Goal: Task Accomplishment & Management: Manage account settings

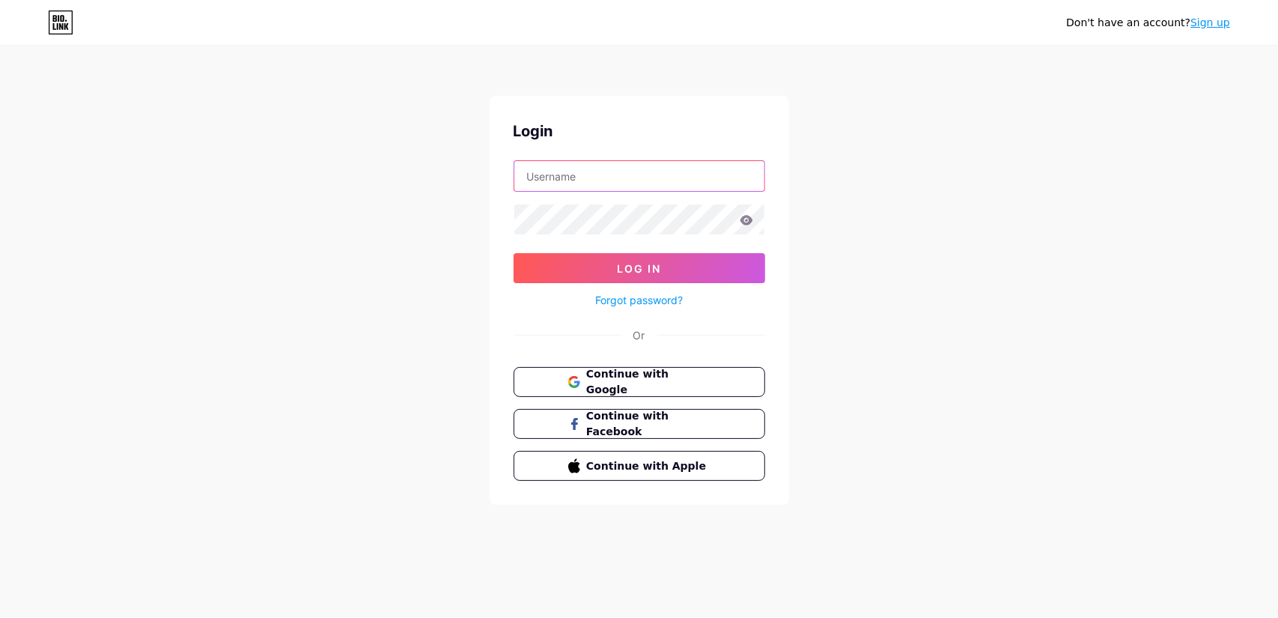
click at [572, 181] on input "text" at bounding box center [640, 176] width 250 height 30
paste input "3tcenter 3T20253T"
drag, startPoint x: 634, startPoint y: 179, endPoint x: 568, endPoint y: 181, distance: 65.9
click at [568, 181] on input "3tcenter 3T20253T" at bounding box center [640, 176] width 250 height 30
type input "3tcenter"
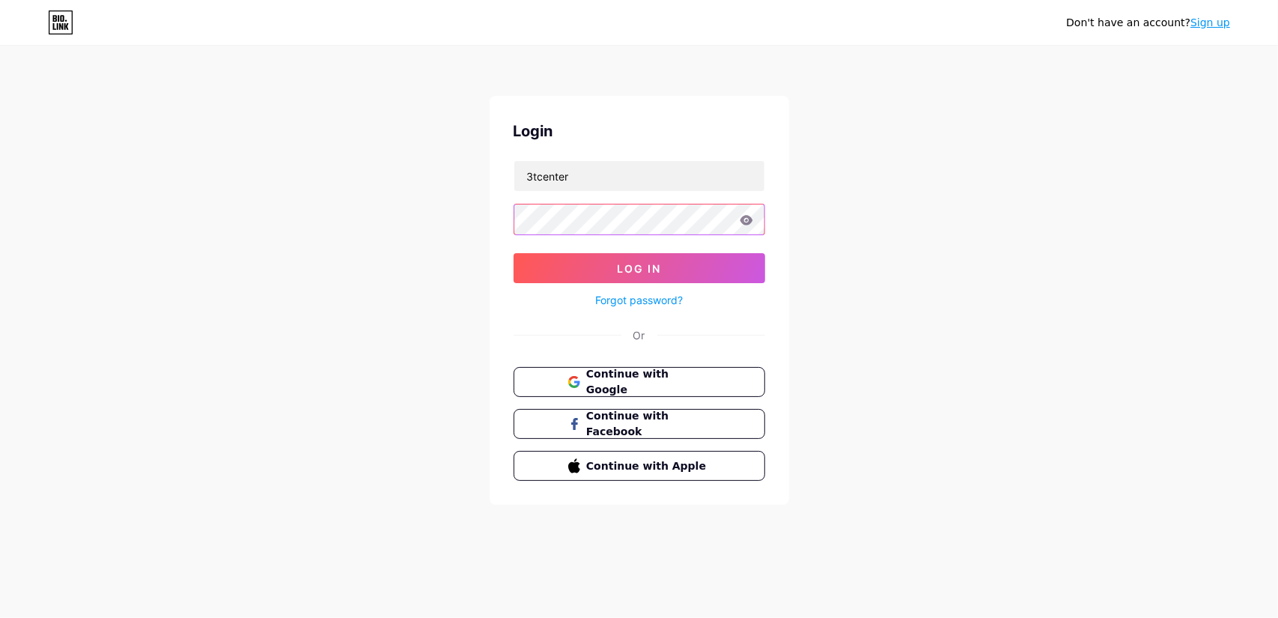
click at [441, 219] on div "Don't have an account? Sign up Login 3tcenter Log In Forgot password? Or Contin…" at bounding box center [639, 276] width 1278 height 553
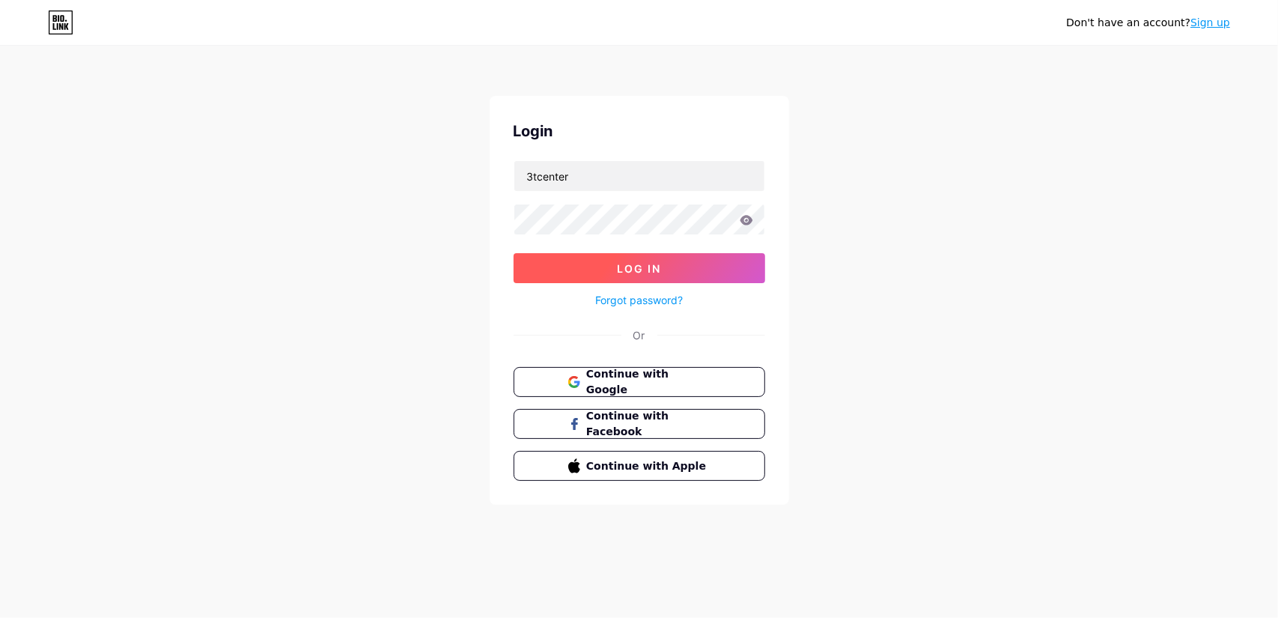
click at [627, 273] on span "Log In" at bounding box center [639, 268] width 44 height 13
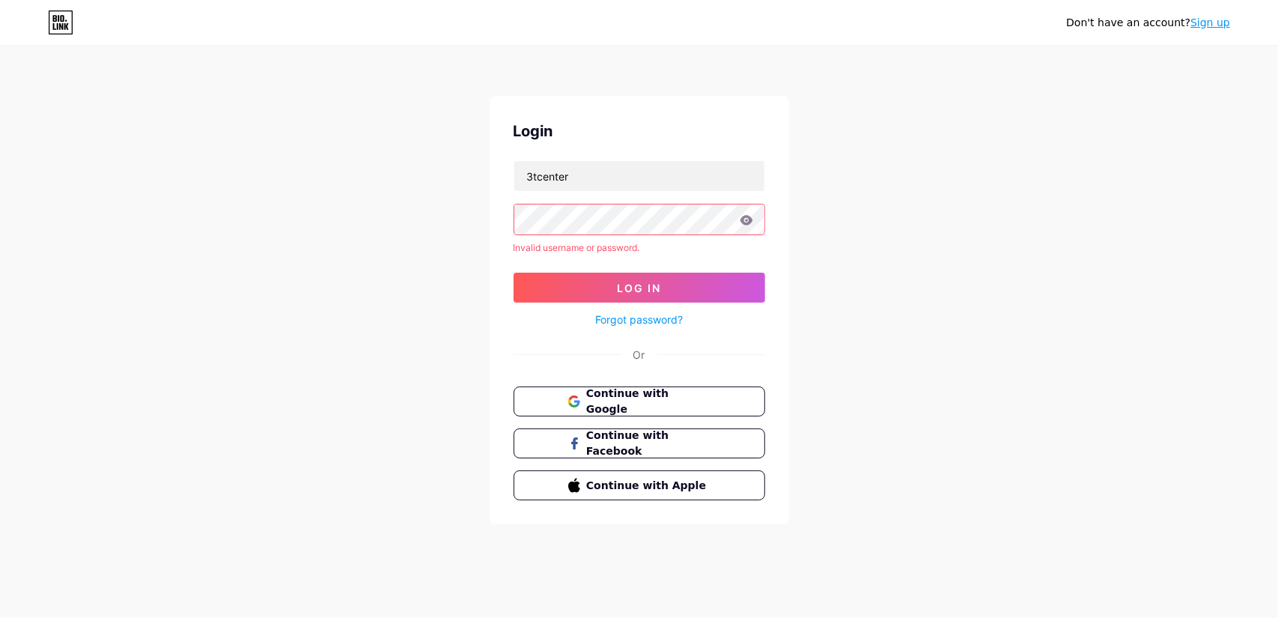
click at [682, 285] on button "Log In" at bounding box center [640, 288] width 252 height 30
click at [744, 222] on icon at bounding box center [746, 220] width 13 height 10
click at [746, 222] on icon at bounding box center [746, 220] width 13 height 10
click at [752, 224] on icon at bounding box center [746, 220] width 13 height 10
click at [745, 219] on icon at bounding box center [746, 220] width 13 height 10
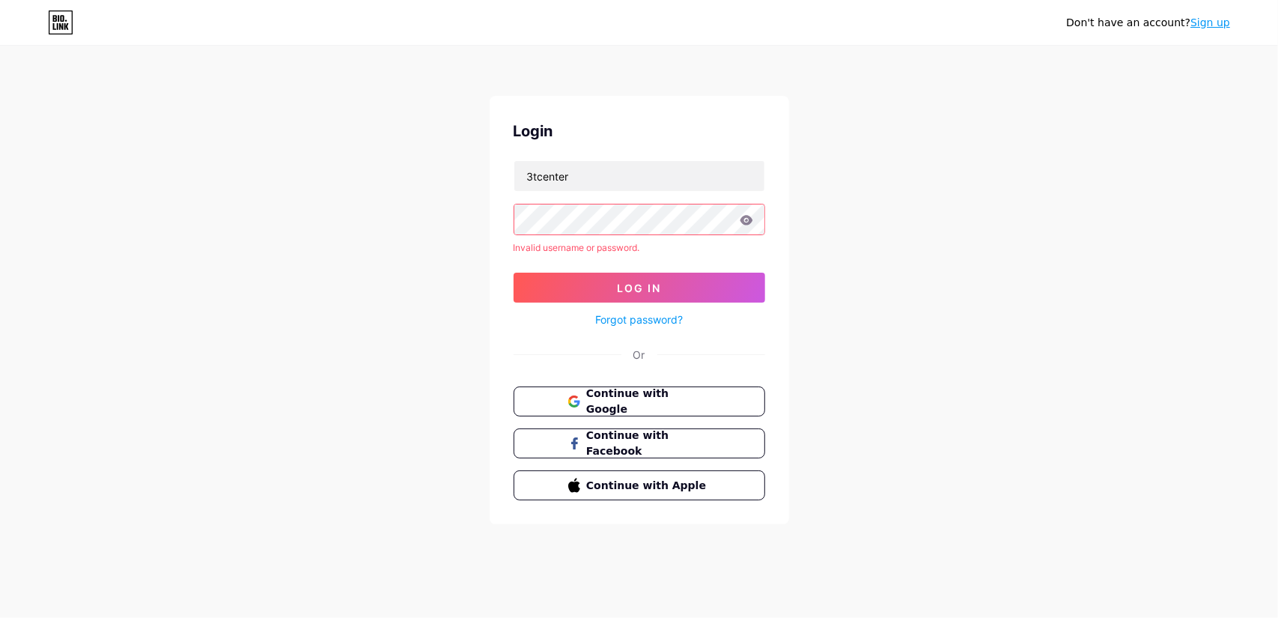
click at [469, 227] on div "Don't have an account? Sign up Login 3tcenter Invalid username or password. Log…" at bounding box center [639, 286] width 1278 height 572
click at [619, 290] on span "Log In" at bounding box center [639, 288] width 44 height 13
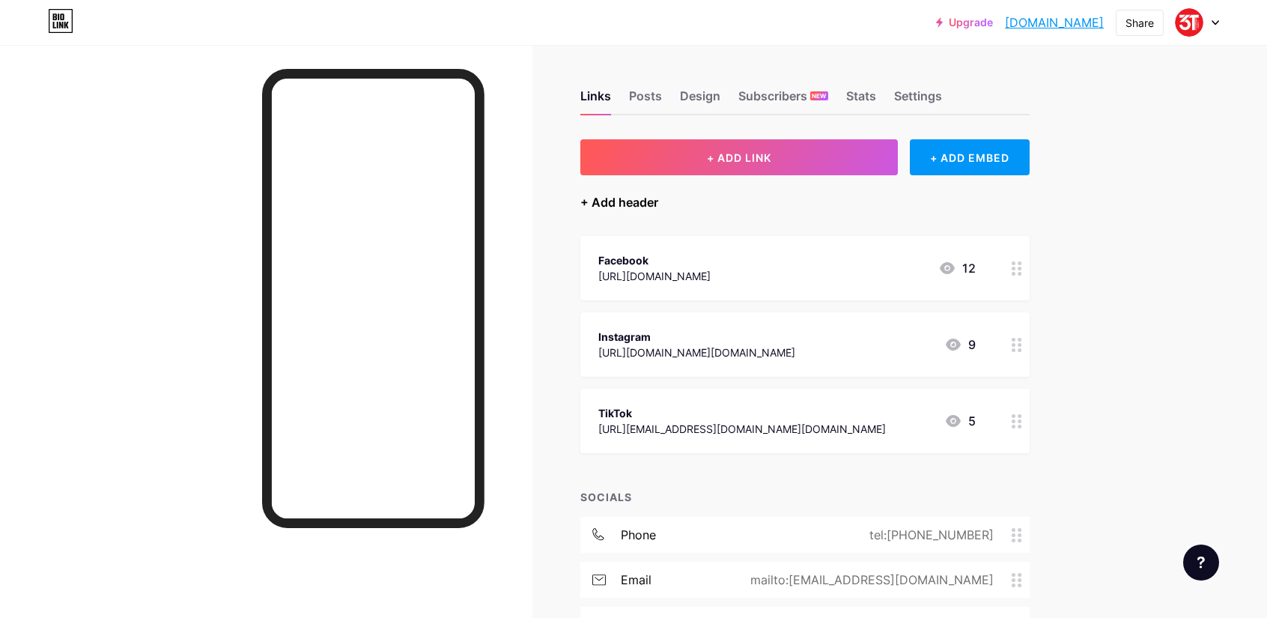
click at [625, 198] on div "+ Add header" at bounding box center [619, 202] width 78 height 18
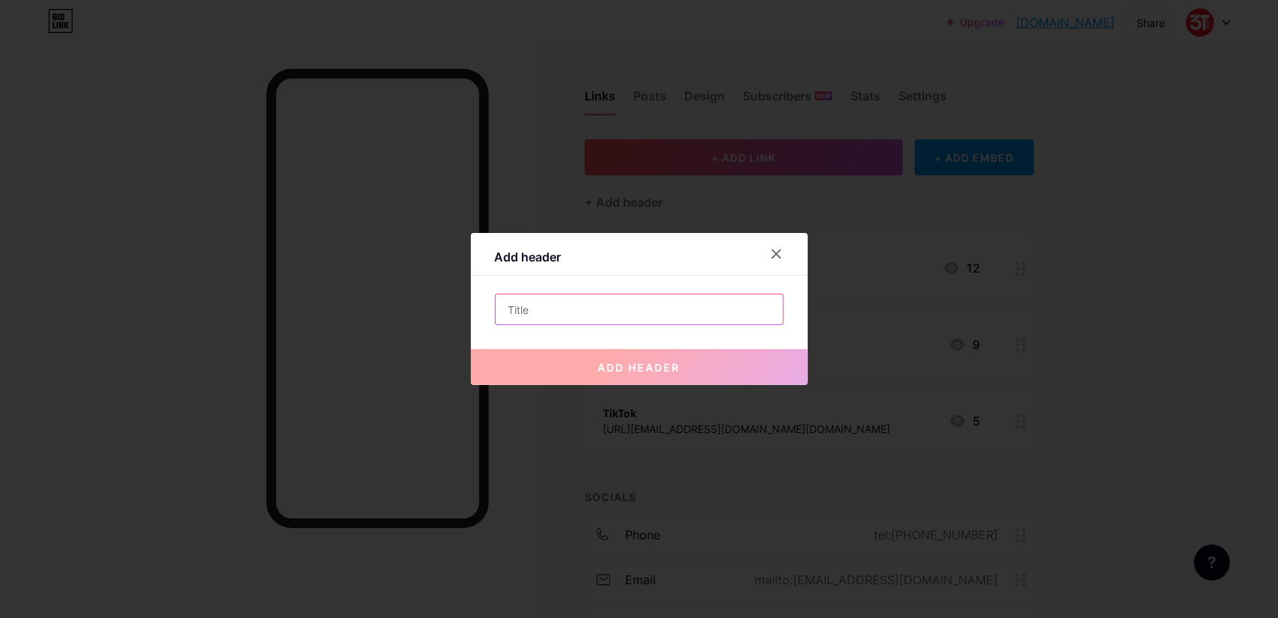
click at [625, 308] on input "text" at bounding box center [640, 309] width 288 height 30
paste input "[URL][DOMAIN_NAME]"
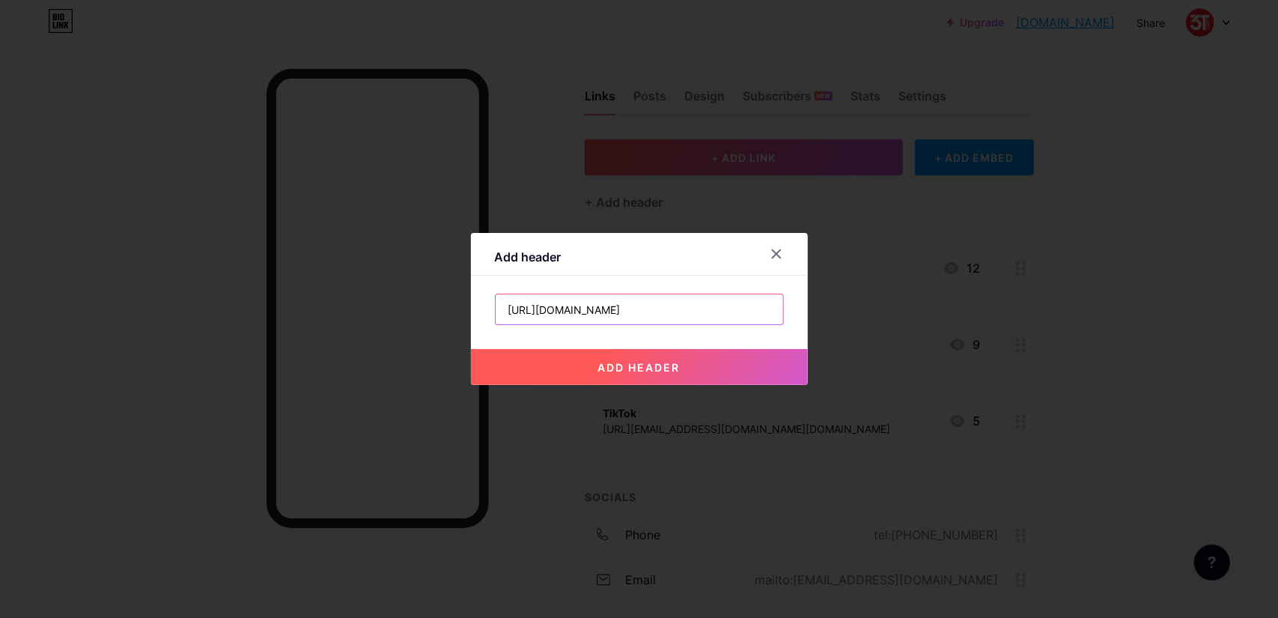
type input "[URL][DOMAIN_NAME]"
click at [682, 363] on button "add header" at bounding box center [639, 367] width 337 height 36
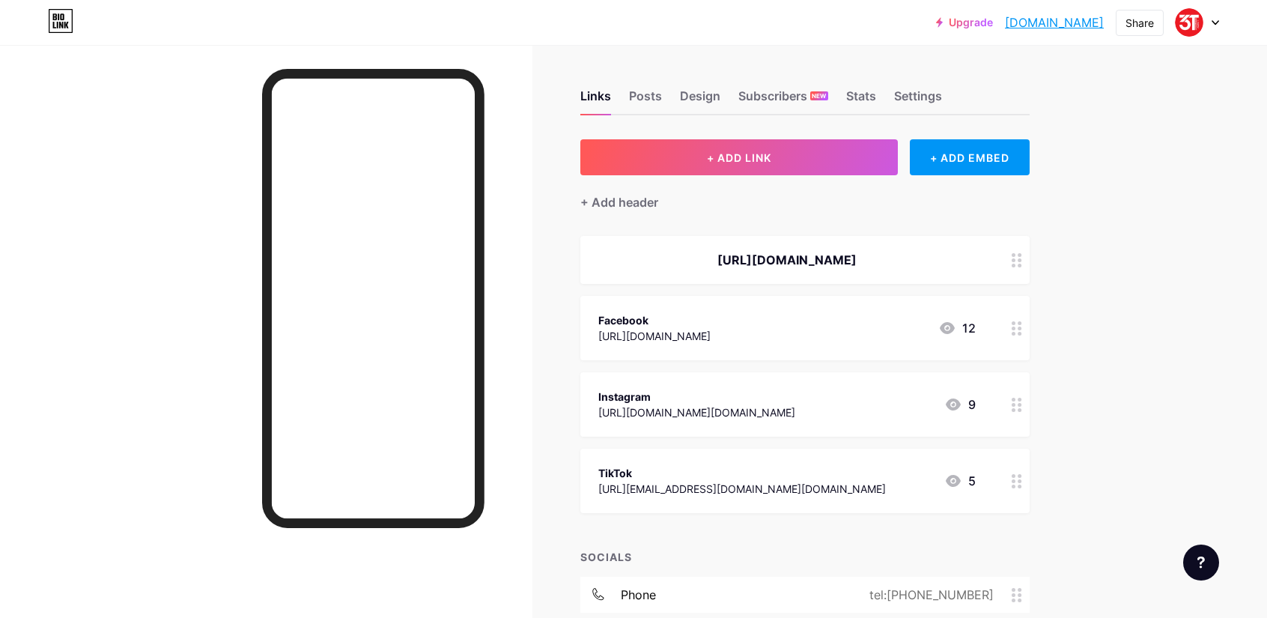
drag, startPoint x: 911, startPoint y: 261, endPoint x: 920, endPoint y: 470, distance: 209.1
click at [920, 470] on span "[URL][DOMAIN_NAME] Facebook [URL][DOMAIN_NAME] 12 Instagram [URL][DOMAIN_NAME][…" at bounding box center [804, 374] width 449 height 277
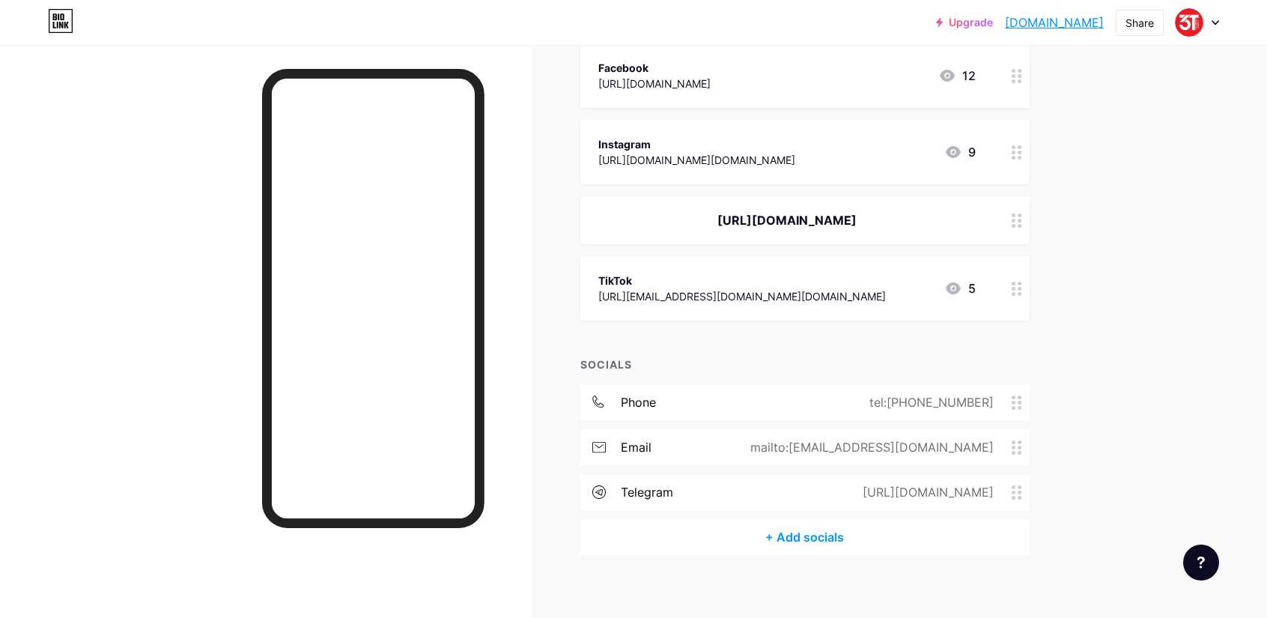
scroll to position [204, 0]
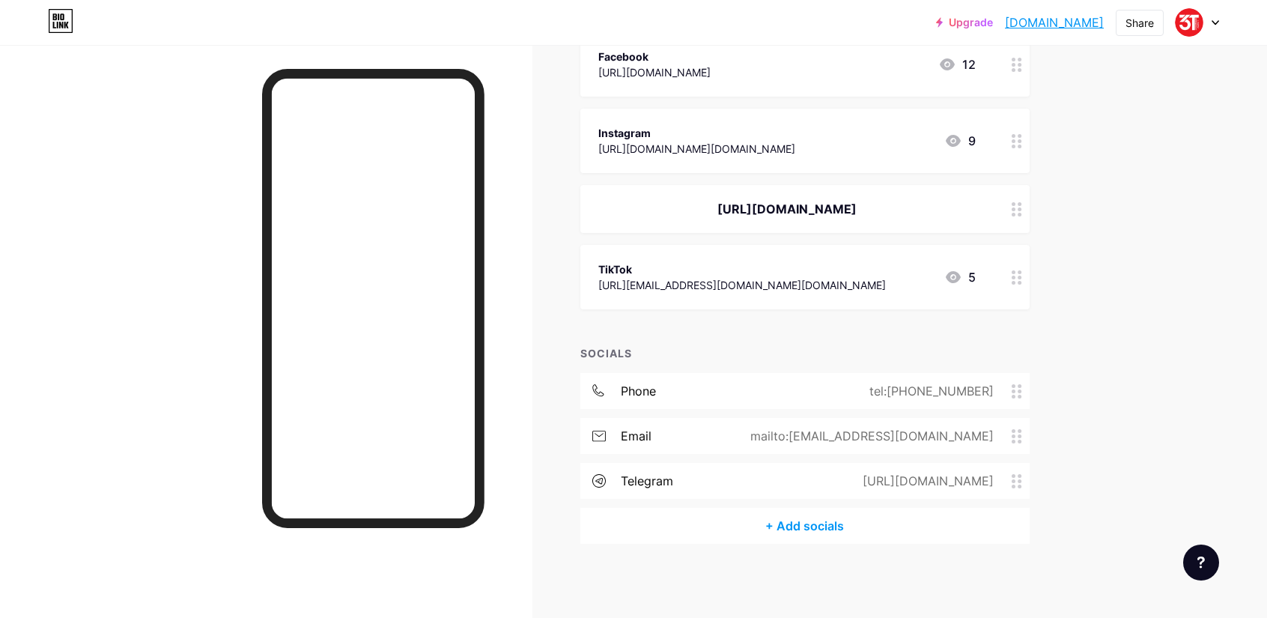
click at [1022, 480] on circle at bounding box center [1020, 481] width 4 height 4
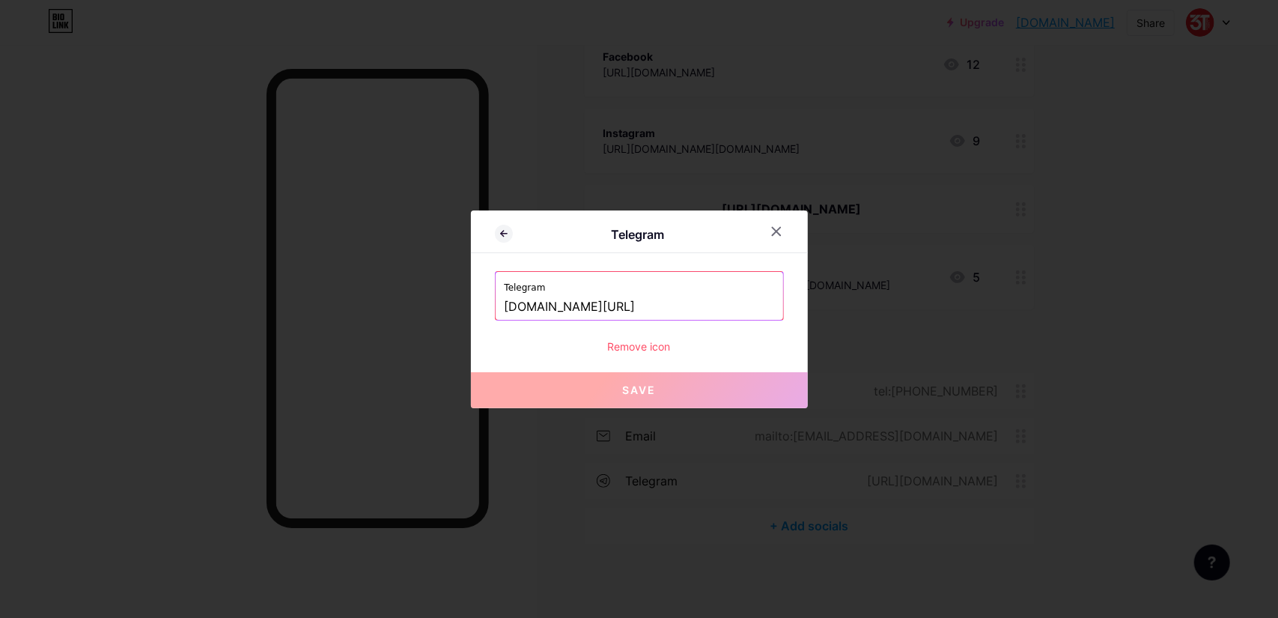
click at [645, 342] on div "Remove icon" at bounding box center [639, 347] width 289 height 16
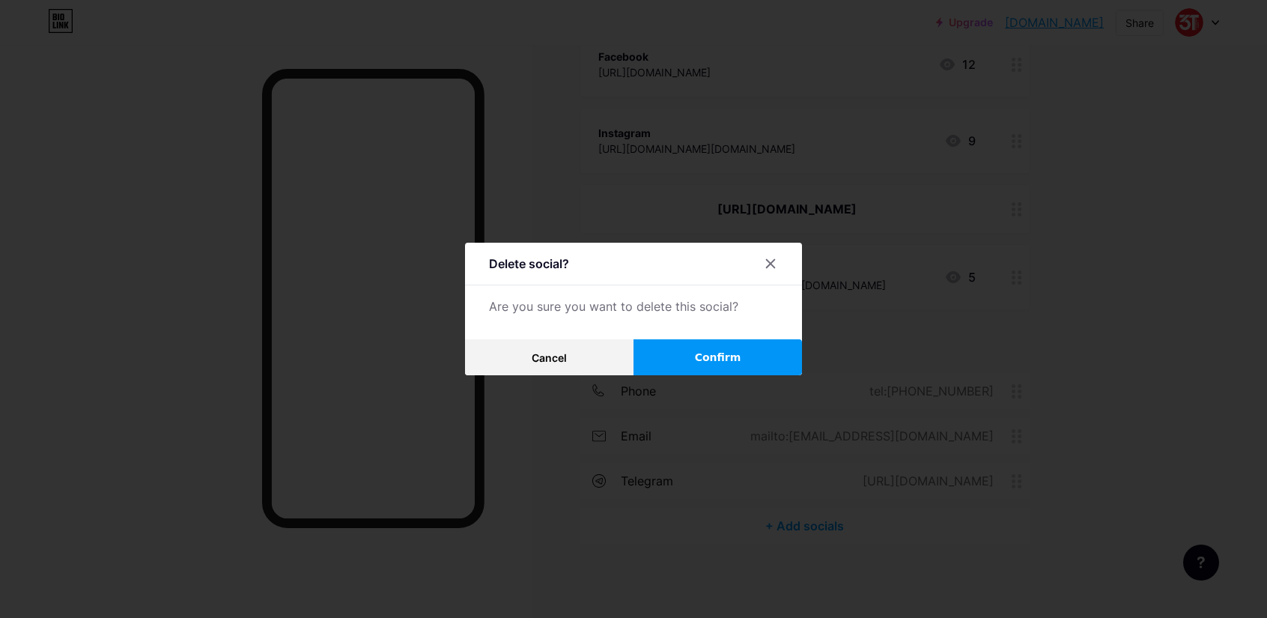
click at [712, 359] on span "Confirm" at bounding box center [718, 358] width 46 height 16
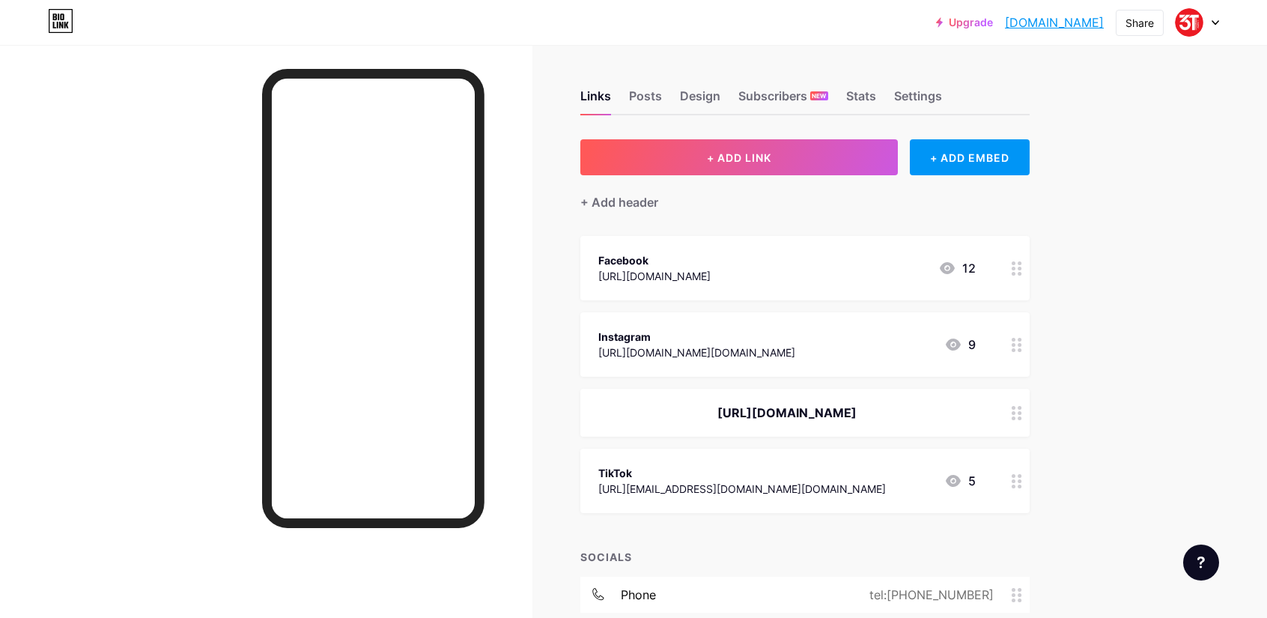
scroll to position [0, 0]
click at [647, 100] on div "Posts" at bounding box center [645, 100] width 33 height 27
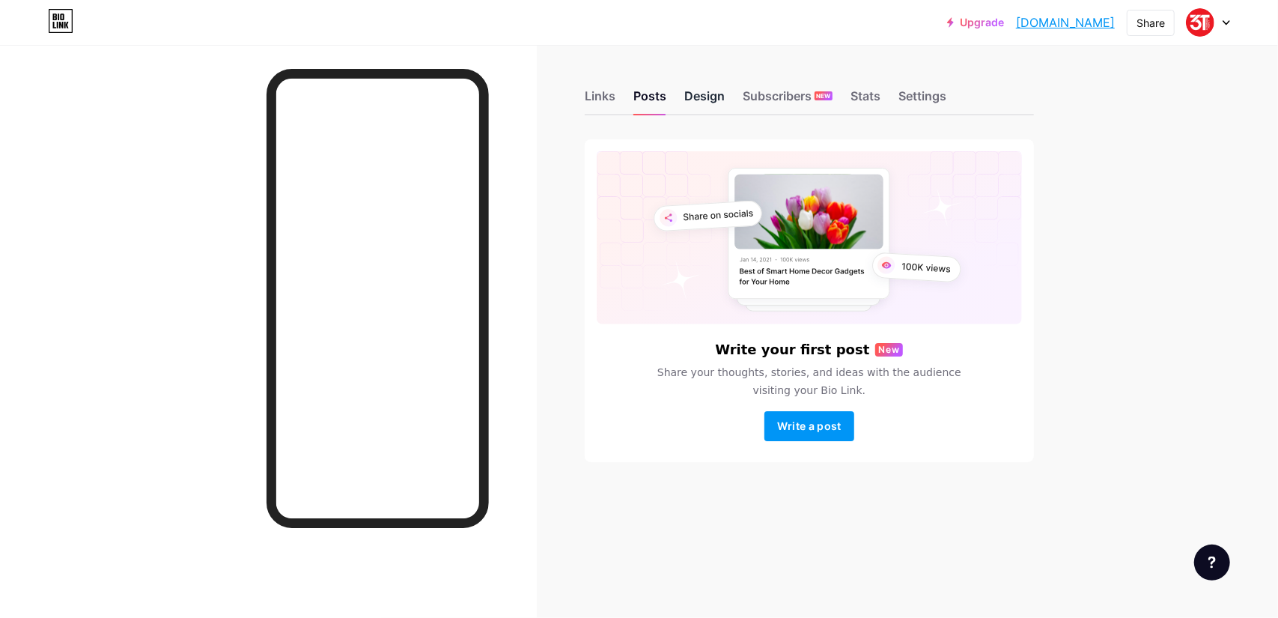
click at [711, 95] on div "Design" at bounding box center [705, 100] width 40 height 27
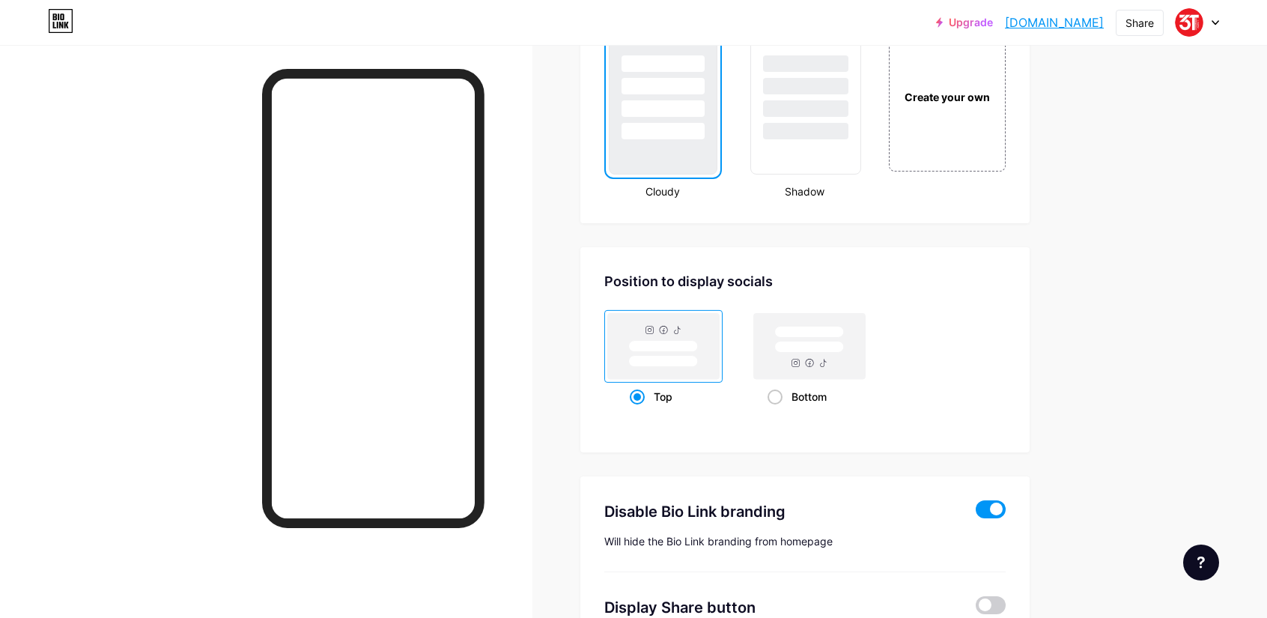
scroll to position [1626, 0]
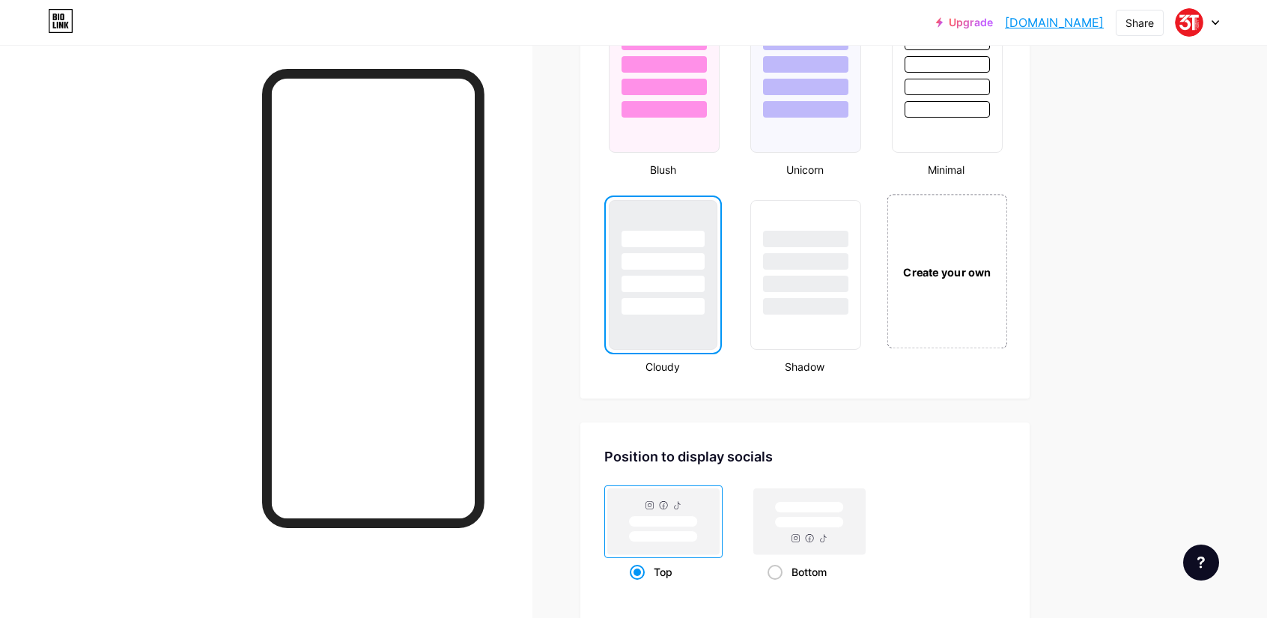
click at [958, 291] on div "Create your own" at bounding box center [948, 271] width 121 height 154
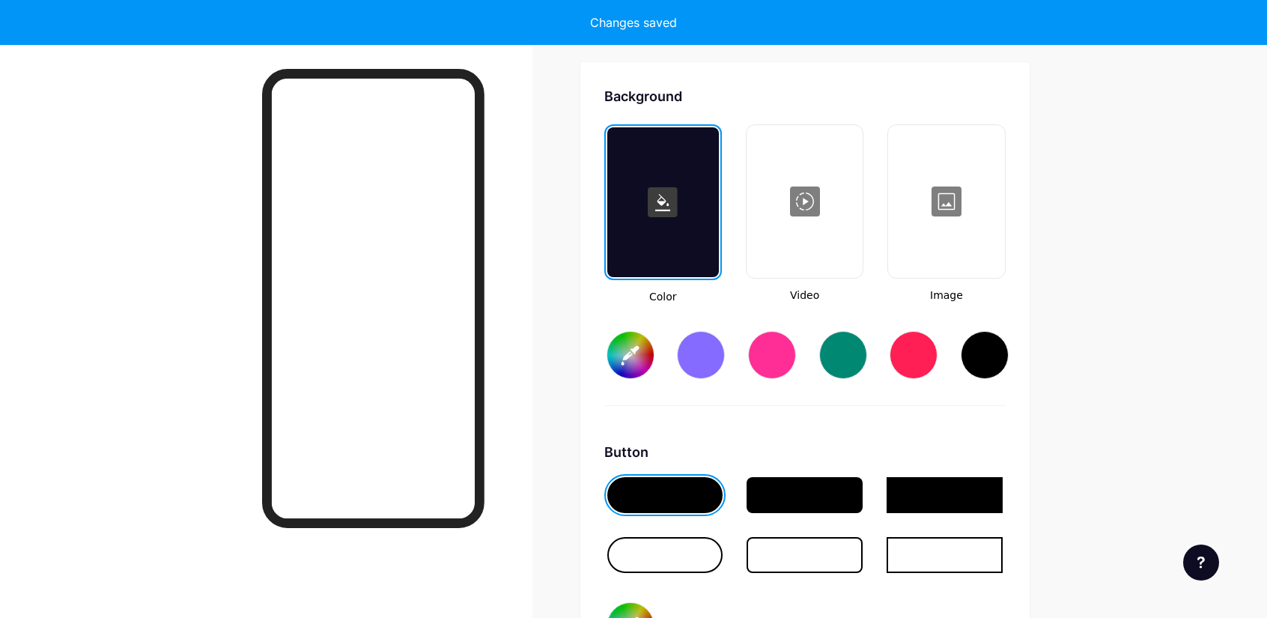
scroll to position [1989, 0]
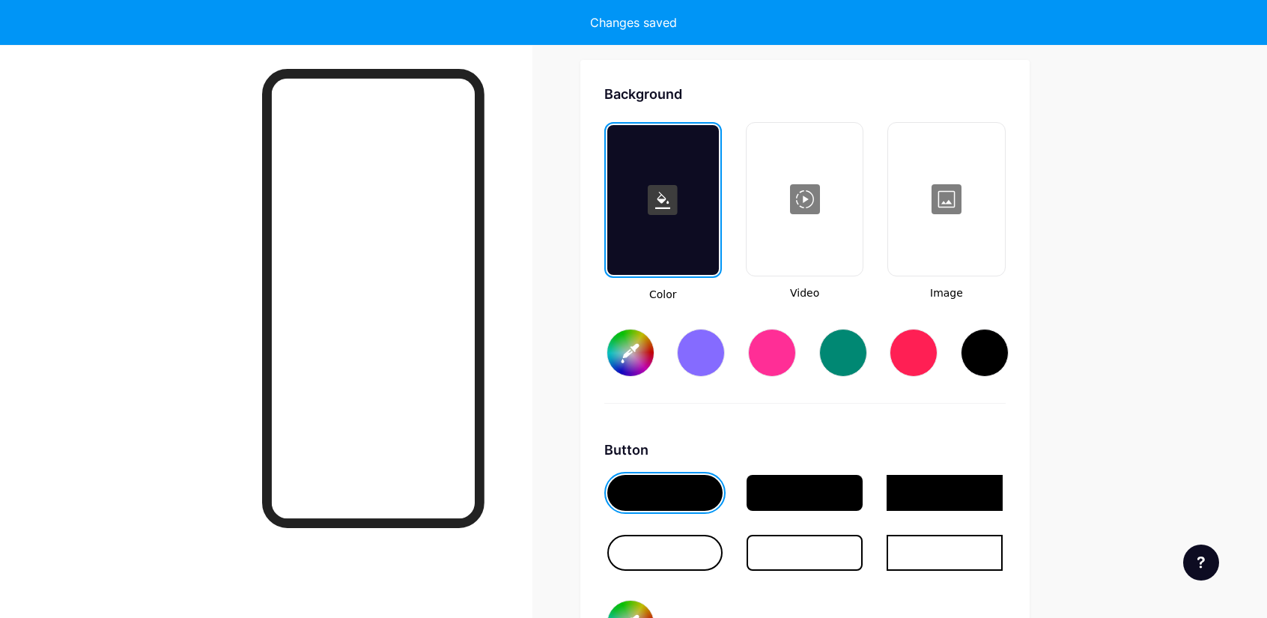
type input "#ffffff"
type input "#000000"
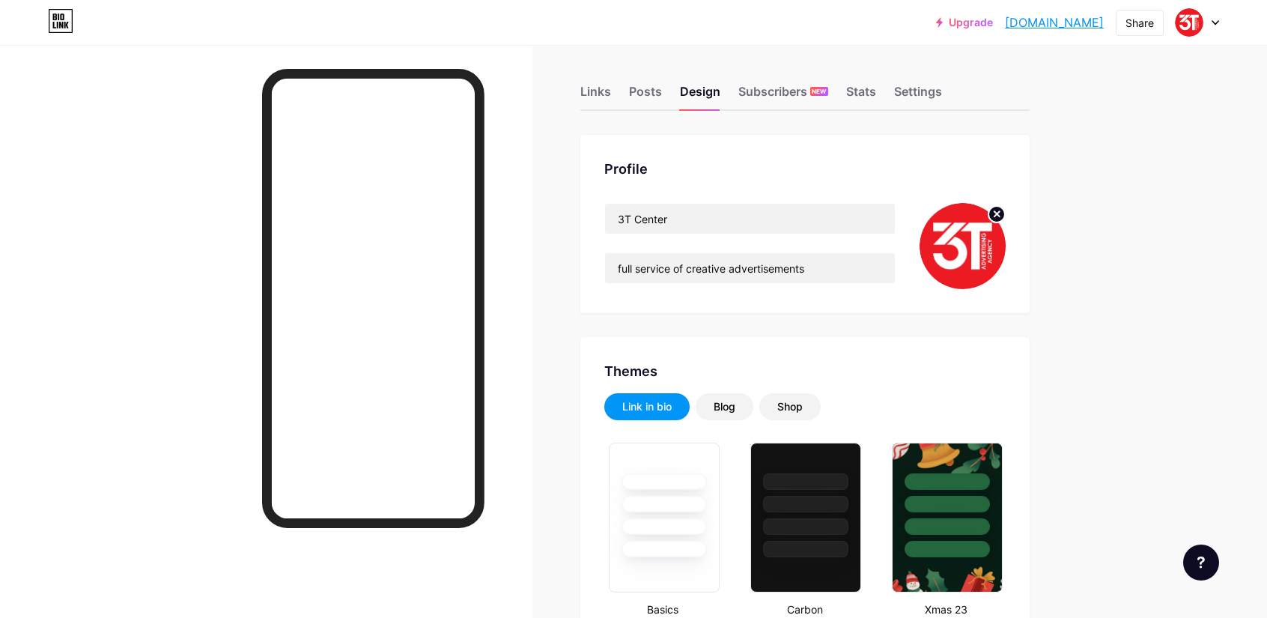
scroll to position [0, 0]
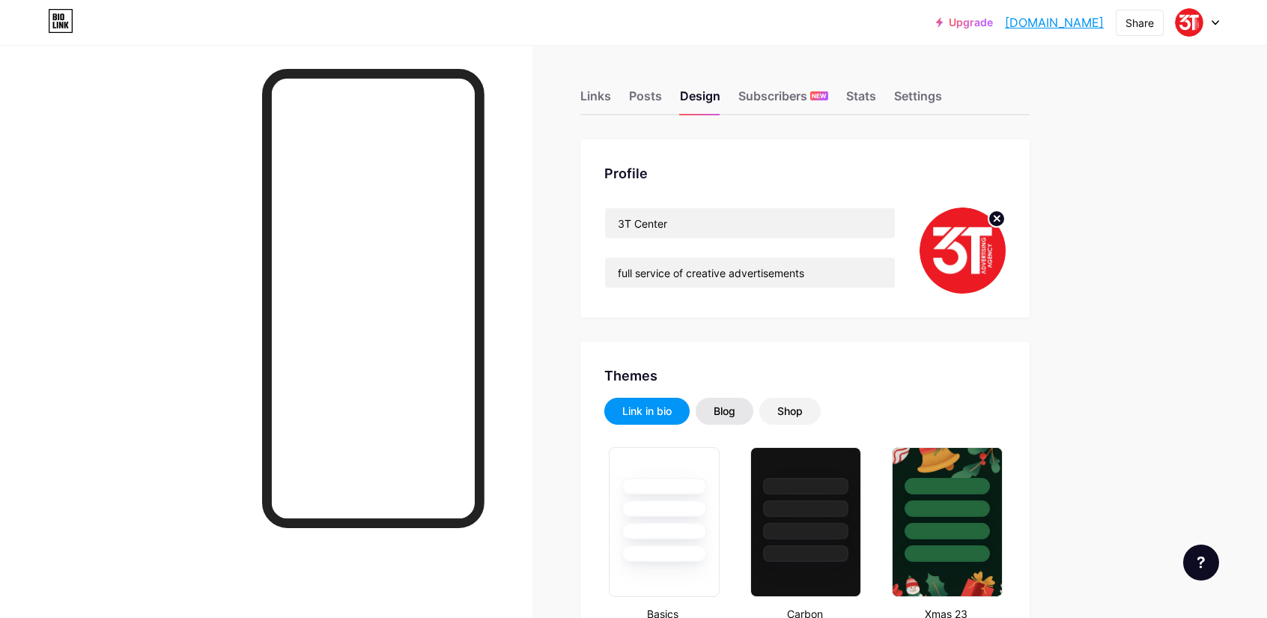
click at [735, 410] on div "Blog" at bounding box center [725, 411] width 22 height 15
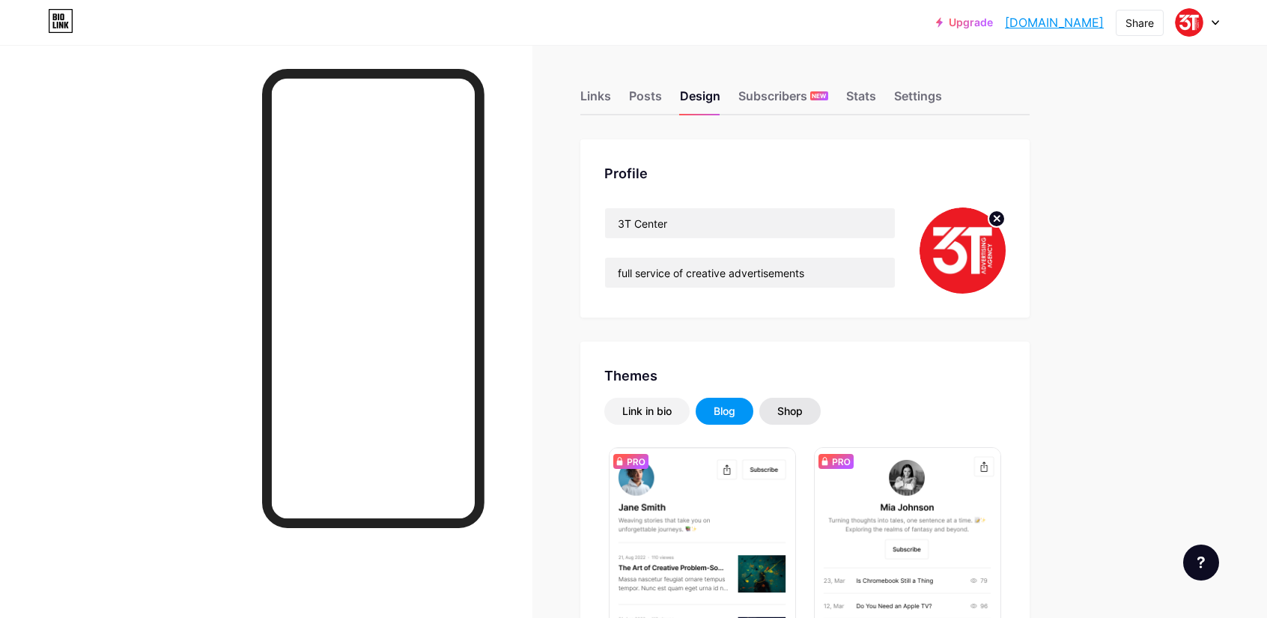
click at [803, 413] on div "Shop" at bounding box center [789, 411] width 25 height 15
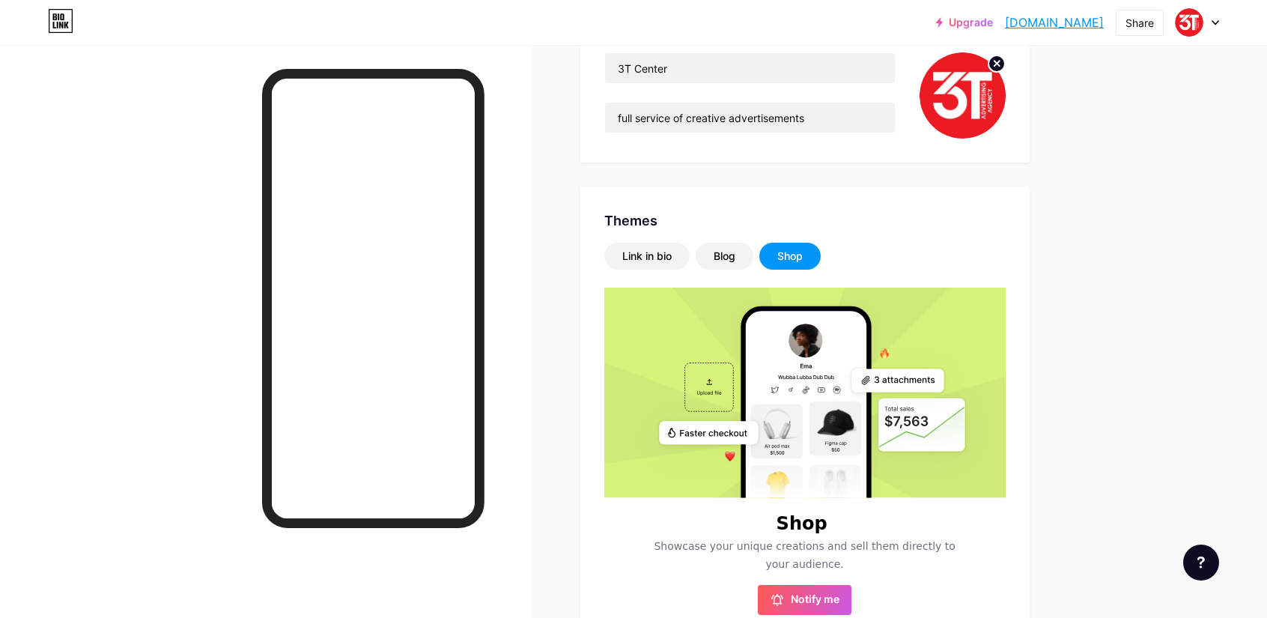
scroll to position [150, 0]
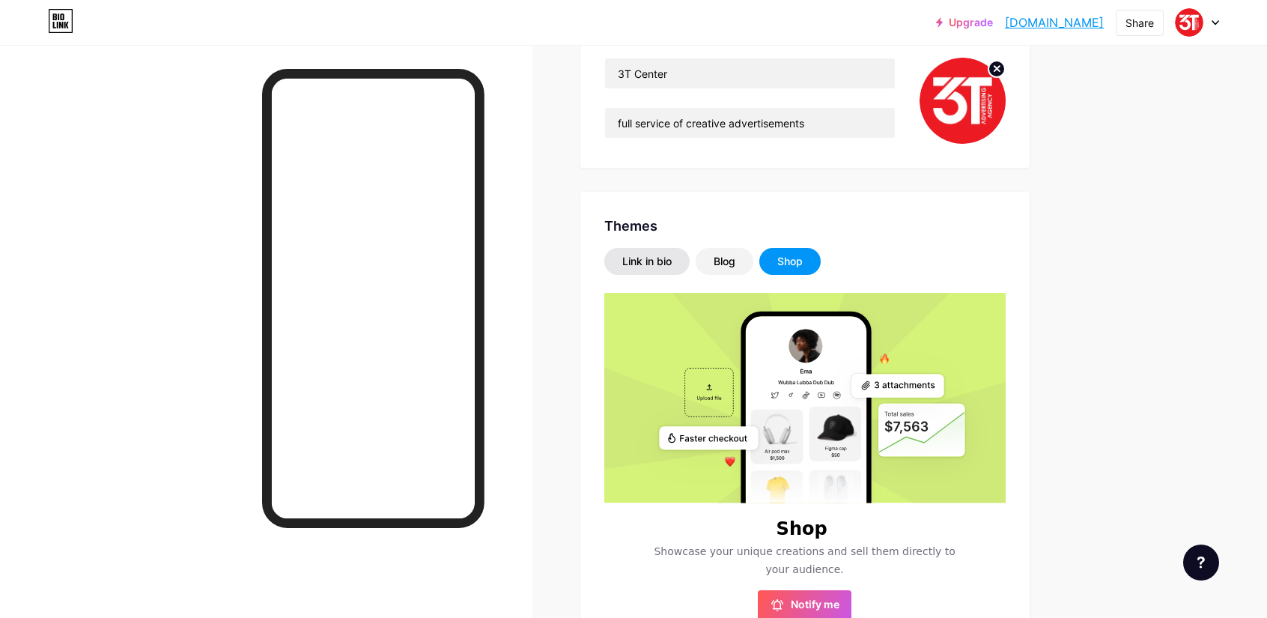
click at [650, 255] on div "Link in bio" at bounding box center [646, 261] width 49 height 15
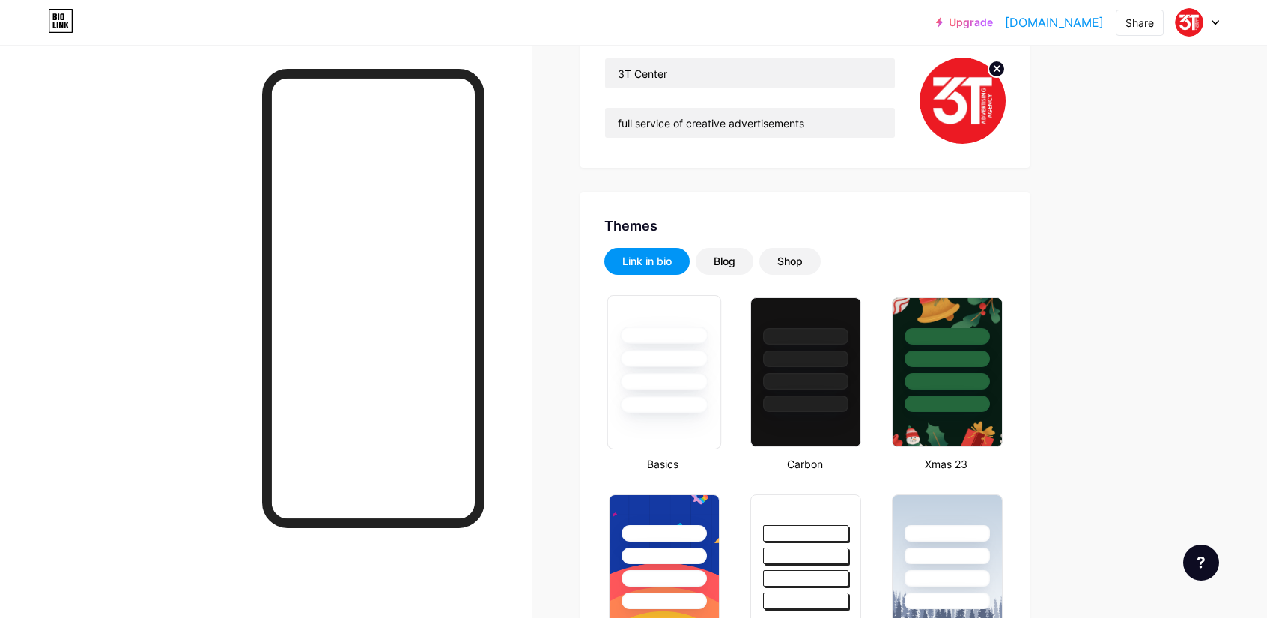
click at [661, 371] on div at bounding box center [663, 355] width 112 height 118
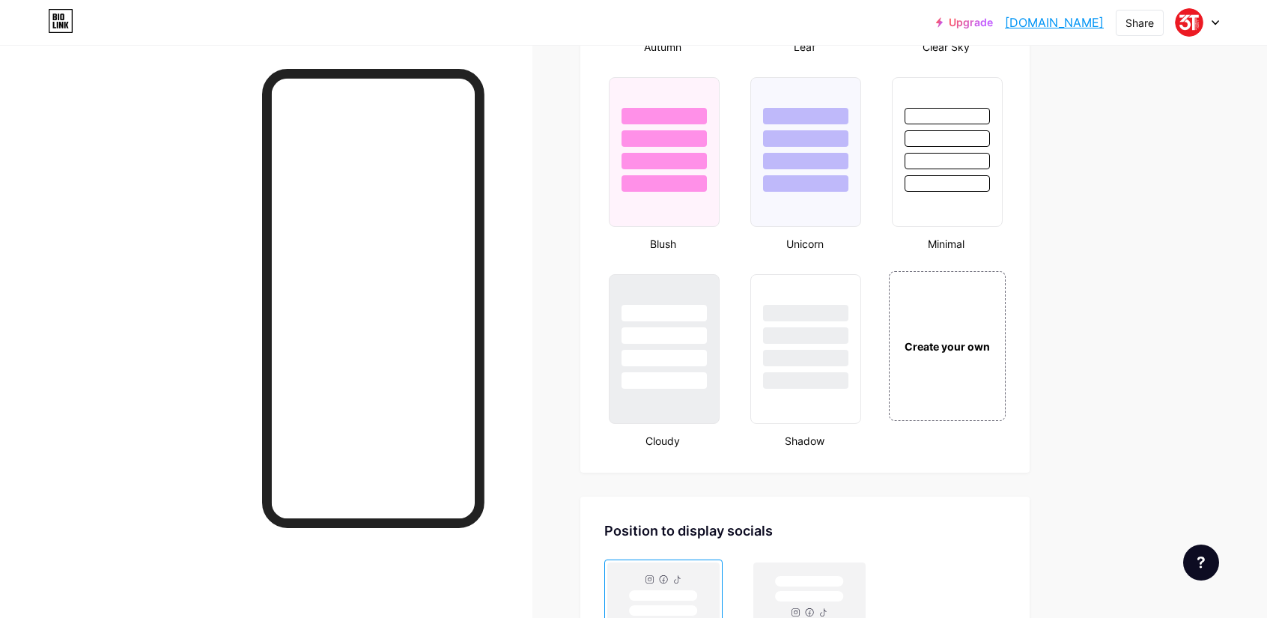
scroll to position [1551, 0]
click at [675, 374] on div at bounding box center [664, 382] width 88 height 17
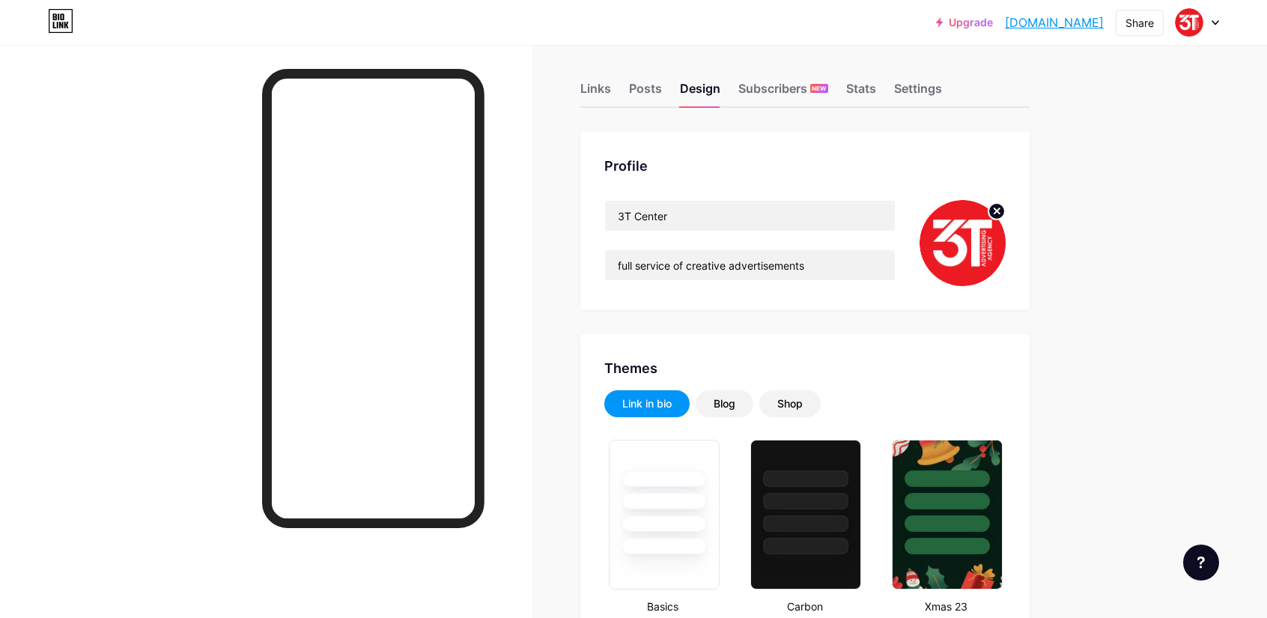
scroll to position [0, 0]
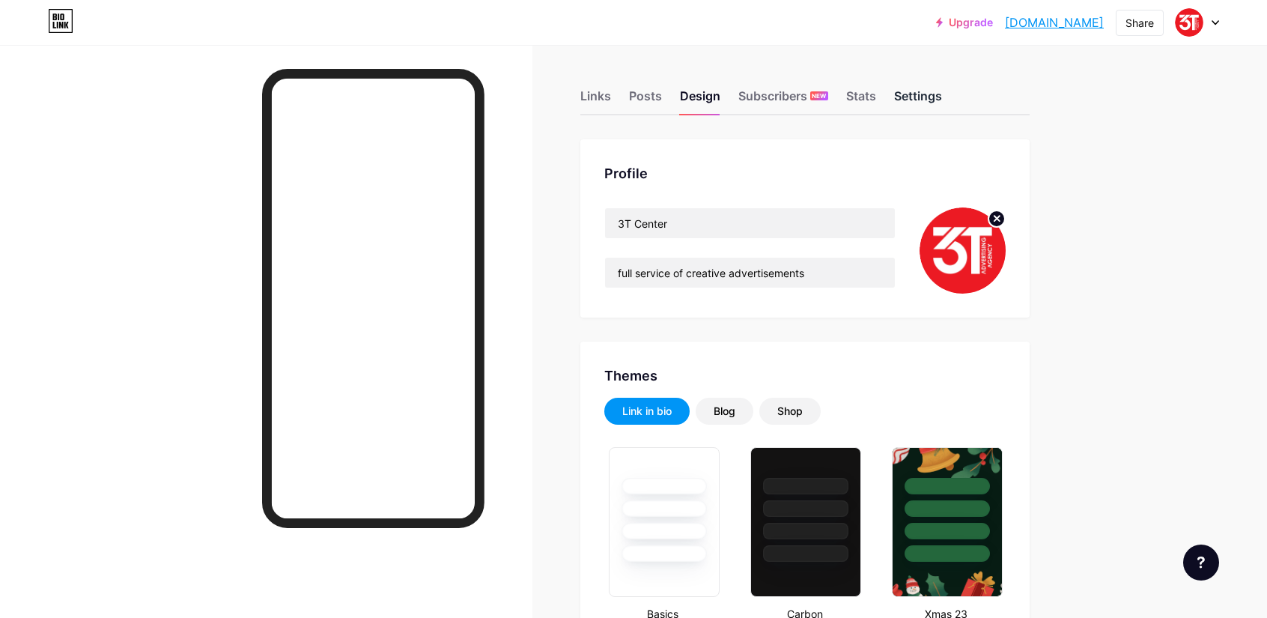
click at [918, 95] on div "Settings" at bounding box center [918, 100] width 48 height 27
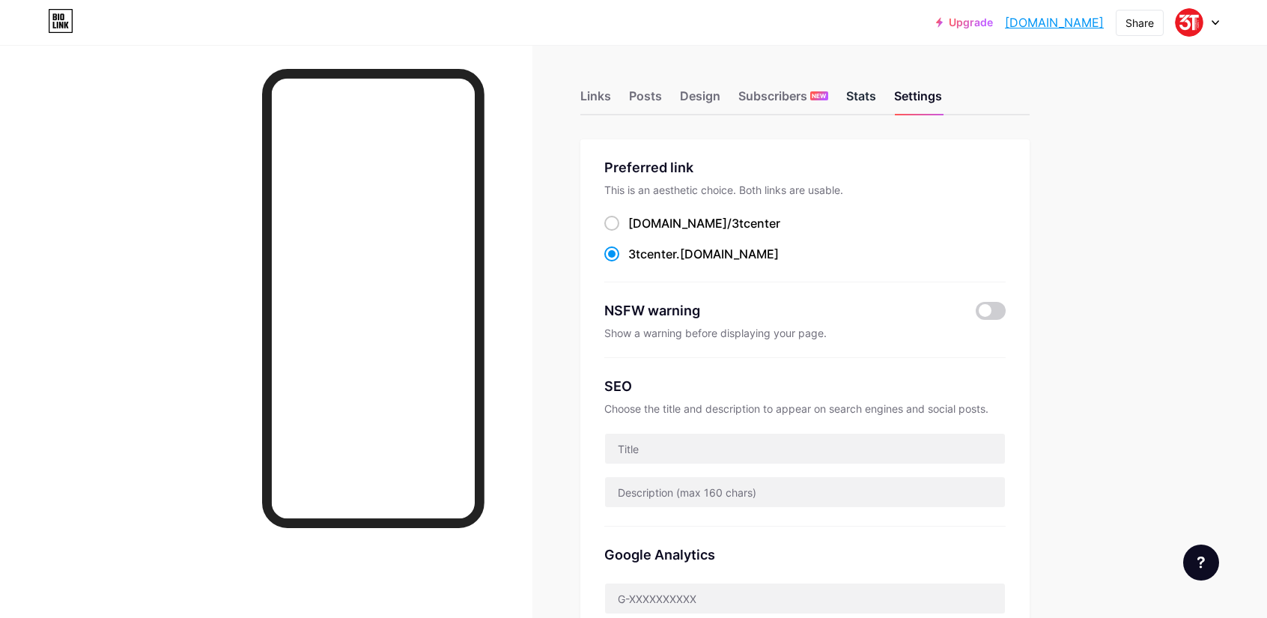
click at [870, 97] on div "Stats" at bounding box center [861, 100] width 30 height 27
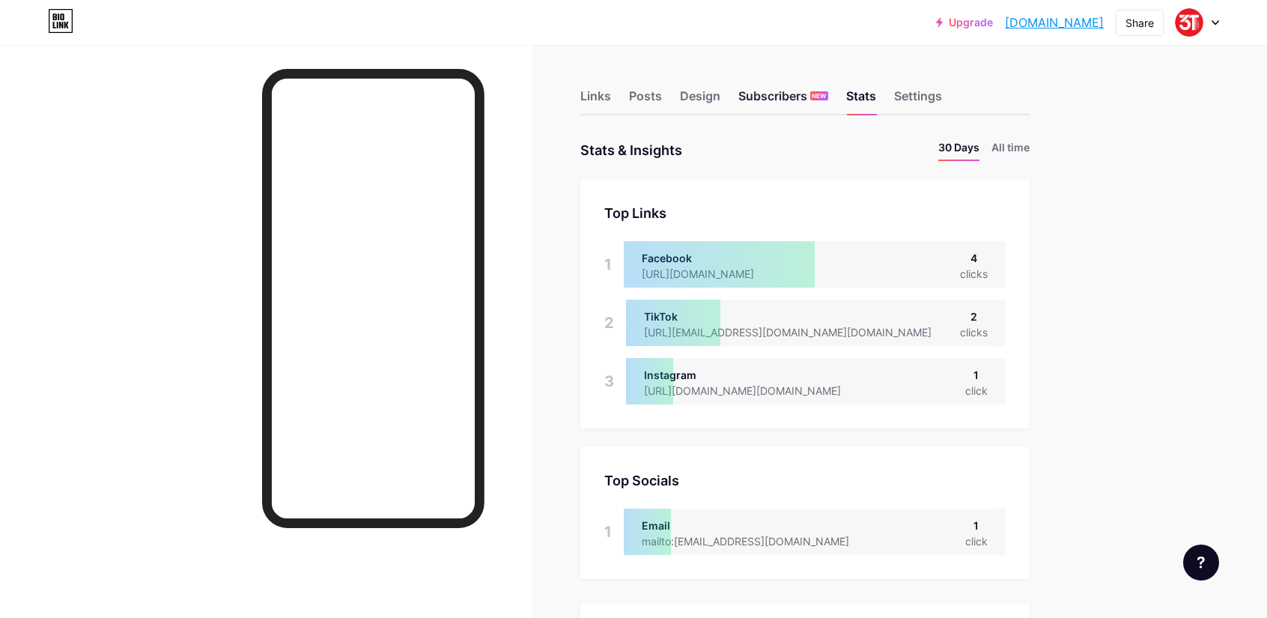
click at [773, 101] on div "Subscribers NEW" at bounding box center [783, 100] width 90 height 27
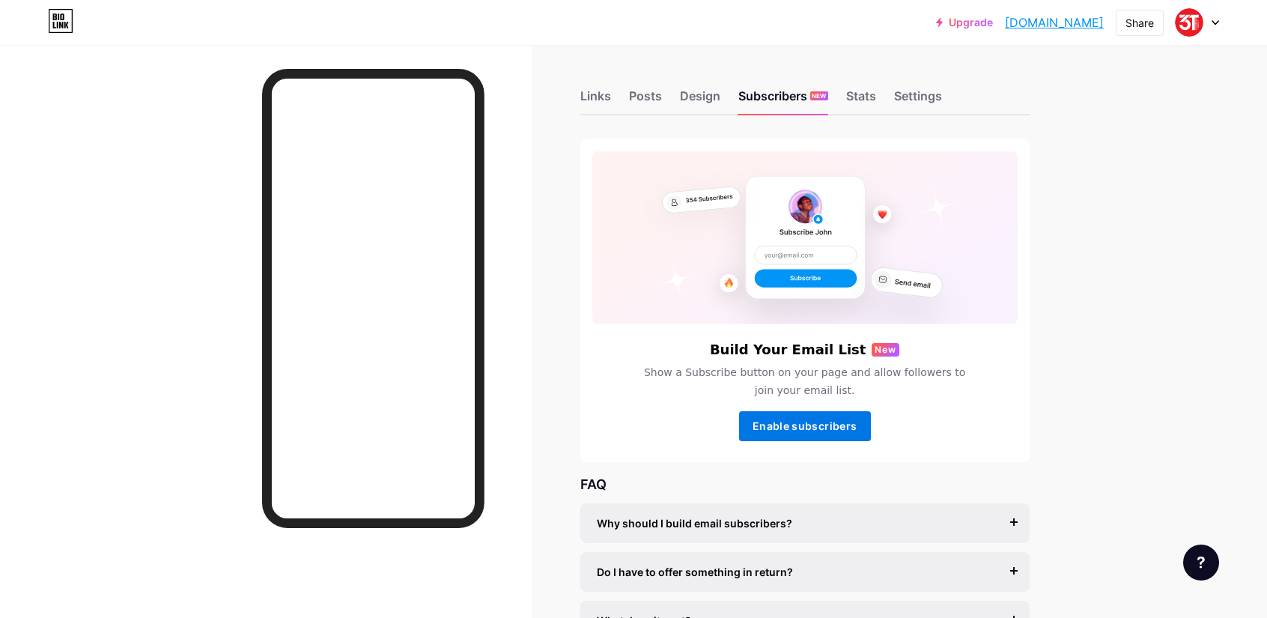
click at [816, 425] on span "Enable subscribers" at bounding box center [805, 425] width 104 height 13
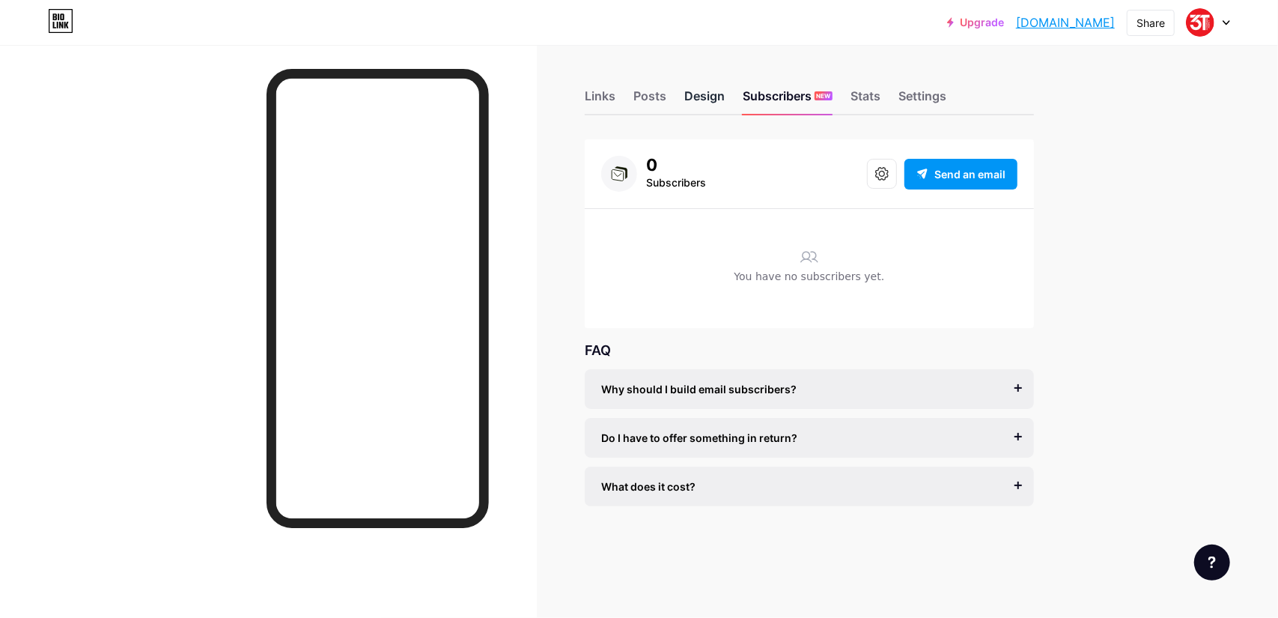
click at [699, 95] on div "Design" at bounding box center [705, 100] width 40 height 27
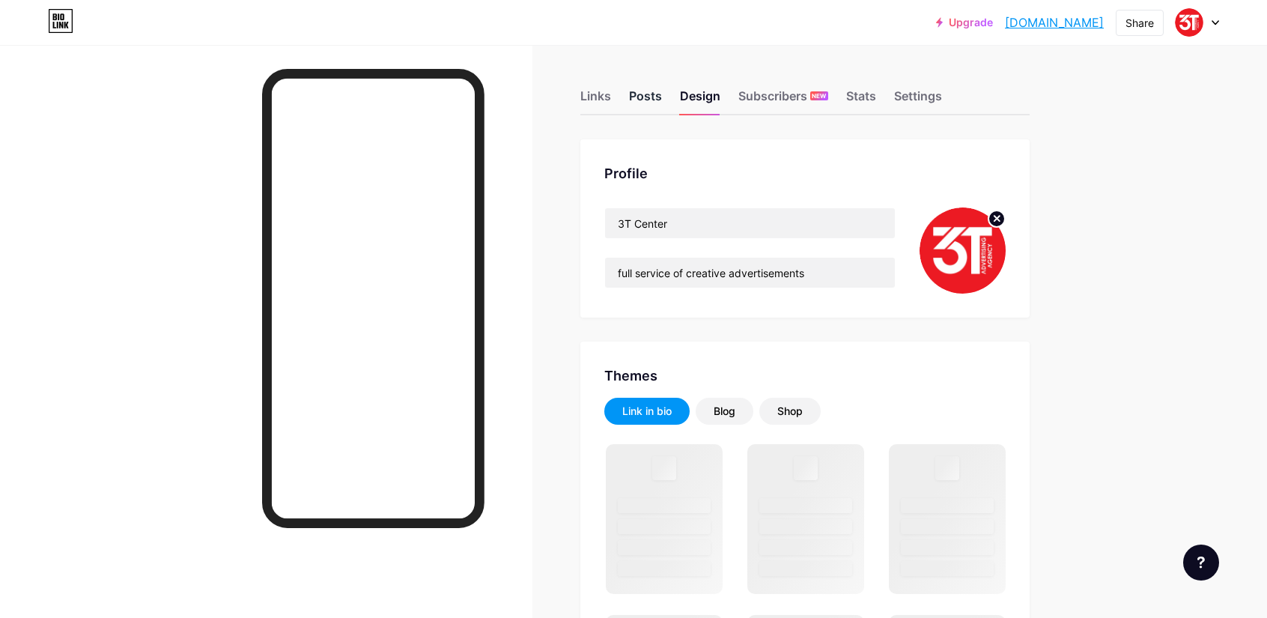
click at [641, 94] on div "Posts" at bounding box center [645, 100] width 33 height 27
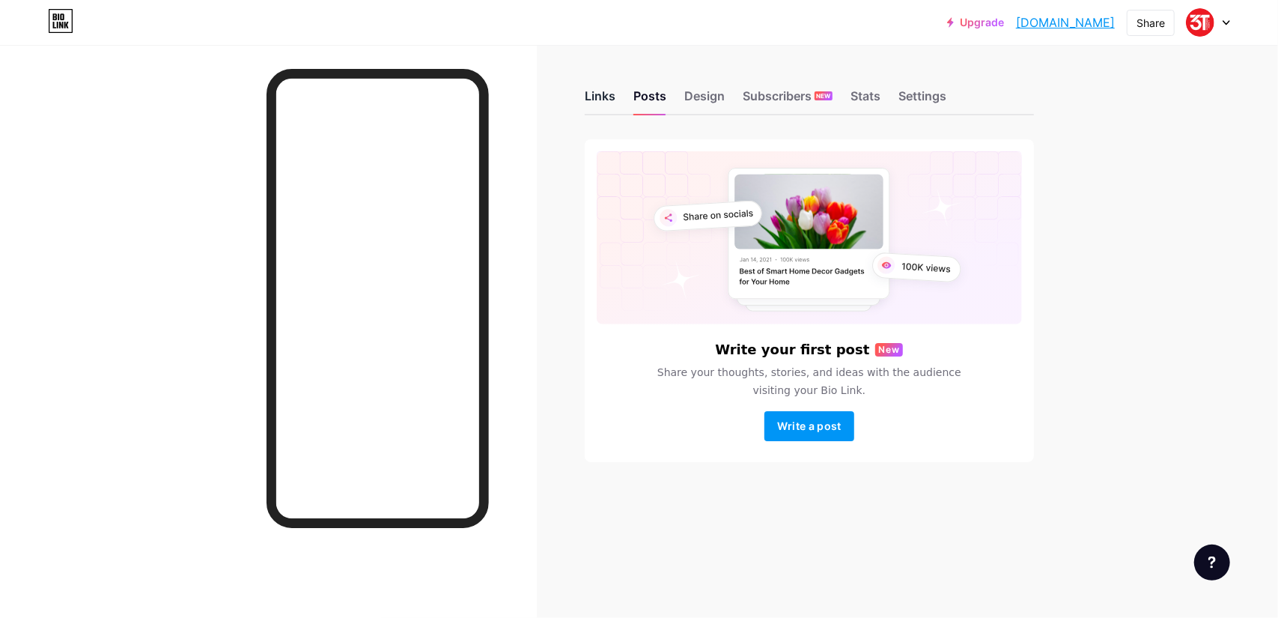
click at [592, 94] on div "Links" at bounding box center [600, 100] width 31 height 27
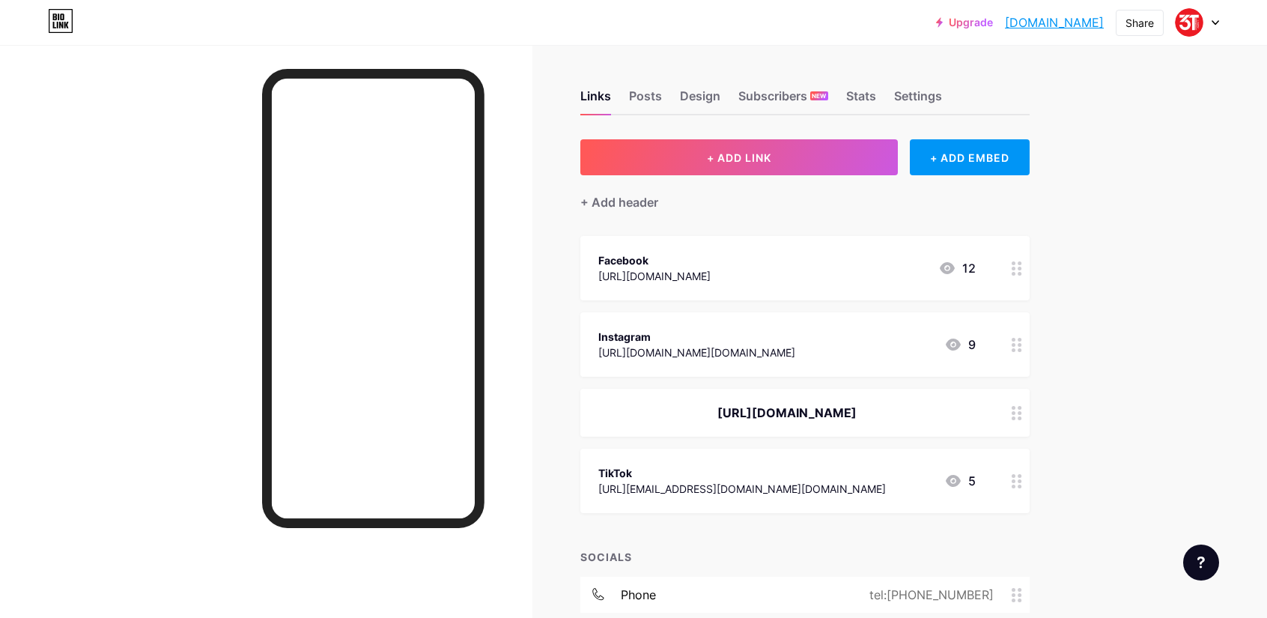
click at [1022, 416] on icon at bounding box center [1017, 413] width 10 height 14
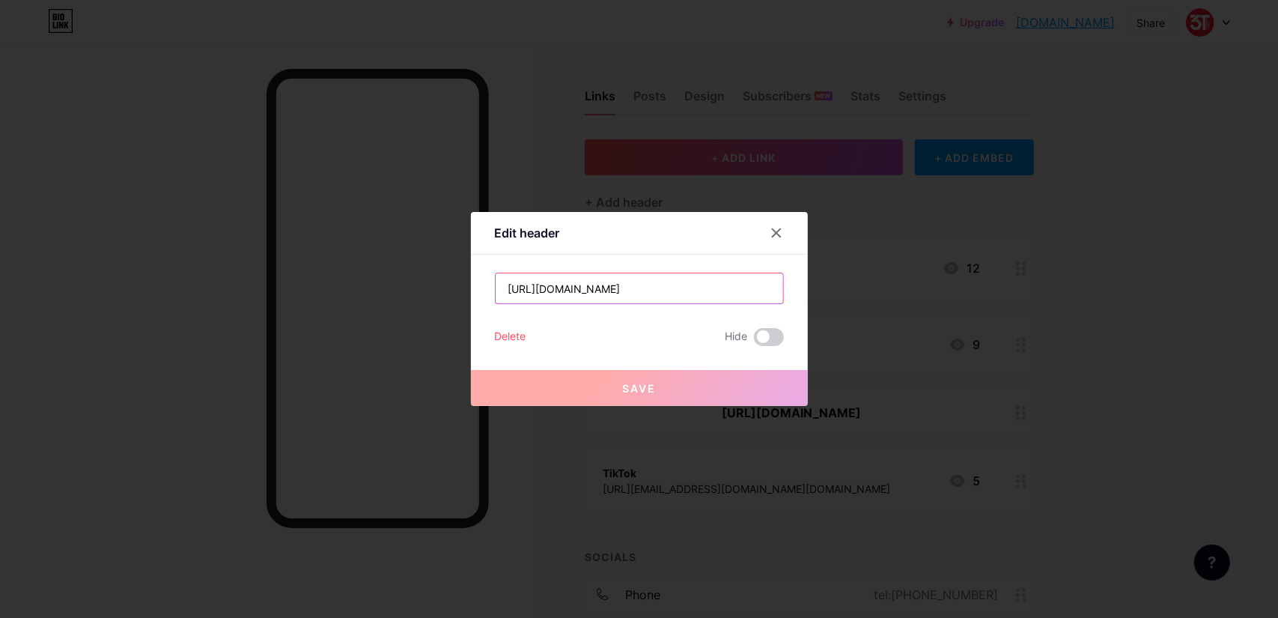
click at [646, 285] on input "[URL][DOMAIN_NAME]" at bounding box center [640, 288] width 288 height 30
click at [512, 330] on div "Delete" at bounding box center [510, 337] width 31 height 18
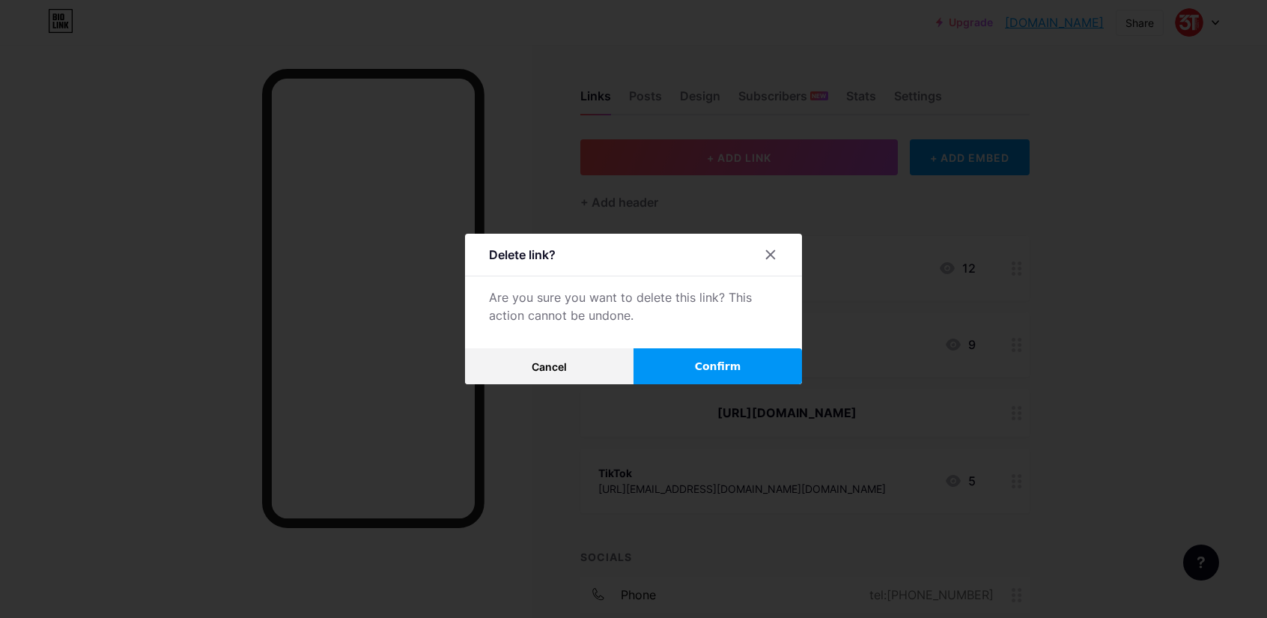
click at [728, 354] on button "Confirm" at bounding box center [718, 366] width 169 height 36
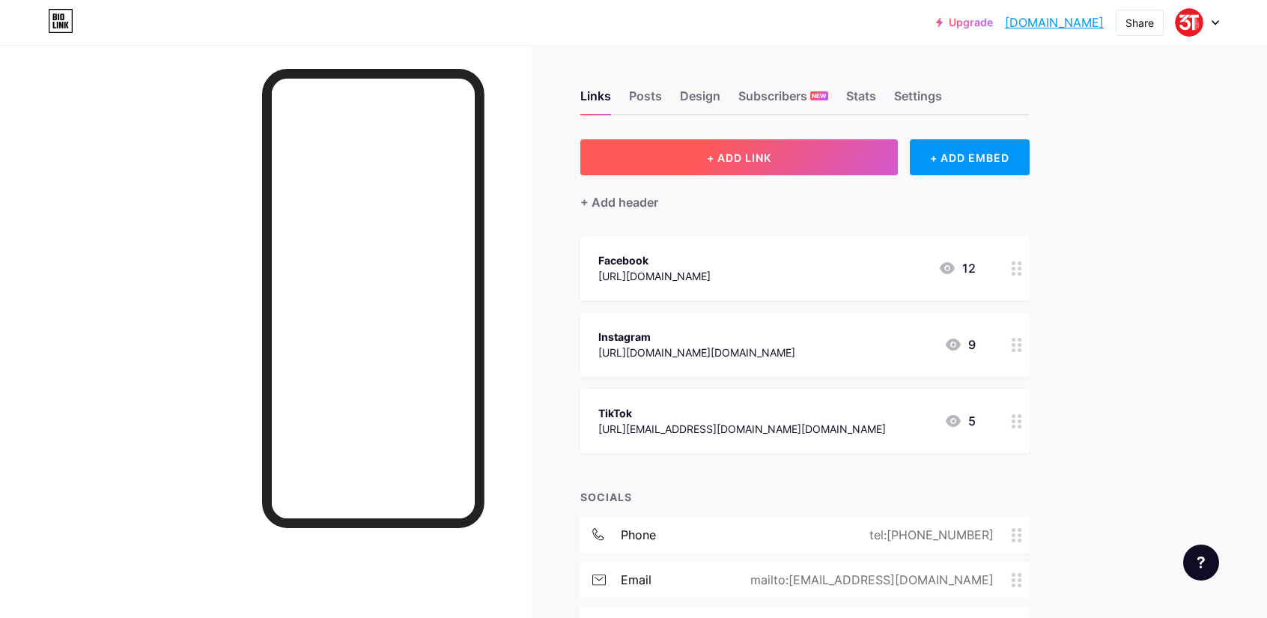
click at [695, 154] on button "+ ADD LINK" at bounding box center [739, 157] width 318 height 36
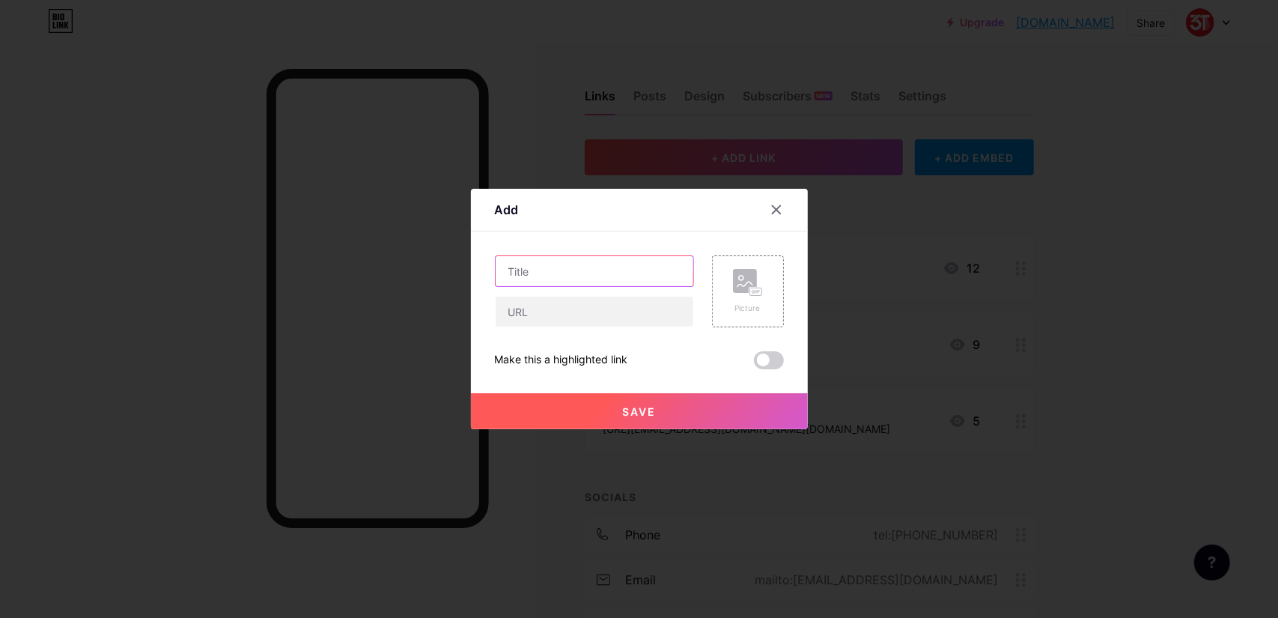
click at [607, 267] on input "text" at bounding box center [595, 271] width 198 height 30
click at [1063, 371] on div at bounding box center [639, 309] width 1278 height 618
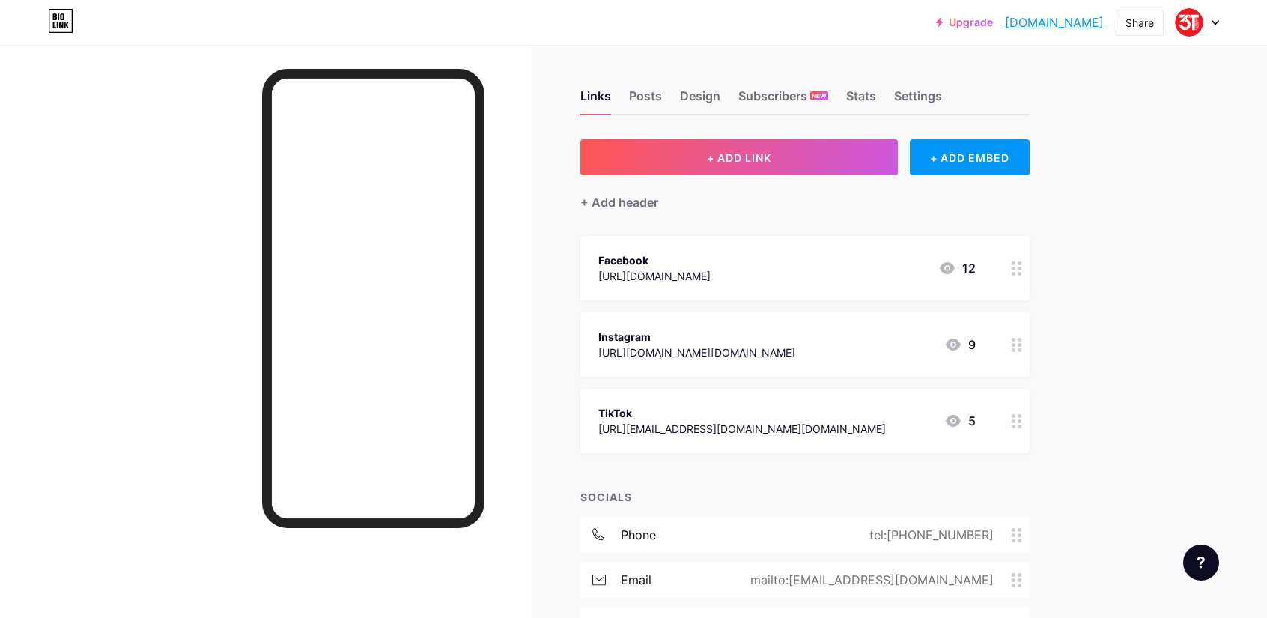
click at [884, 332] on div "Instagram [URL][DOMAIN_NAME][DOMAIN_NAME] 9" at bounding box center [786, 344] width 377 height 34
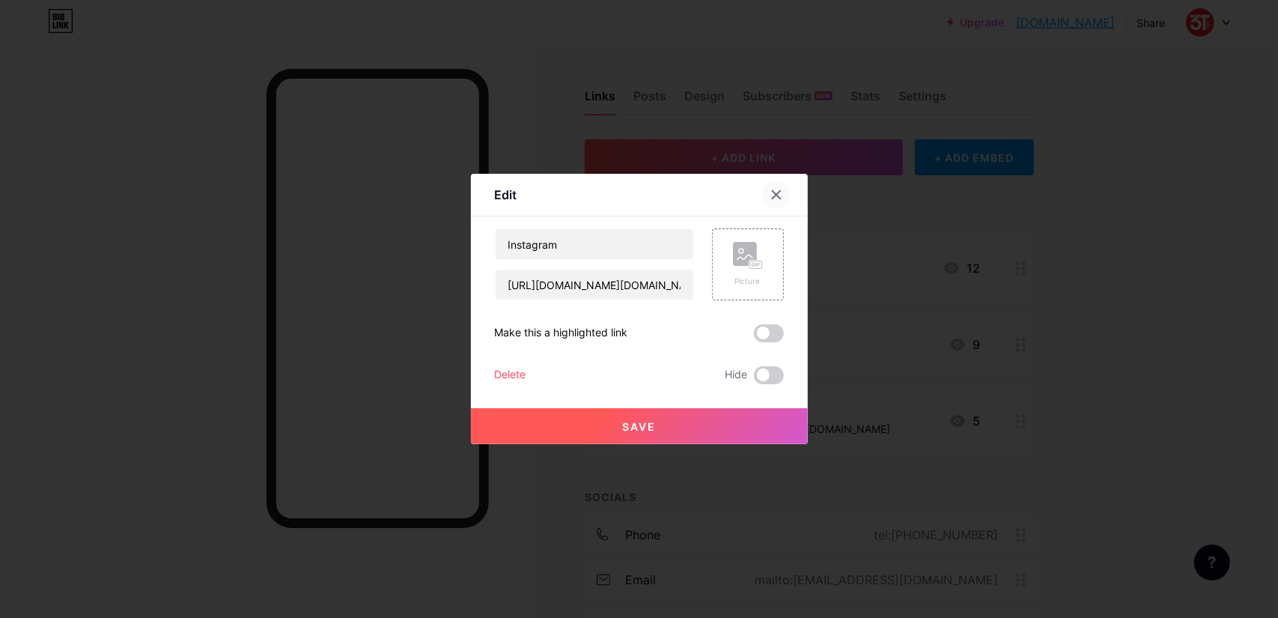
click at [777, 201] on div at bounding box center [776, 194] width 27 height 27
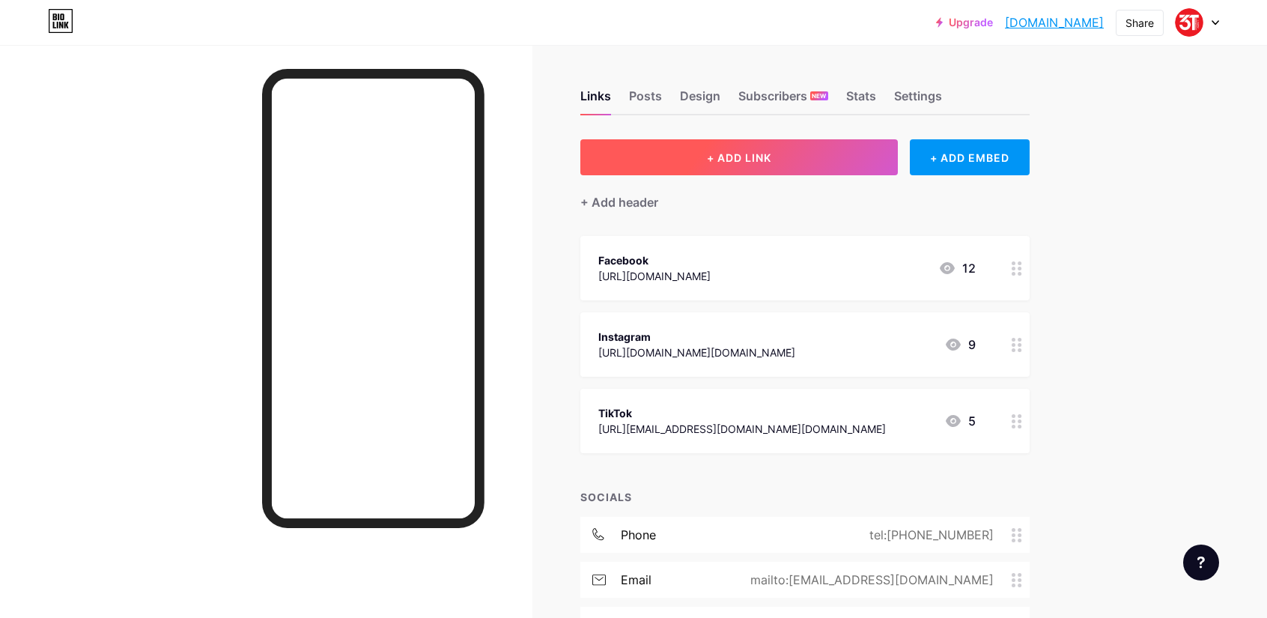
click at [765, 160] on span "+ ADD LINK" at bounding box center [739, 157] width 64 height 13
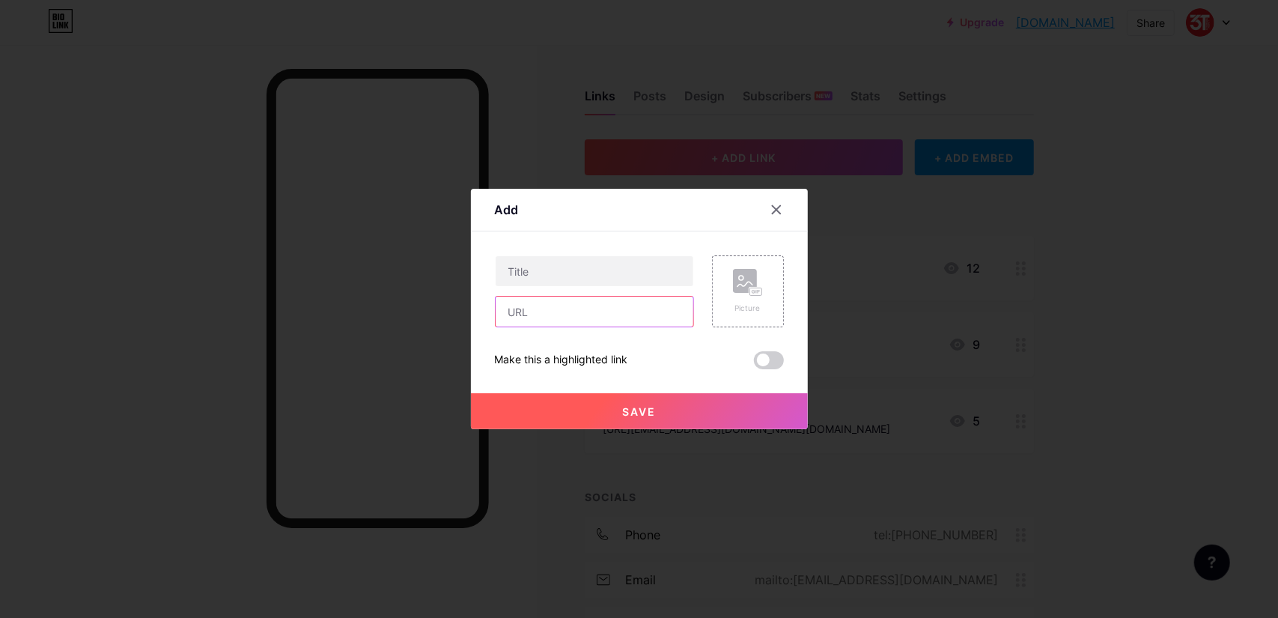
click at [561, 316] on input "text" at bounding box center [595, 312] width 198 height 30
paste input "[URL][DOMAIN_NAME]"
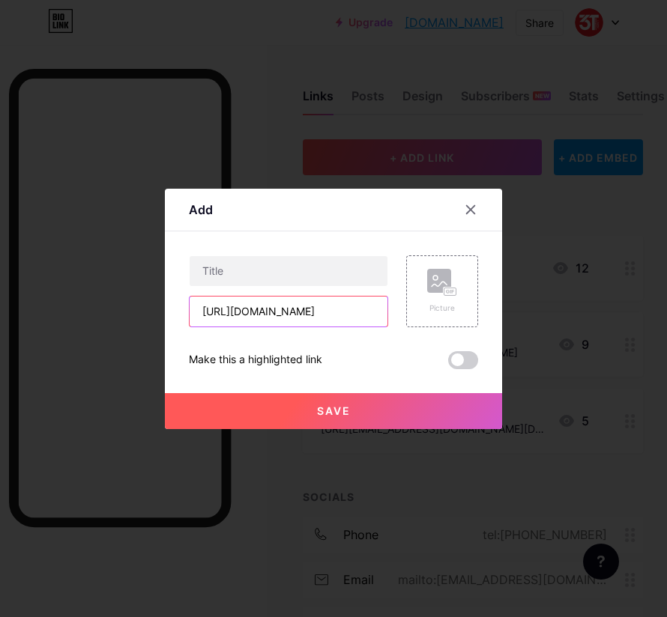
type input "[URL][DOMAIN_NAME]"
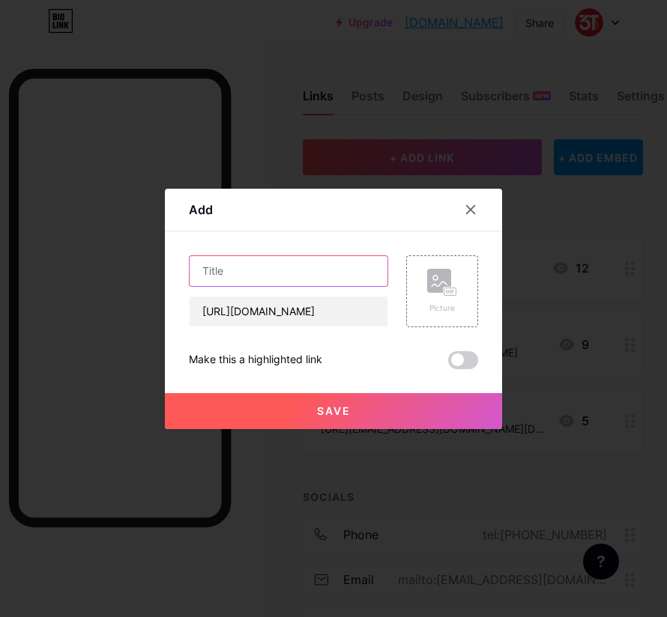
click at [257, 269] on input "text" at bounding box center [288, 271] width 198 height 30
paste input "Telegram"
type input "Telegram"
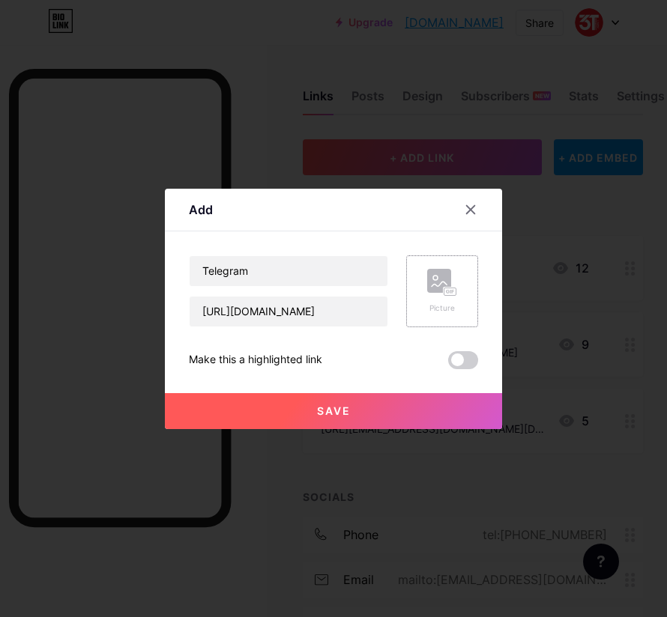
click at [452, 290] on icon at bounding box center [453, 292] width 2 height 4
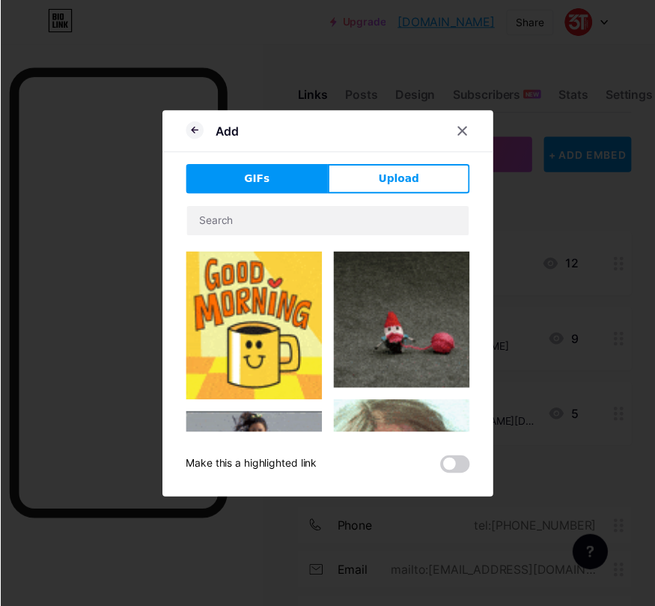
scroll to position [524, 0]
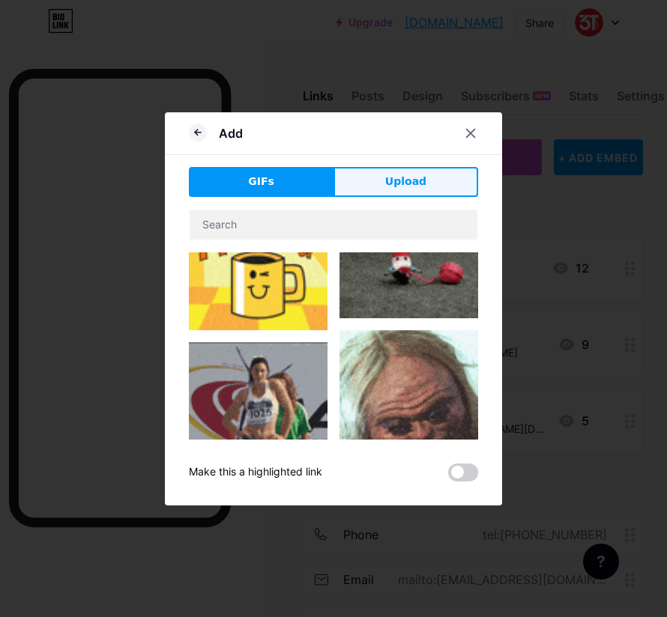
click at [385, 183] on span "Upload" at bounding box center [405, 182] width 41 height 16
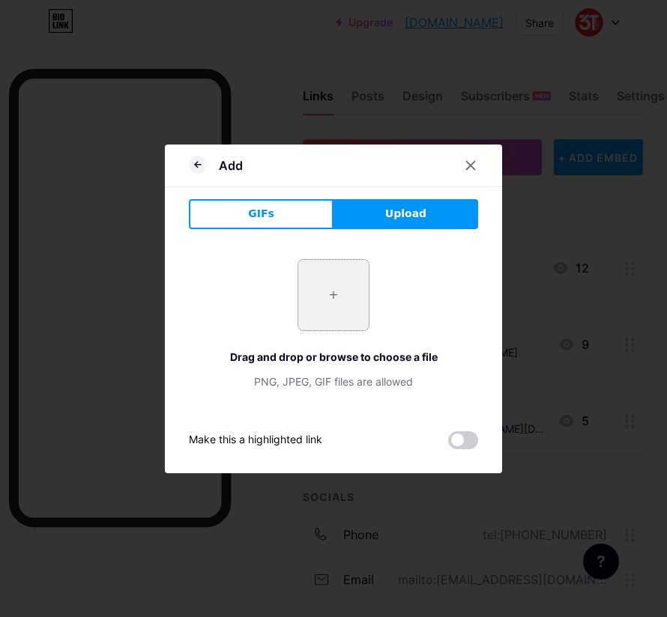
click at [342, 291] on input "file" at bounding box center [333, 295] width 70 height 70
type input "C:\fakepath\3.jpg"
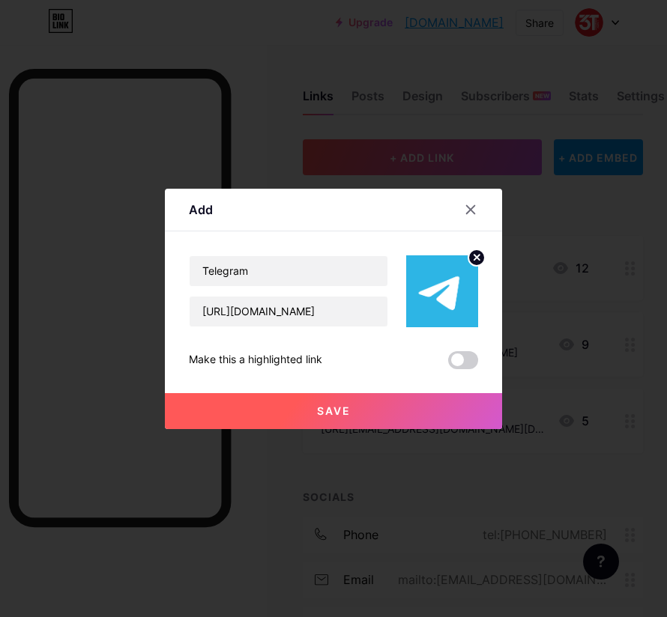
click at [328, 409] on span "Save" at bounding box center [334, 410] width 34 height 13
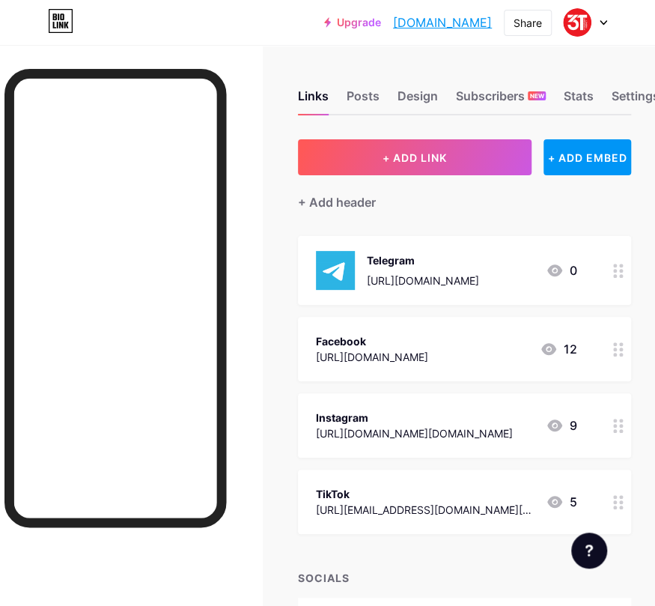
click at [428, 333] on div "Facebook" at bounding box center [372, 341] width 112 height 16
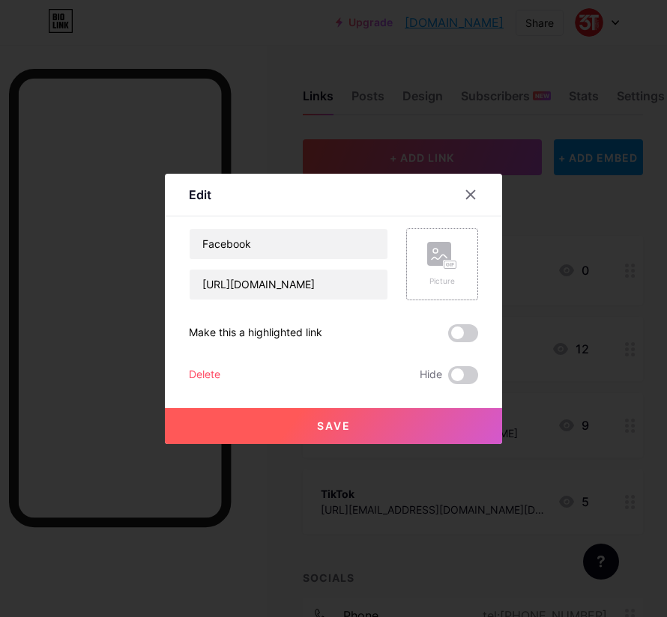
click at [444, 264] on rect at bounding box center [450, 264] width 12 height 7
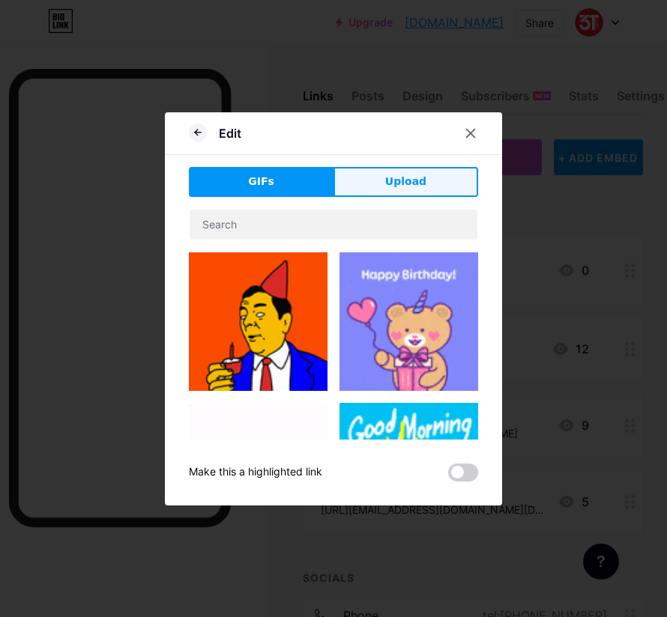
click at [409, 182] on span "Upload" at bounding box center [405, 182] width 41 height 16
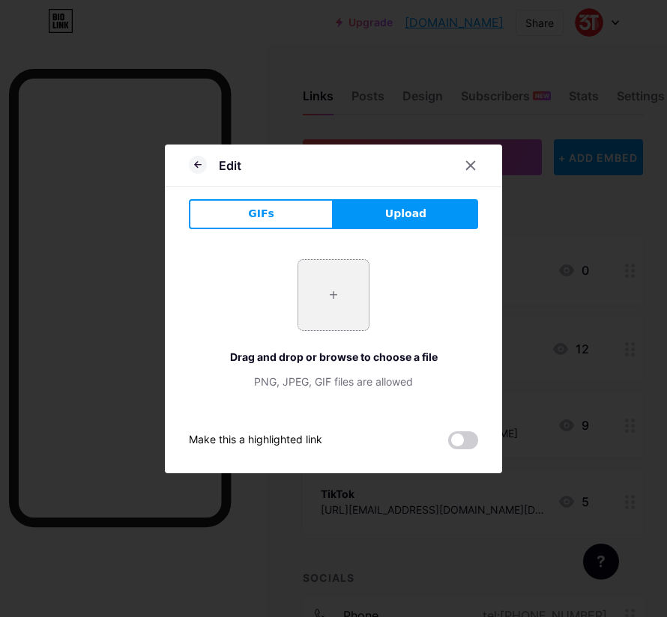
click at [327, 300] on input "file" at bounding box center [333, 295] width 70 height 70
type input "C:\fakepath\4.jpg"
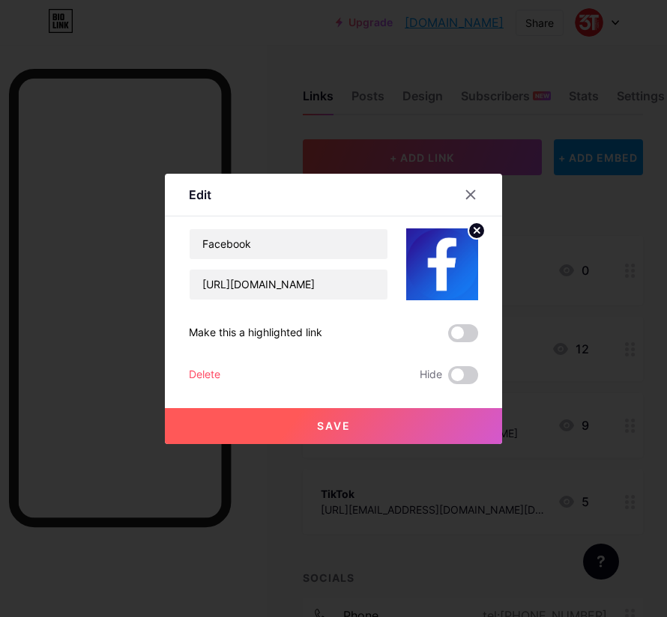
click at [351, 427] on button "Save" at bounding box center [333, 426] width 337 height 36
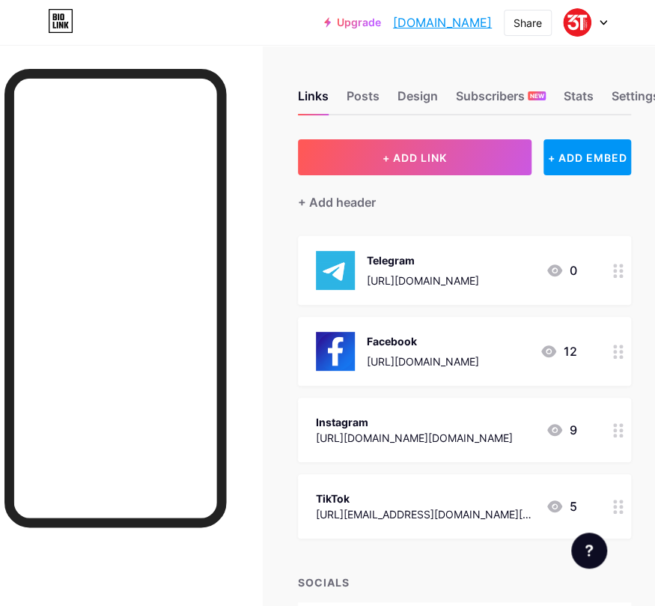
click at [515, 413] on div "Instagram [URL][DOMAIN_NAME][DOMAIN_NAME] 9" at bounding box center [446, 430] width 261 height 34
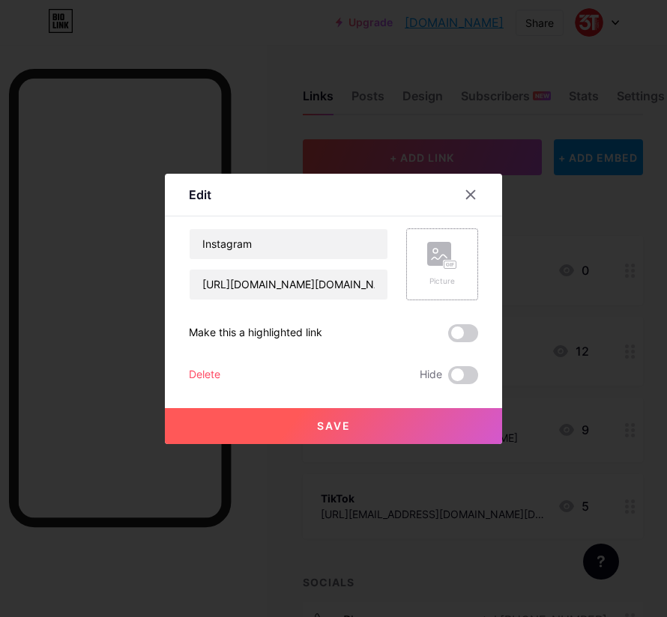
click at [449, 272] on div "Picture" at bounding box center [442, 264] width 30 height 45
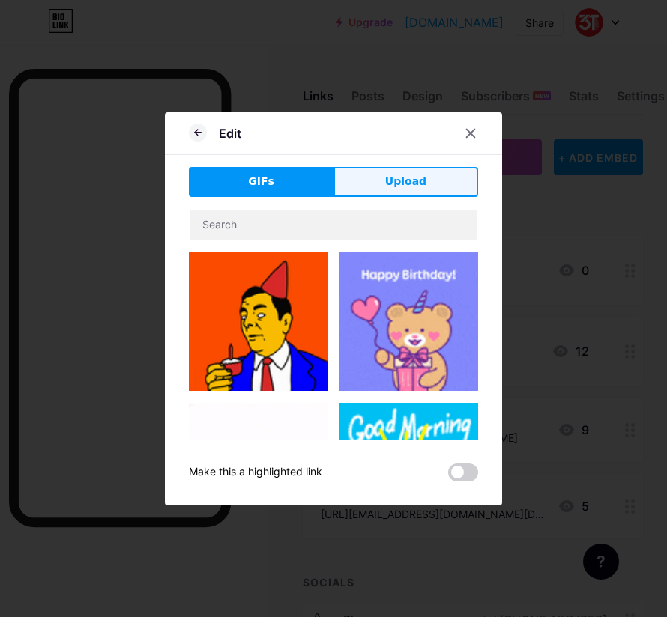
click at [408, 188] on span "Upload" at bounding box center [405, 182] width 41 height 16
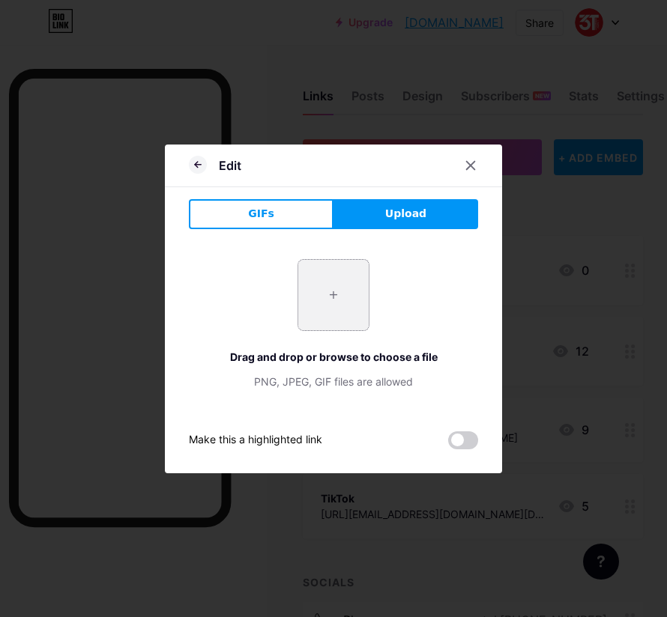
click at [324, 306] on input "file" at bounding box center [333, 295] width 70 height 70
type input "C:\fakepath\5.jpg"
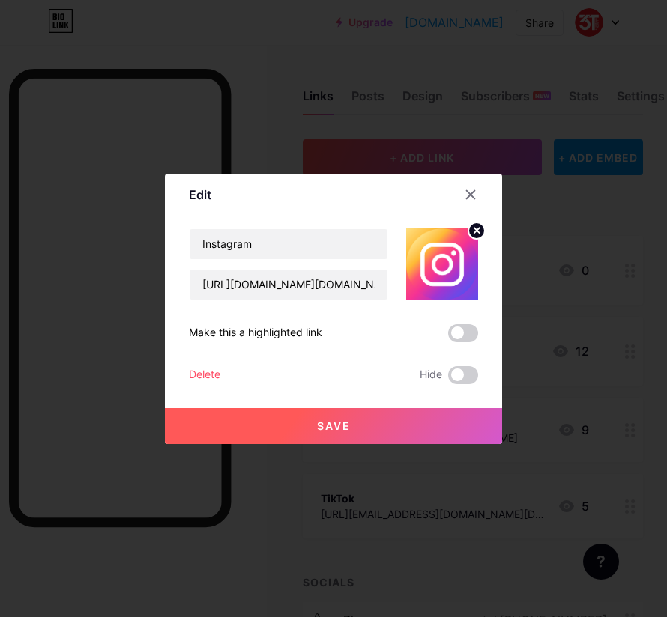
click at [373, 417] on button "Save" at bounding box center [333, 426] width 337 height 36
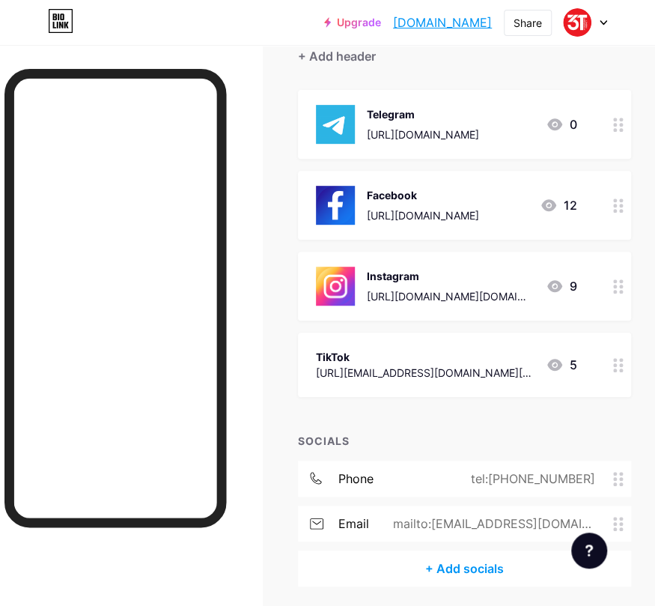
scroll to position [150, 0]
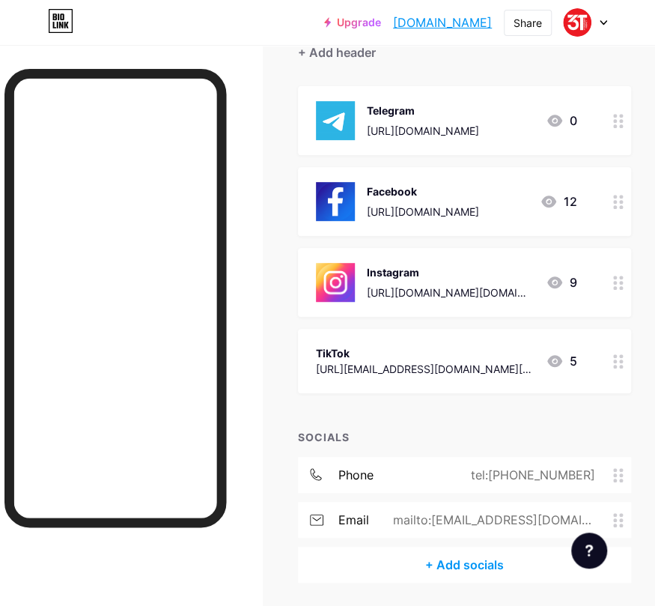
click at [486, 344] on div "TikTok [URL][EMAIL_ADDRESS][DOMAIN_NAME][DOMAIN_NAME]" at bounding box center [425, 361] width 218 height 34
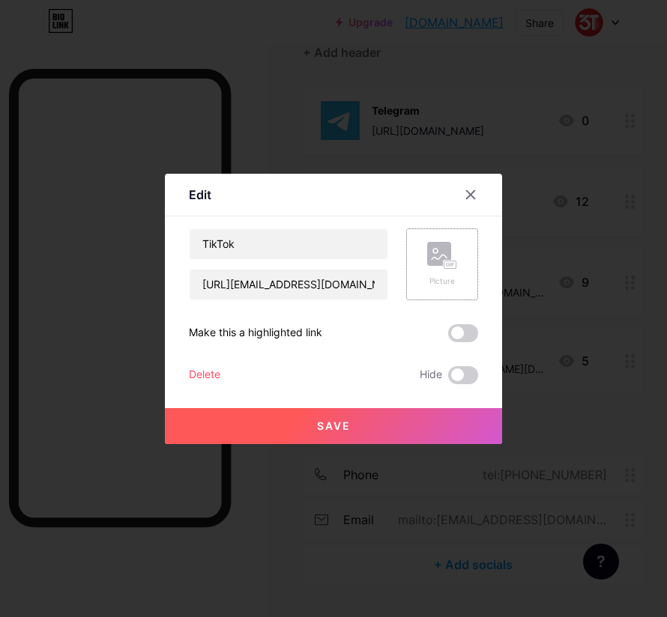
click at [416, 261] on div "Picture" at bounding box center [442, 264] width 72 height 72
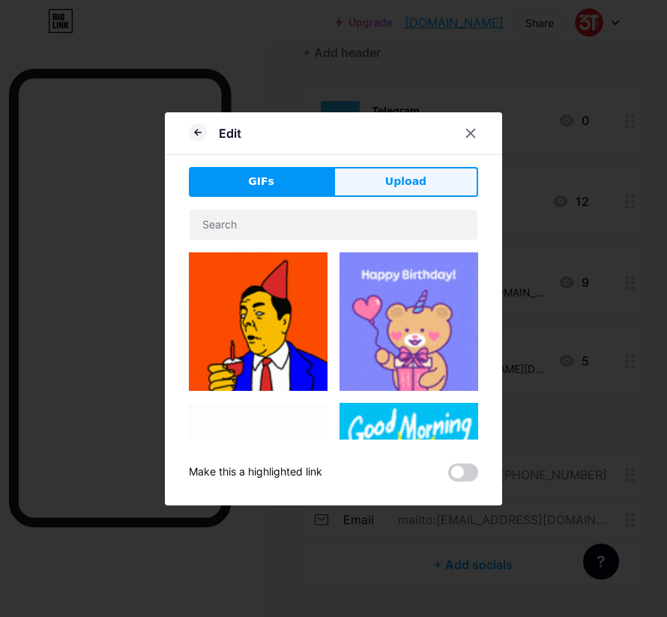
click at [390, 181] on span "Upload" at bounding box center [405, 182] width 41 height 16
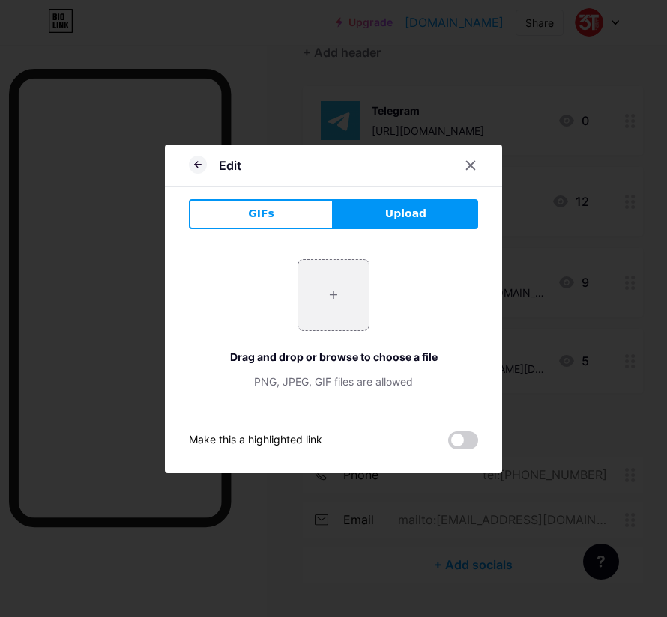
click at [390, 210] on span "Upload" at bounding box center [405, 214] width 41 height 16
click at [327, 293] on input "file" at bounding box center [333, 295] width 70 height 70
type input "C:\fakepath\6.jpg"
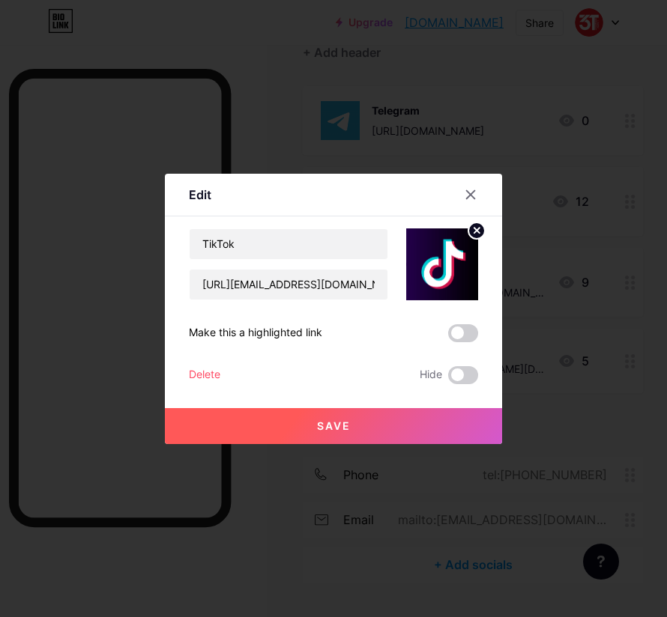
click at [343, 422] on span "Save" at bounding box center [334, 425] width 34 height 13
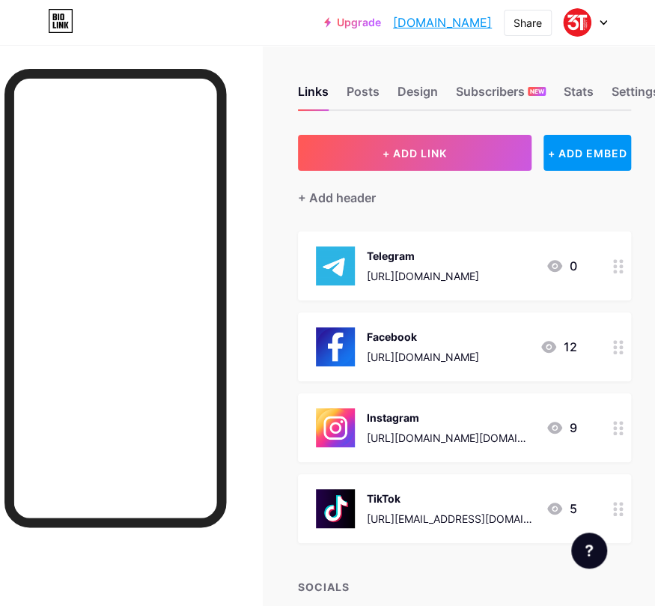
scroll to position [0, 0]
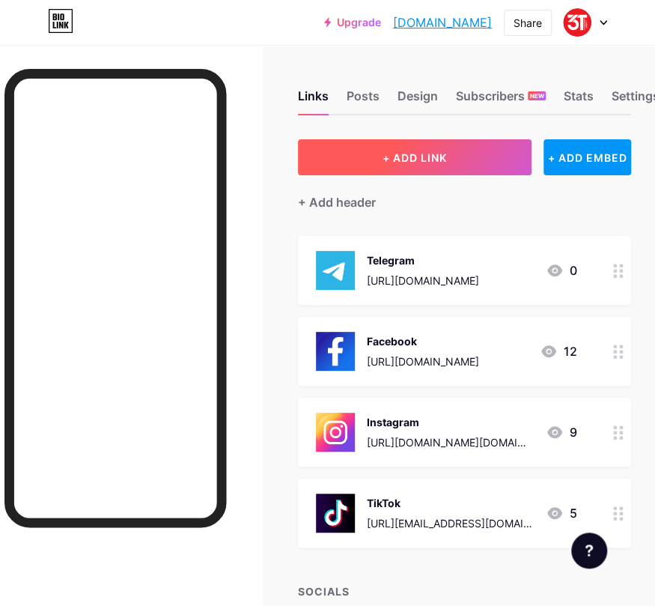
click at [438, 159] on span "+ ADD LINK" at bounding box center [415, 157] width 64 height 13
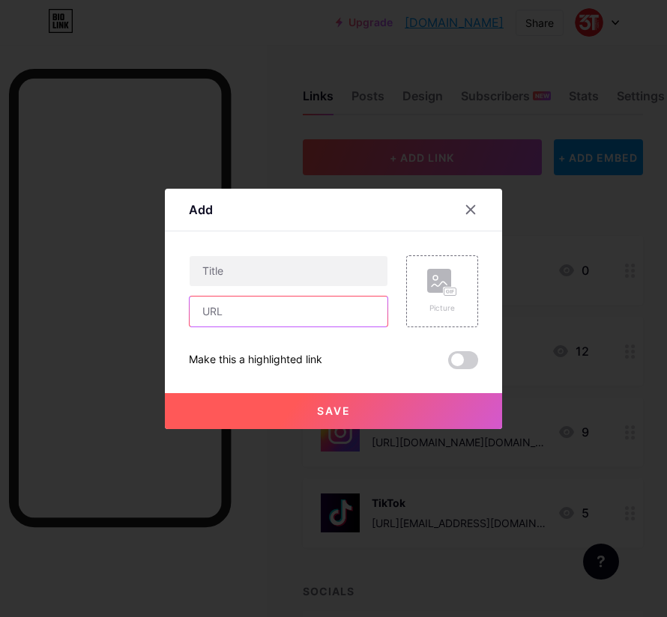
click at [249, 311] on input "text" at bounding box center [288, 312] width 198 height 30
paste input "[DOMAIN_NAME]"
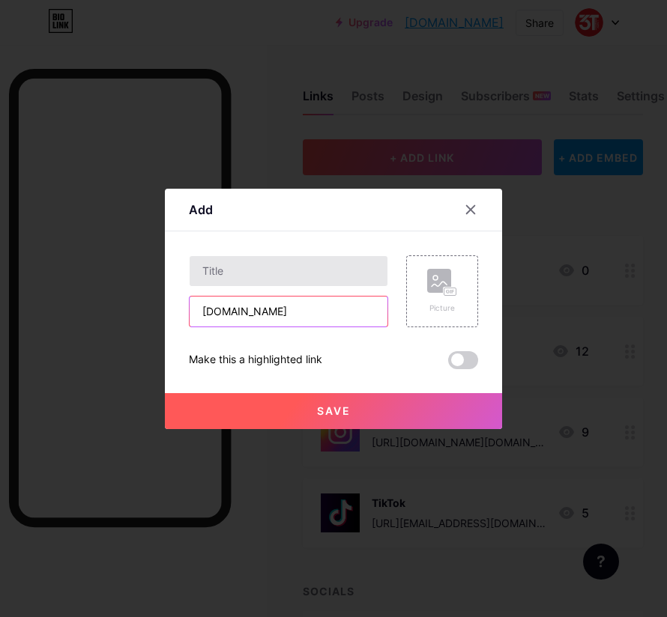
type input "[DOMAIN_NAME]"
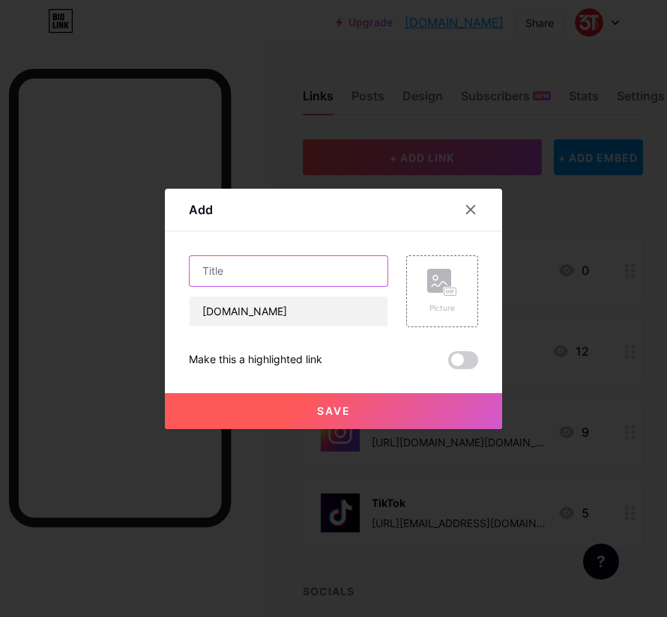
click at [219, 260] on input "text" at bounding box center [288, 271] width 198 height 30
type input "WWW"
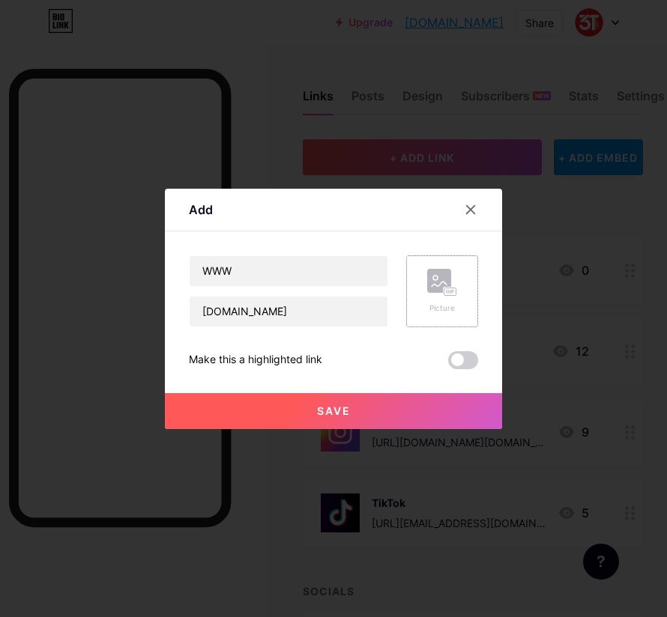
click at [437, 285] on rect at bounding box center [439, 281] width 24 height 24
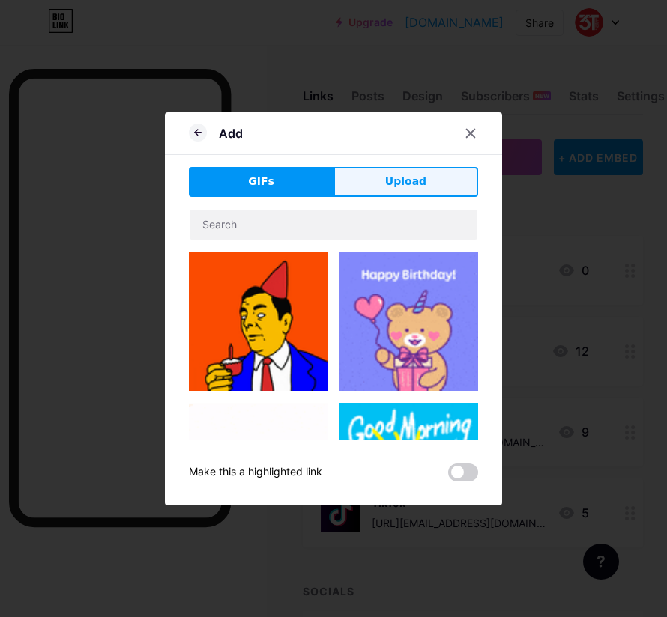
click at [401, 187] on span "Upload" at bounding box center [405, 182] width 41 height 16
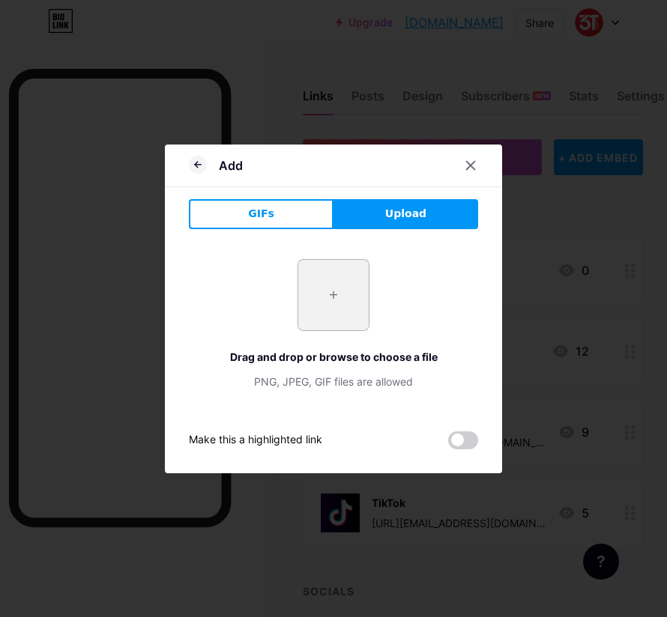
click at [334, 296] on input "file" at bounding box center [333, 295] width 70 height 70
type input "C:\fakepath\2.jpg"
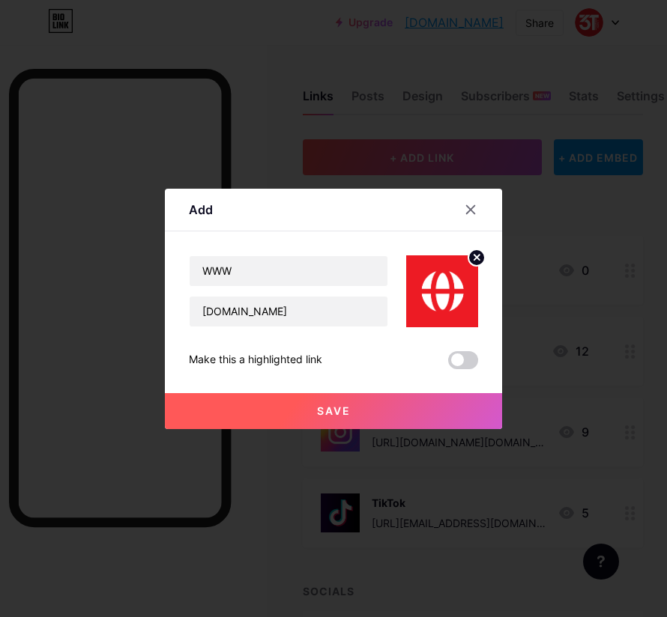
click at [342, 410] on span "Save" at bounding box center [334, 410] width 34 height 13
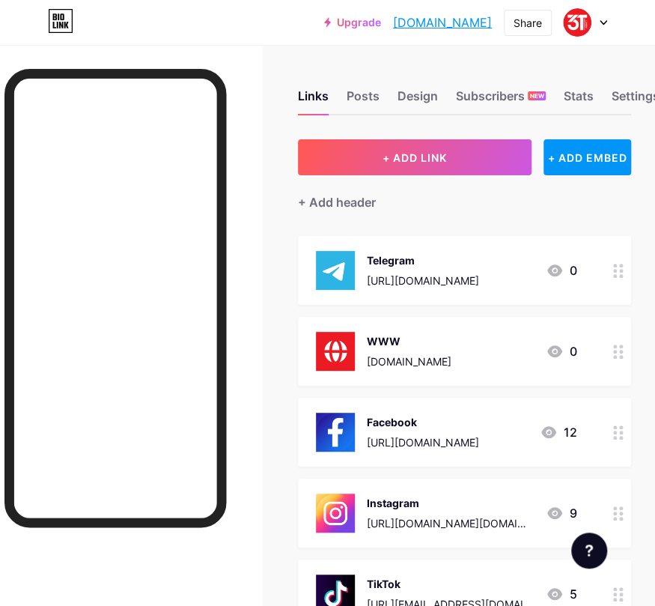
drag, startPoint x: 500, startPoint y: 340, endPoint x: 500, endPoint y: 225, distance: 114.6
click at [500, 225] on div "+ ADD LINK + ADD EMBED + Add header Telegram [URL][DOMAIN_NAME] 0 WWW [DOMAIN_N…" at bounding box center [464, 478] width 333 height 679
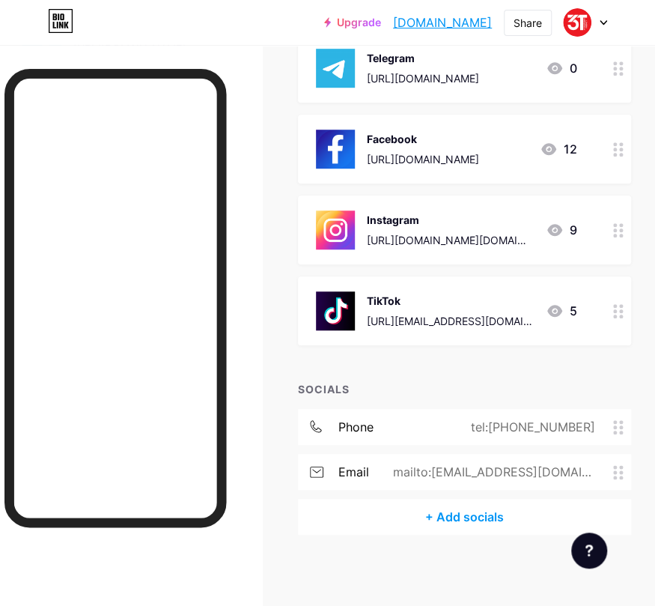
scroll to position [286, 0]
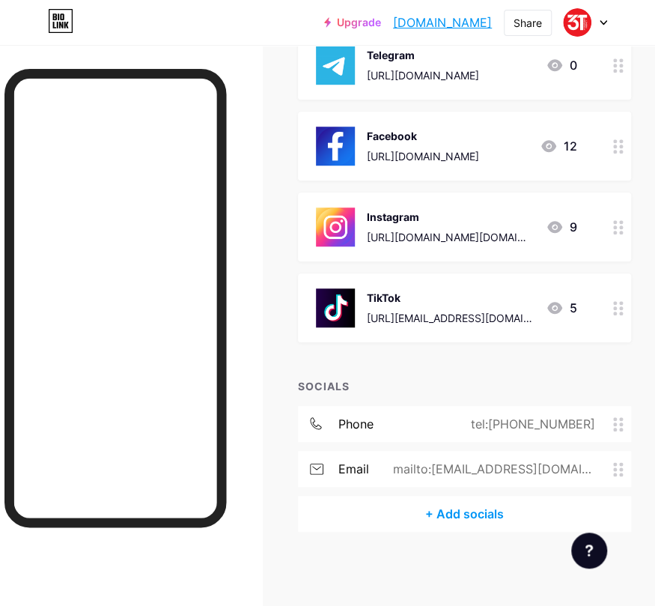
click at [421, 419] on div "phone tel:[PHONE_NUMBER]" at bounding box center [464, 424] width 333 height 36
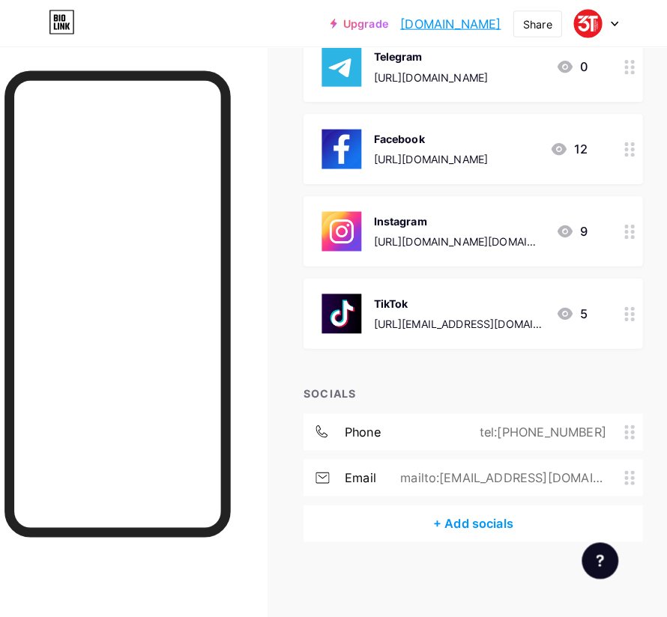
scroll to position [275, 0]
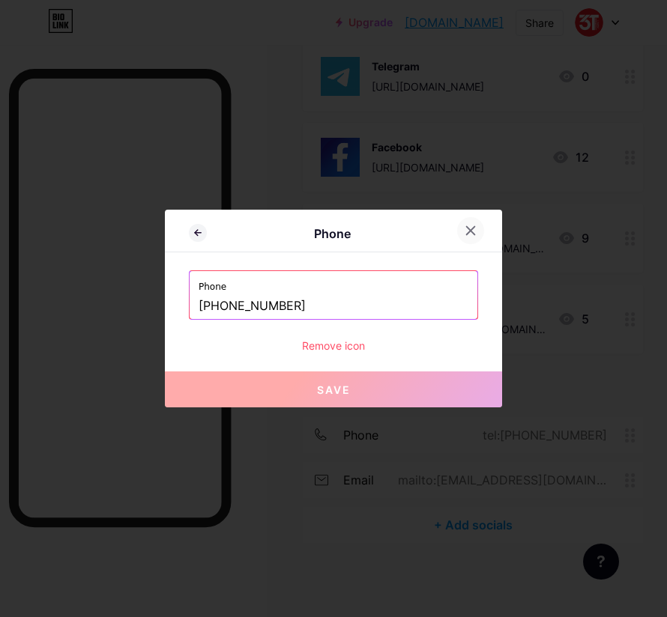
click at [464, 230] on icon at bounding box center [470, 231] width 12 height 12
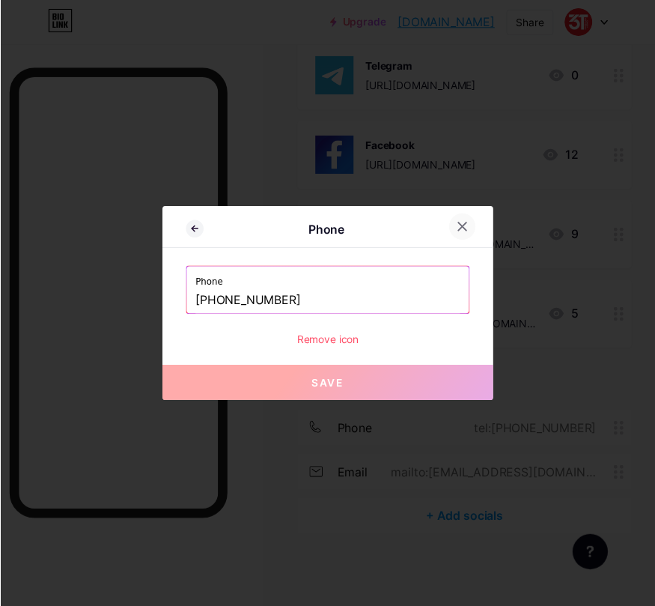
scroll to position [286, 0]
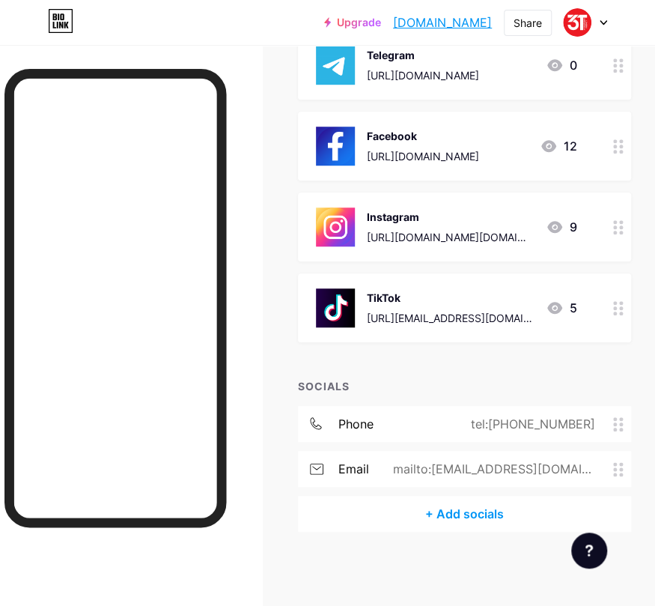
click at [396, 470] on div "email mailto:[EMAIL_ADDRESS][DOMAIN_NAME]" at bounding box center [464, 469] width 333 height 36
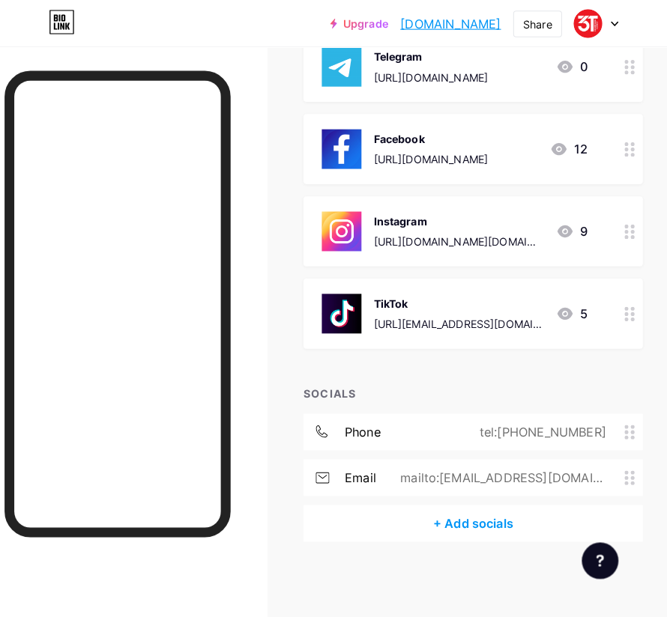
scroll to position [275, 0]
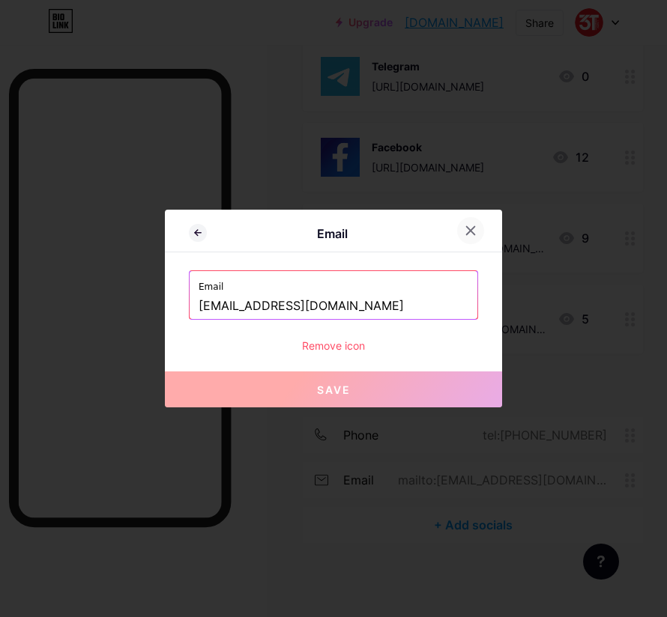
click at [466, 228] on icon at bounding box center [470, 231] width 12 height 12
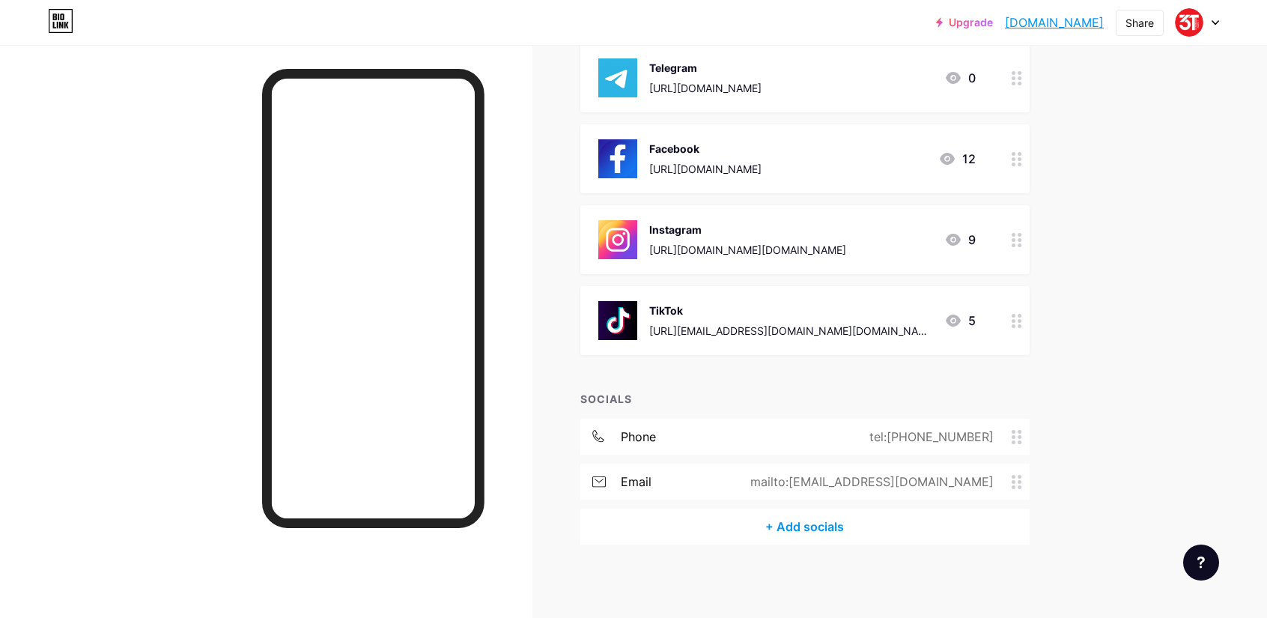
scroll to position [274, 0]
click at [803, 524] on div "+ Add socials" at bounding box center [804, 526] width 449 height 36
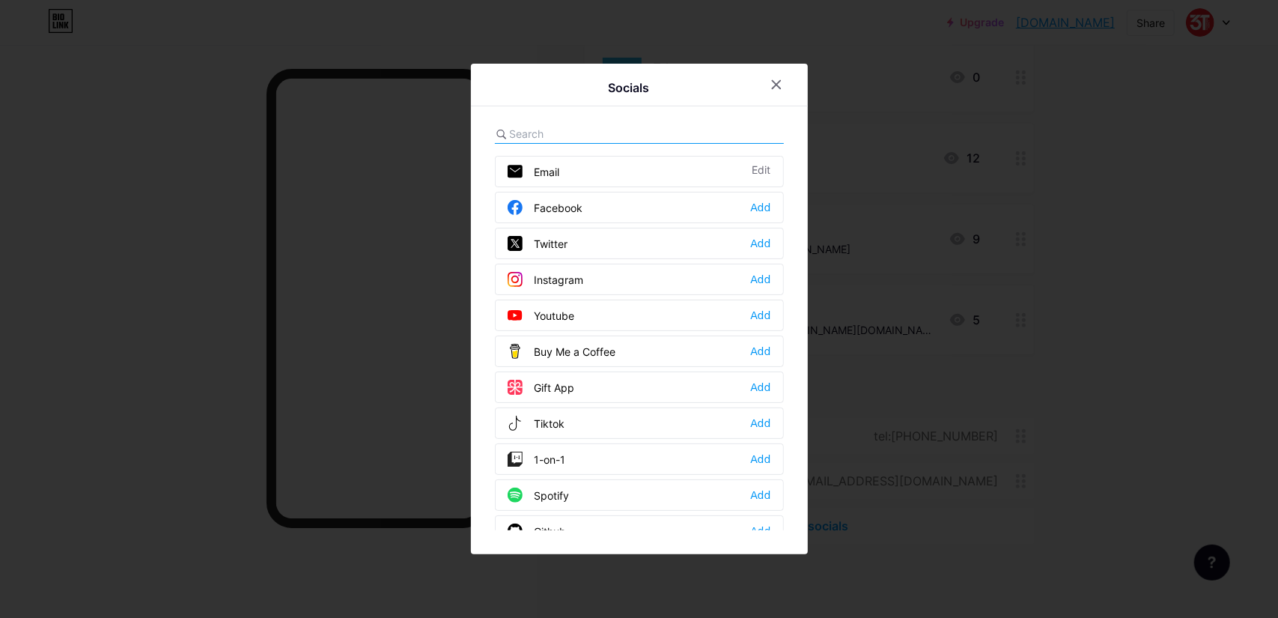
click at [581, 169] on div "Email Edit" at bounding box center [639, 171] width 289 height 31
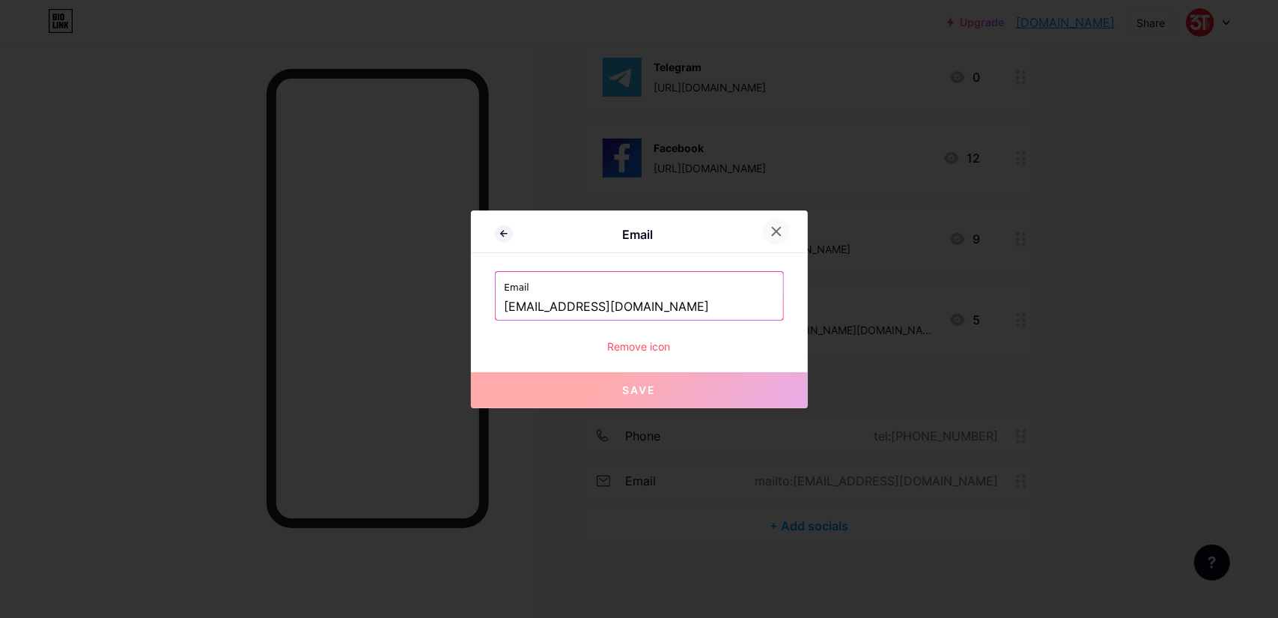
click at [771, 234] on icon at bounding box center [777, 231] width 12 height 12
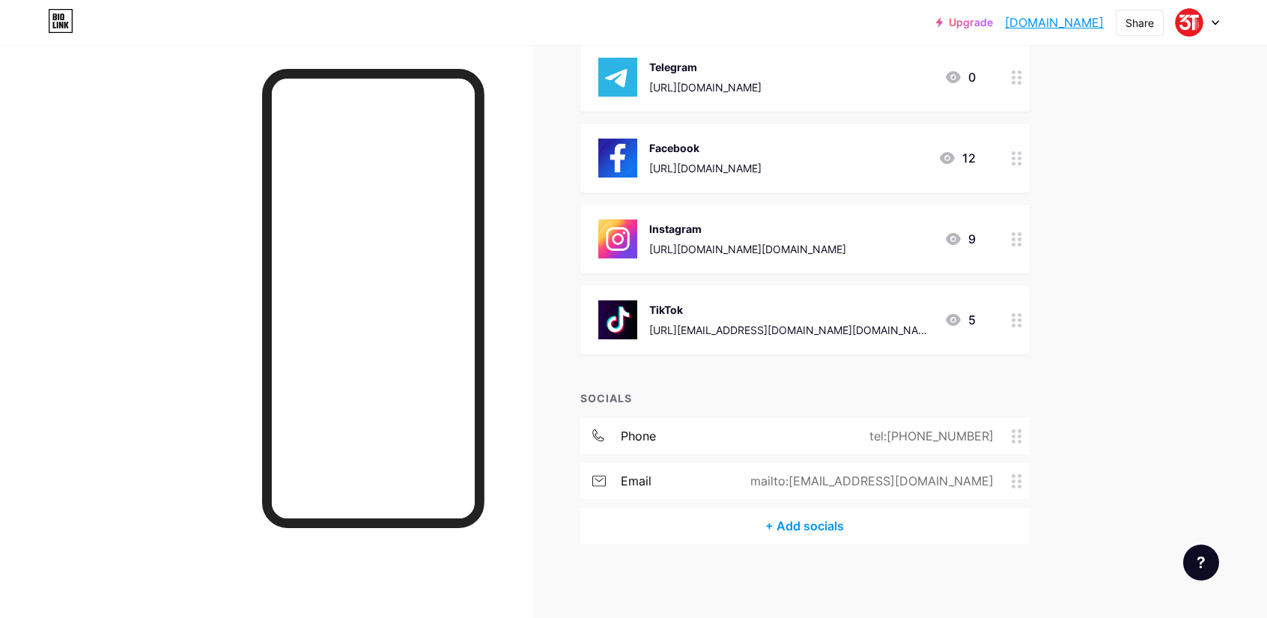
click at [807, 521] on div "+ Add socials" at bounding box center [804, 526] width 449 height 36
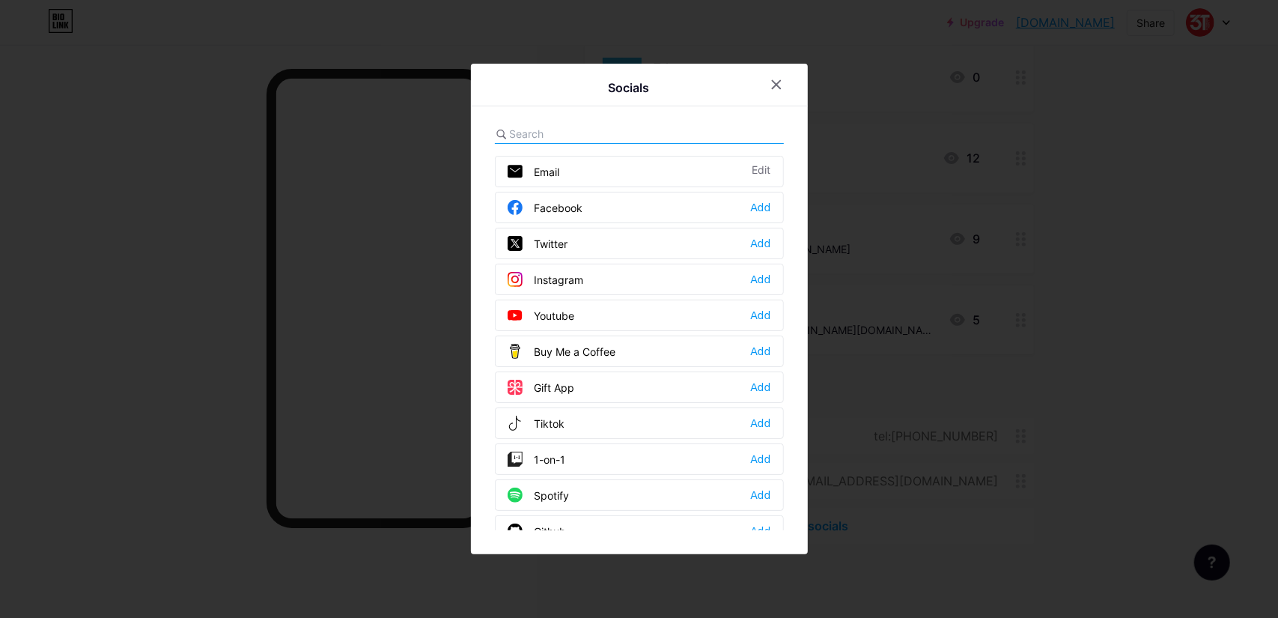
click at [595, 275] on div "Instagram Add" at bounding box center [639, 279] width 289 height 31
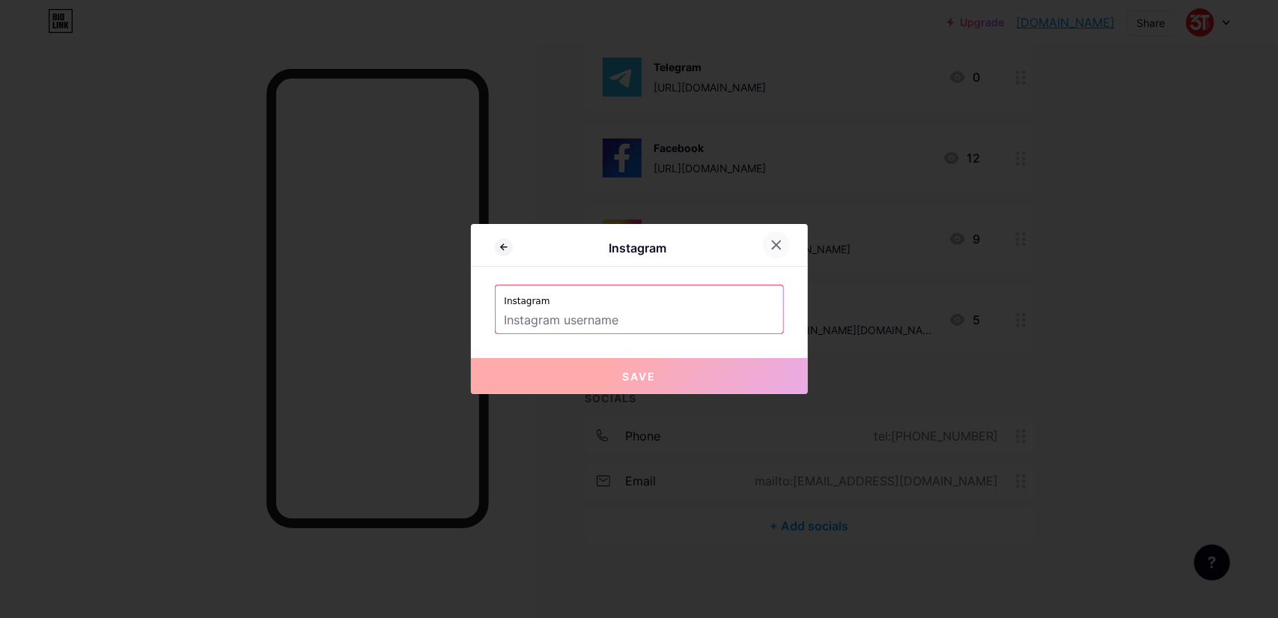
click at [772, 243] on icon at bounding box center [776, 245] width 8 height 8
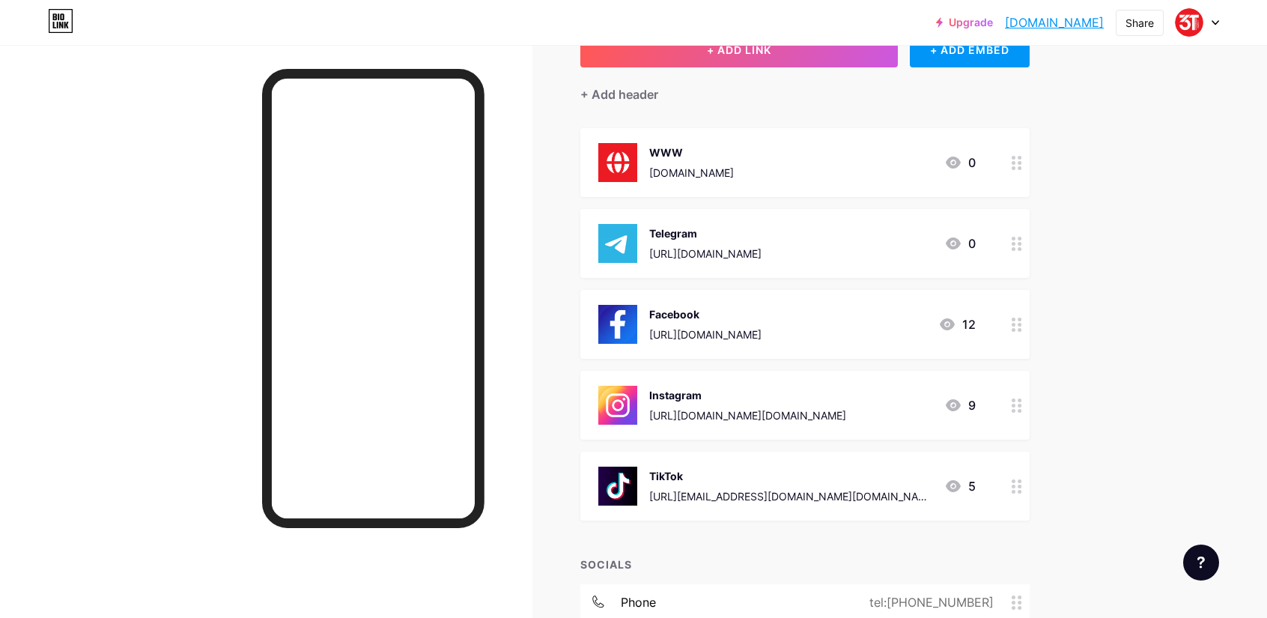
scroll to position [0, 0]
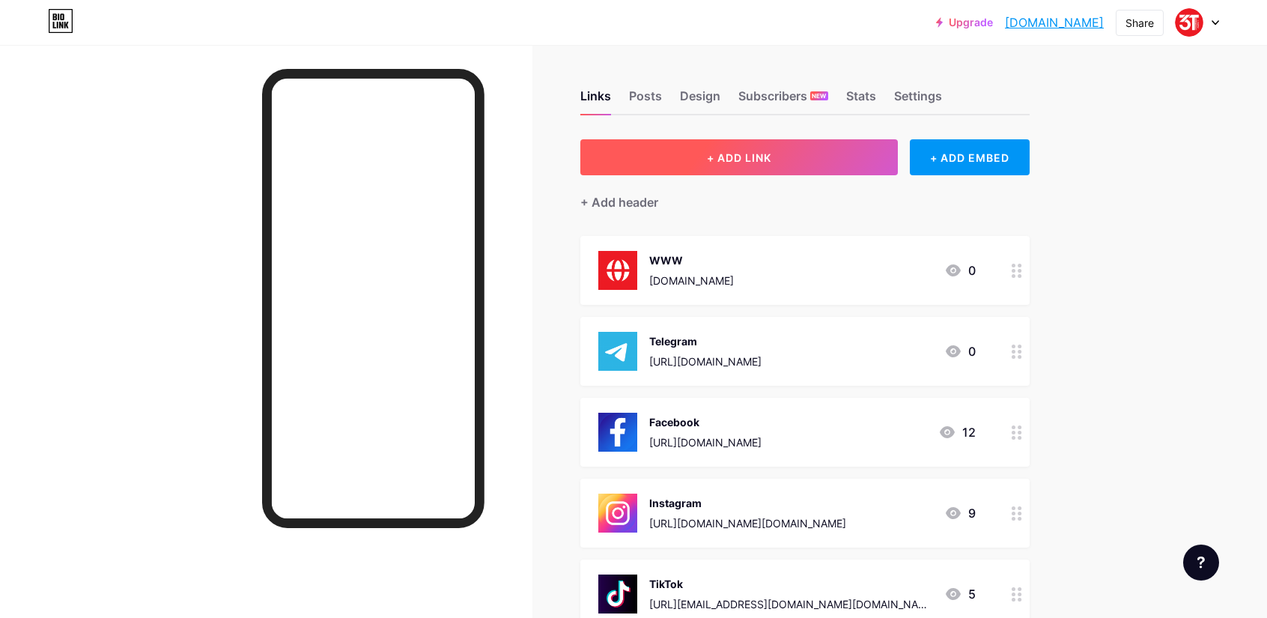
click at [769, 151] on span "+ ADD LINK" at bounding box center [739, 157] width 64 height 13
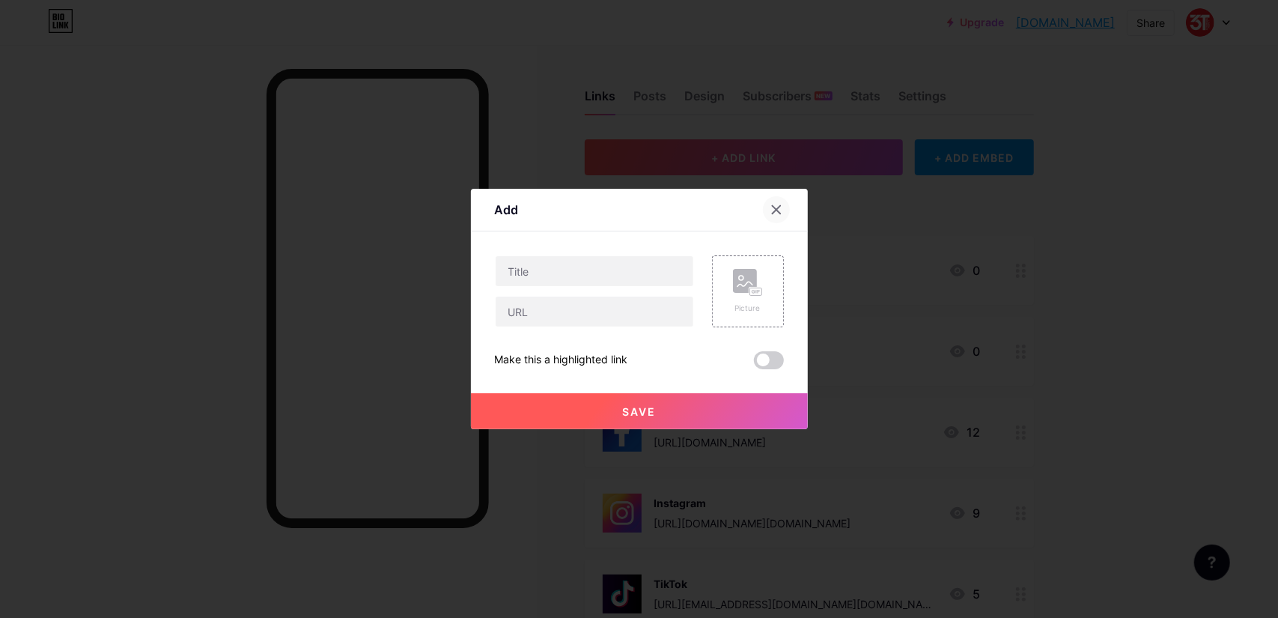
click at [777, 210] on div at bounding box center [776, 209] width 27 height 27
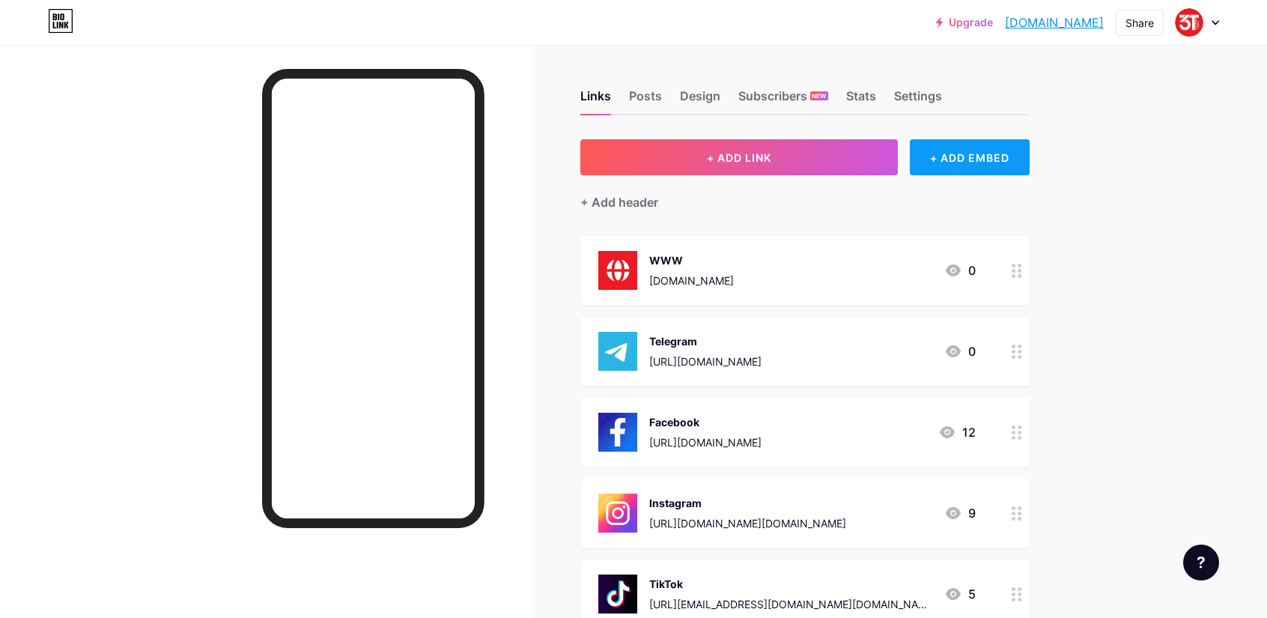
click at [989, 164] on div "+ ADD EMBED" at bounding box center [969, 157] width 119 height 36
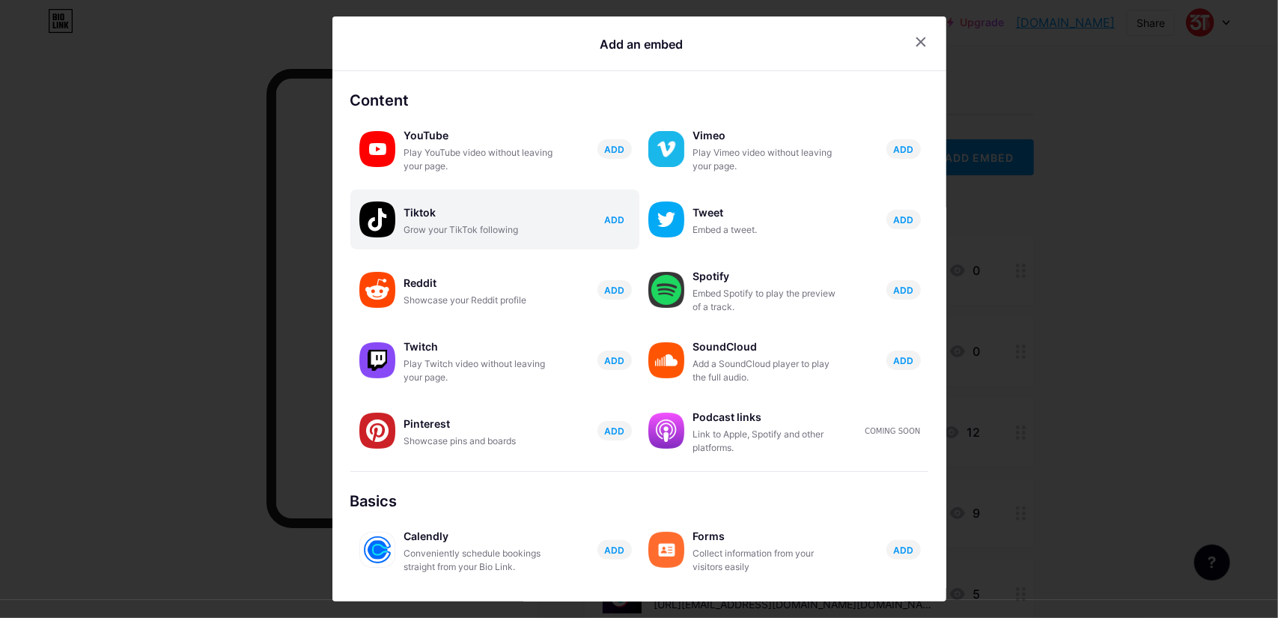
click at [605, 221] on span "ADD" at bounding box center [614, 219] width 20 height 13
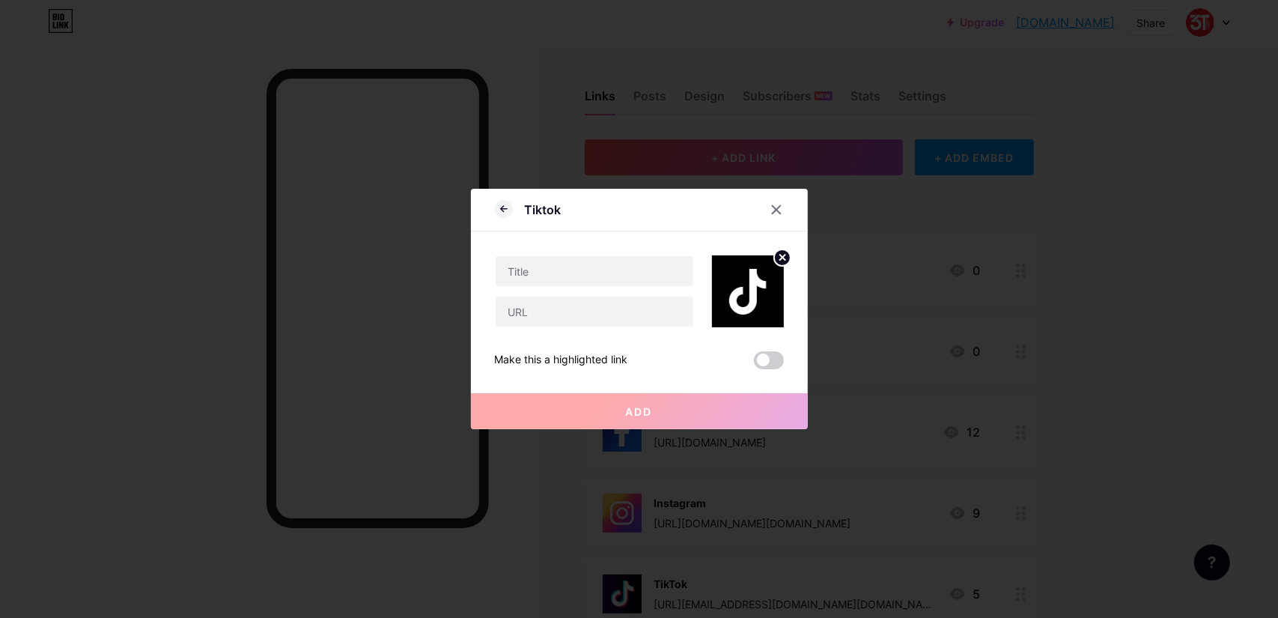
click at [780, 257] on icon at bounding box center [782, 257] width 5 height 5
click at [774, 206] on icon at bounding box center [777, 210] width 12 height 12
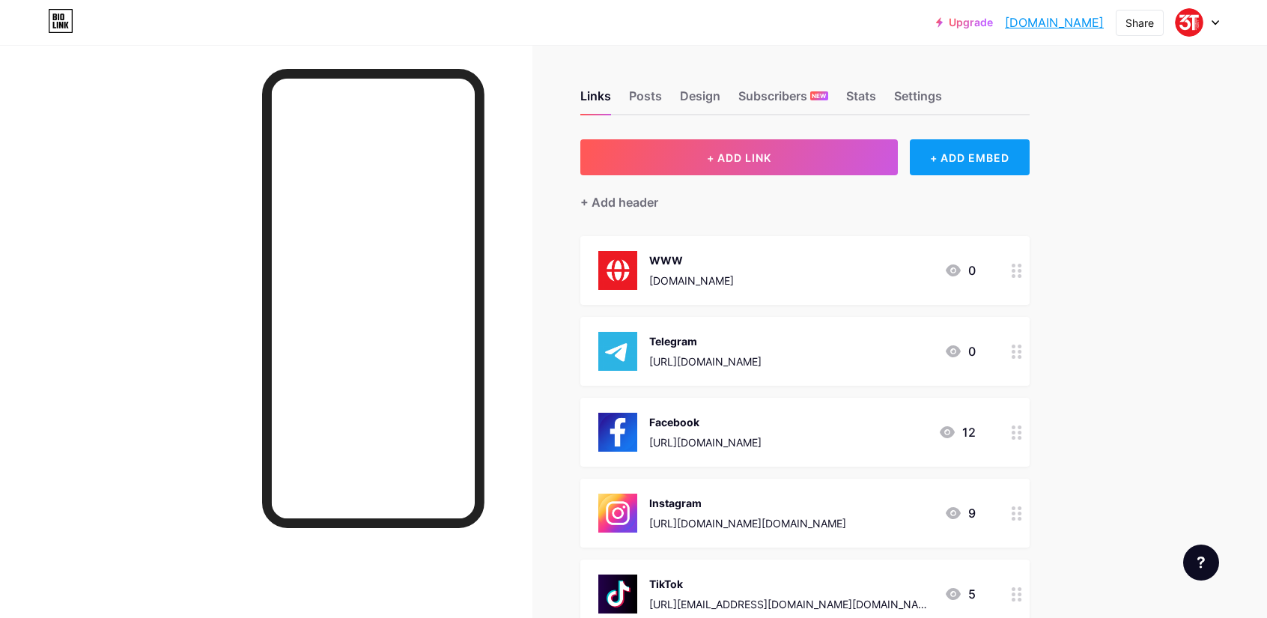
click at [974, 154] on div "+ ADD EMBED" at bounding box center [969, 157] width 119 height 36
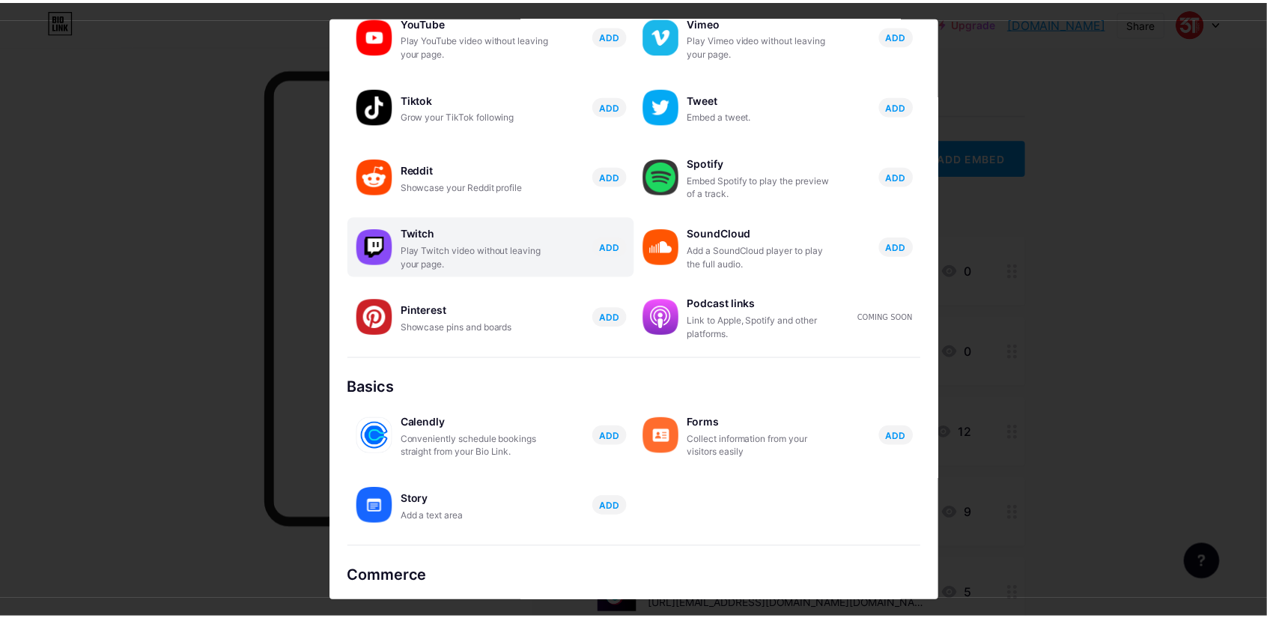
scroll to position [177, 0]
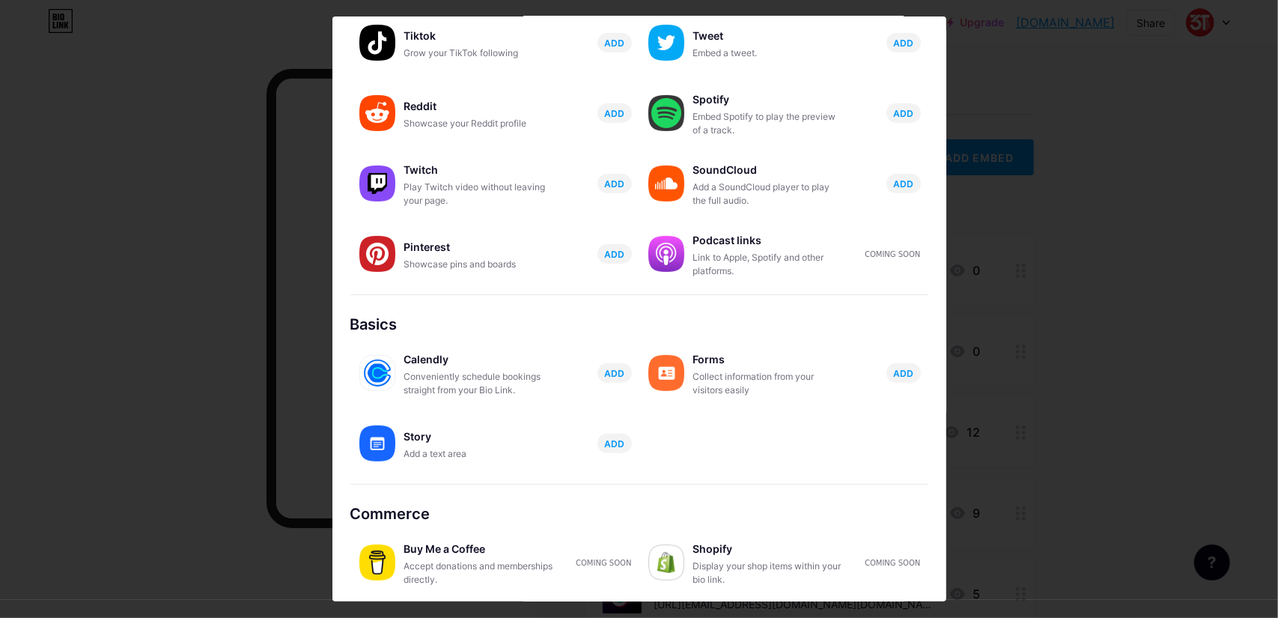
click at [1062, 443] on div at bounding box center [639, 309] width 1278 height 618
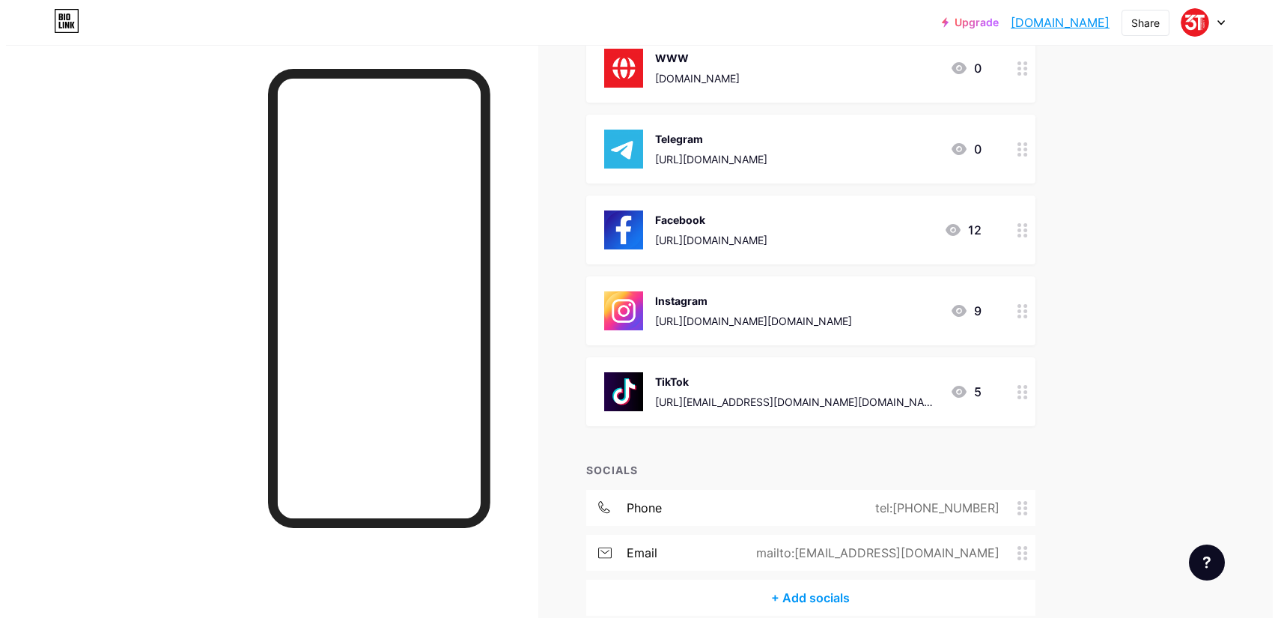
scroll to position [274, 0]
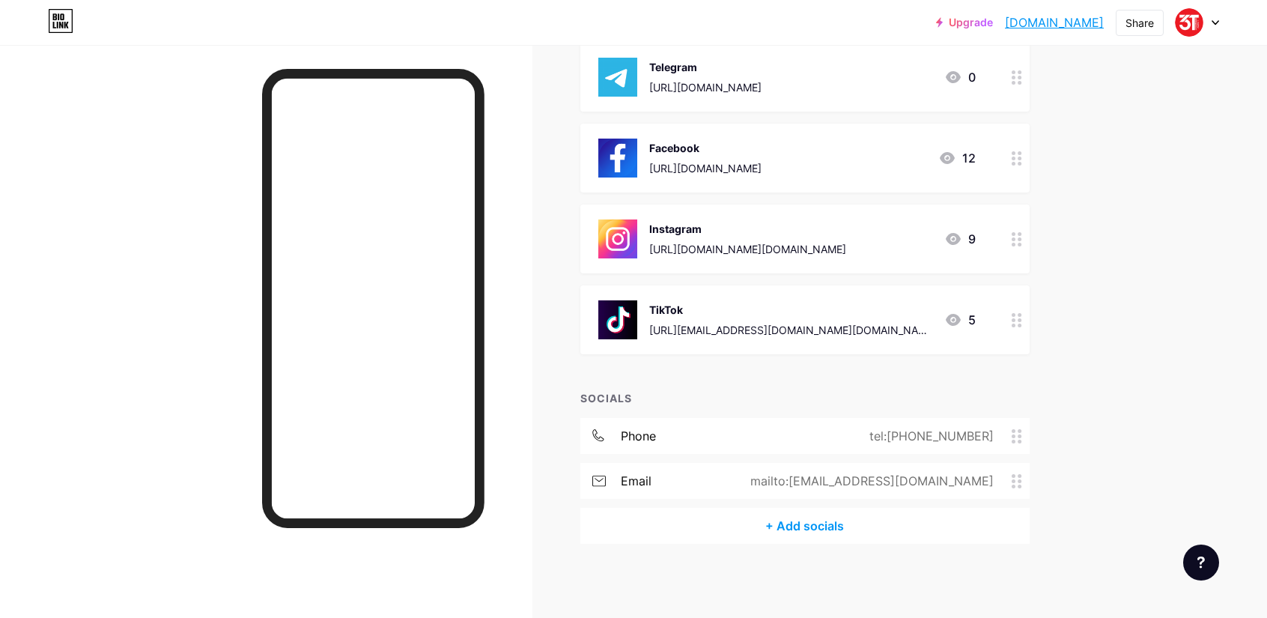
click at [830, 524] on div "+ Add socials" at bounding box center [804, 526] width 449 height 36
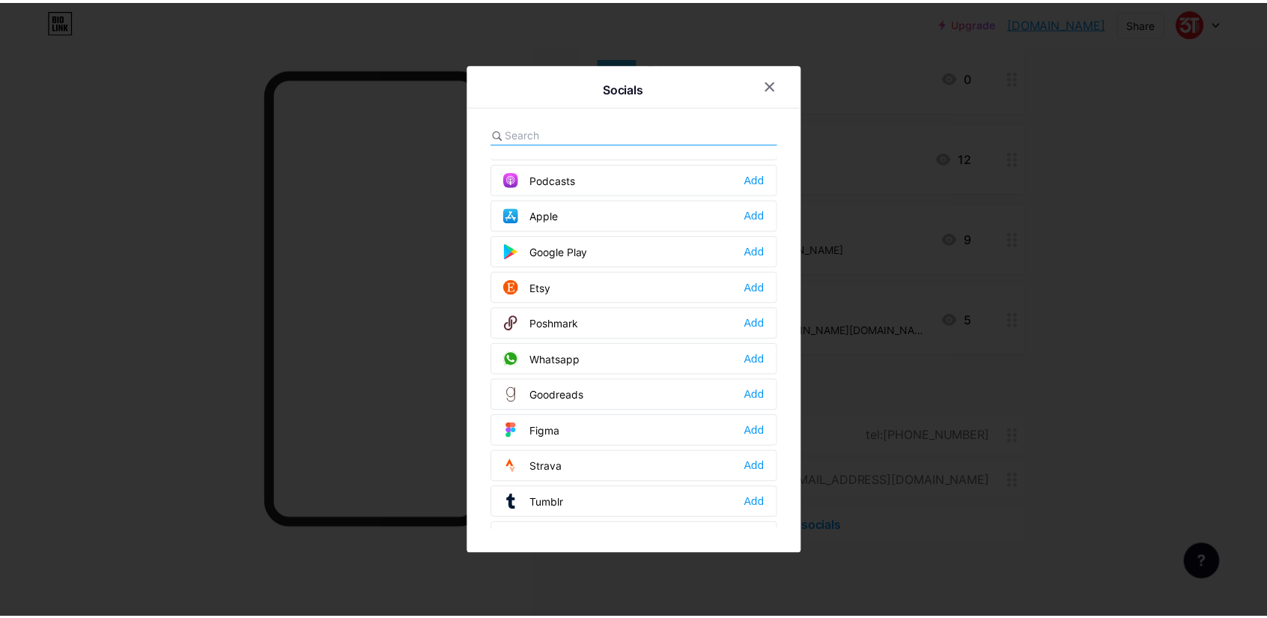
scroll to position [1102, 0]
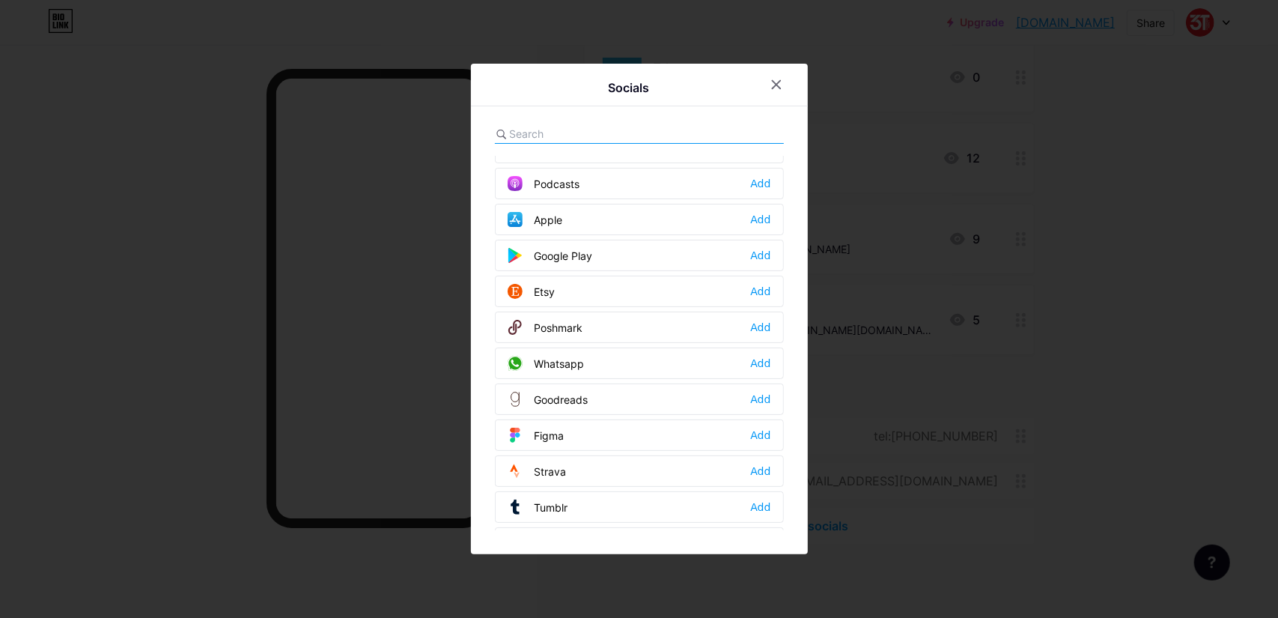
click at [562, 356] on div "Whatsapp" at bounding box center [546, 363] width 77 height 15
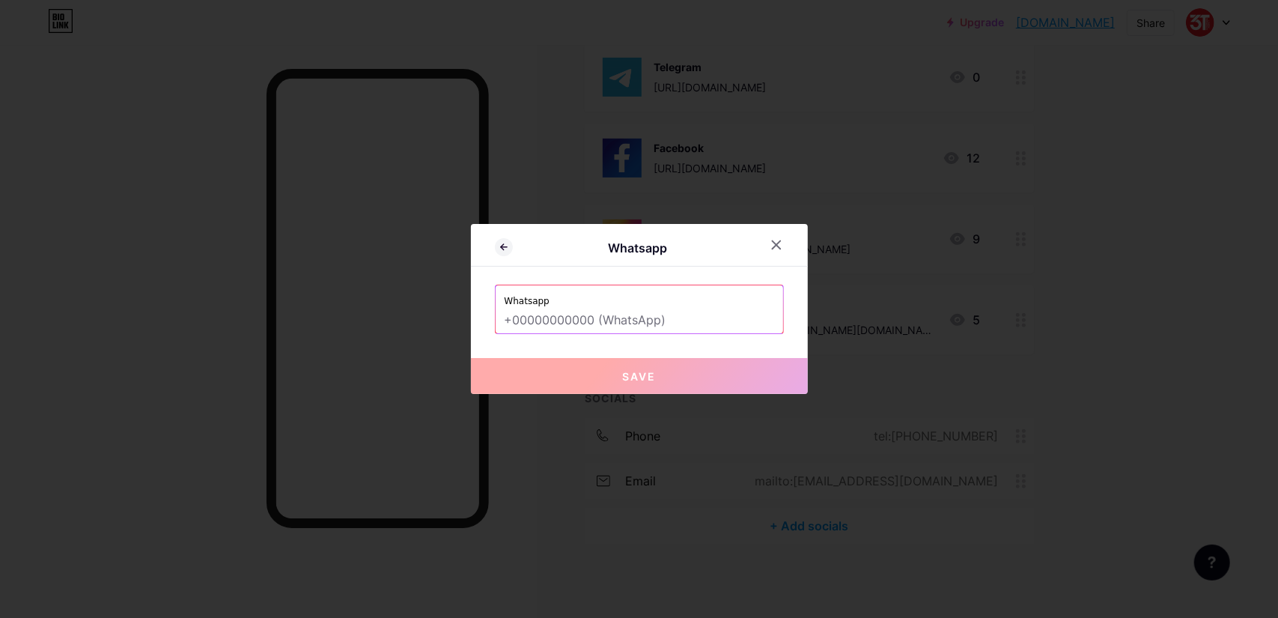
click at [649, 320] on input "text" at bounding box center [640, 320] width 270 height 25
type input "="
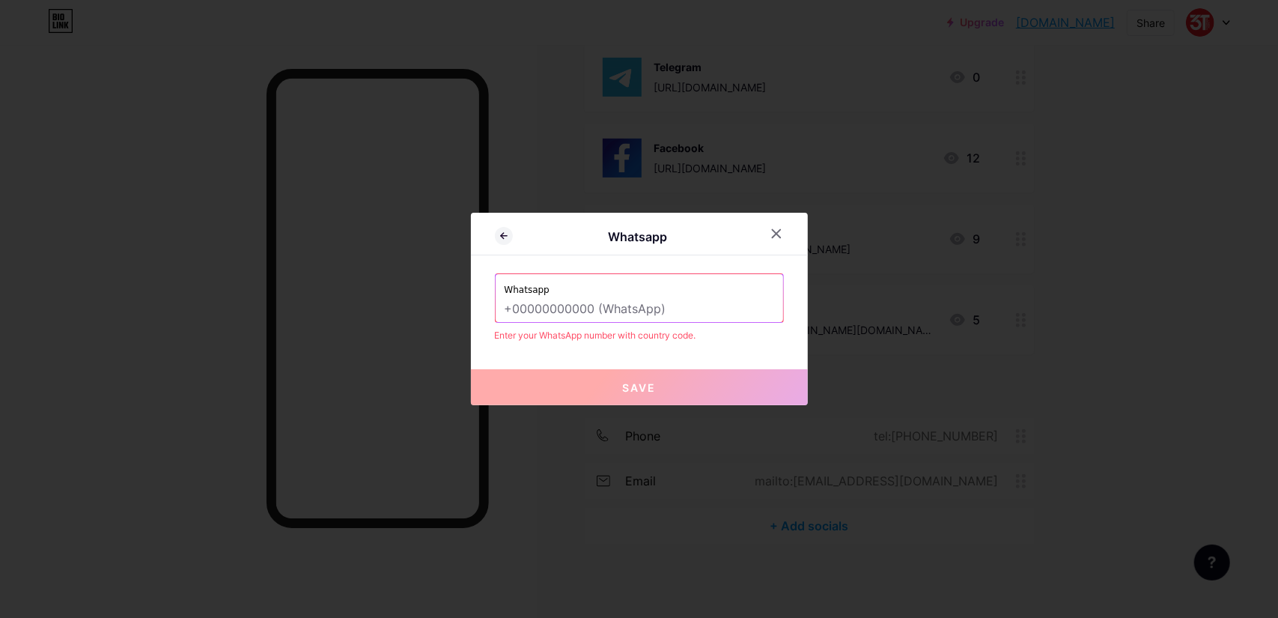
type input "-"
type input "]"
type input "}"
type input "_"
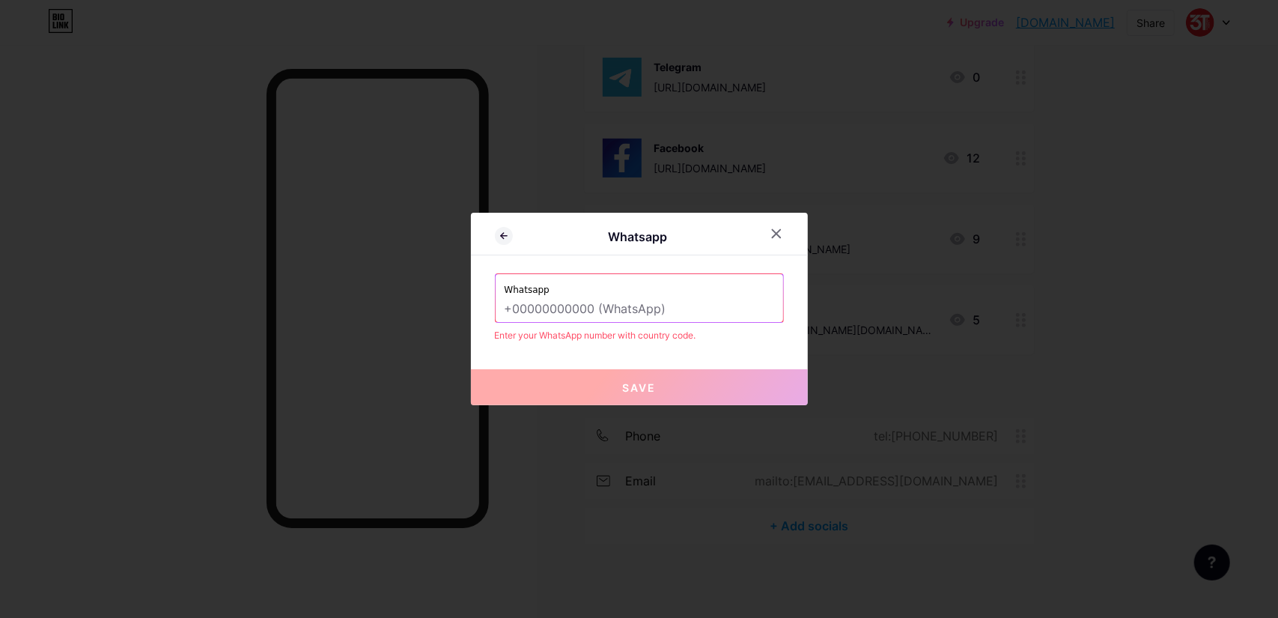
type input "_"
type input ")"
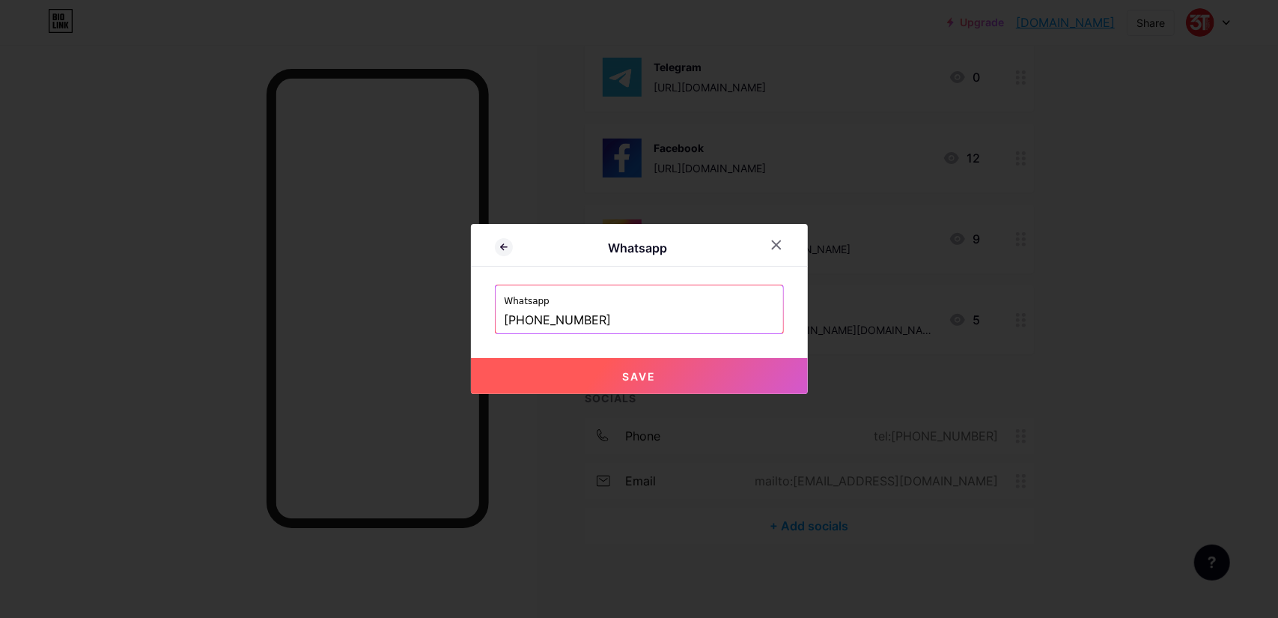
click at [634, 377] on span "Save" at bounding box center [639, 376] width 34 height 13
type input "[URL][DOMAIN_NAME][PHONE_NUMBER]"
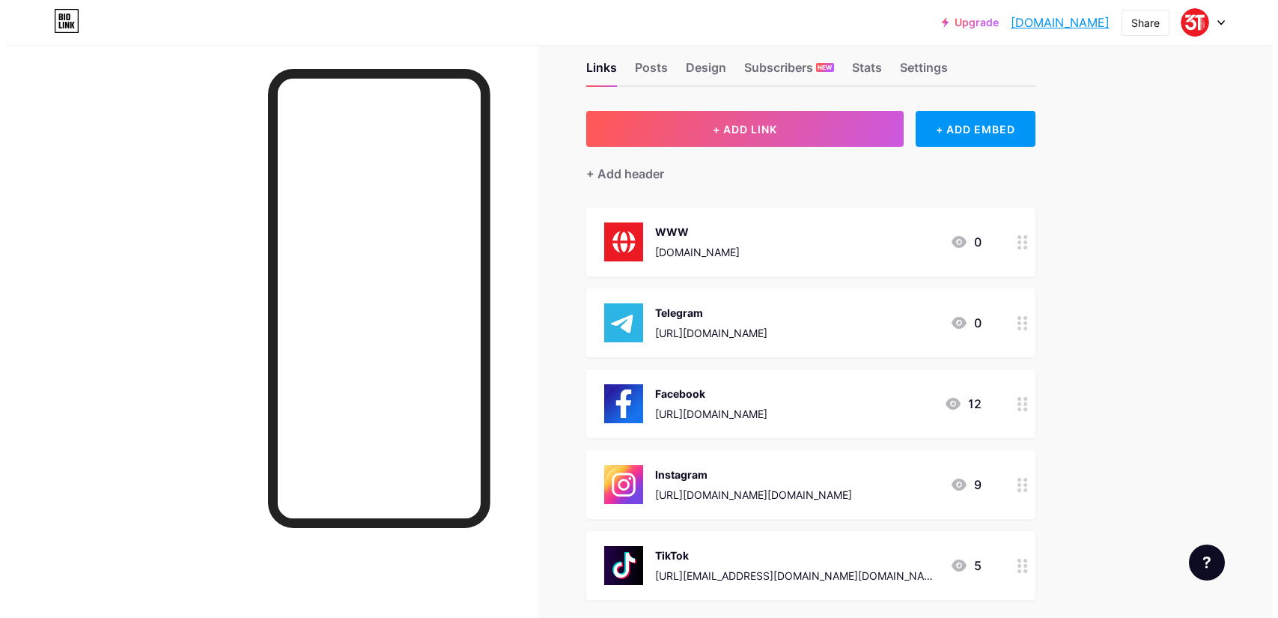
scroll to position [19, 0]
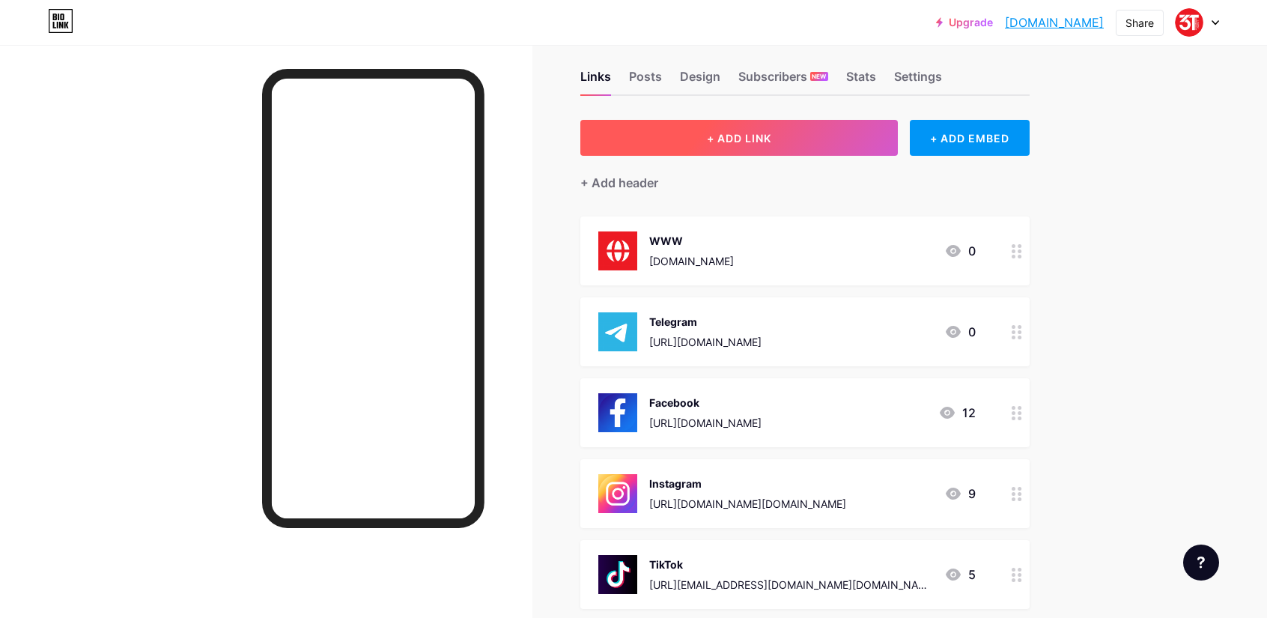
click at [771, 136] on span "+ ADD LINK" at bounding box center [739, 138] width 64 height 13
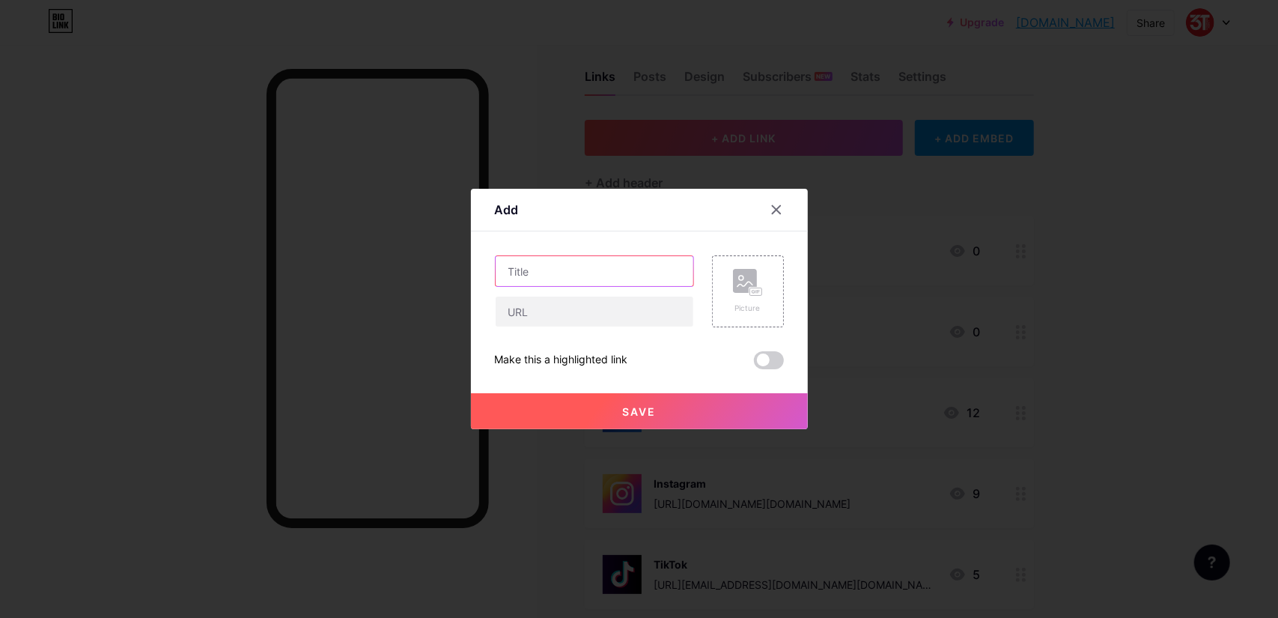
click at [608, 276] on input "text" at bounding box center [595, 271] width 198 height 30
click at [604, 318] on input "text" at bounding box center [595, 312] width 198 height 30
paste input "[URL][DOMAIN_NAME]"
type input "[URL][DOMAIN_NAME]"
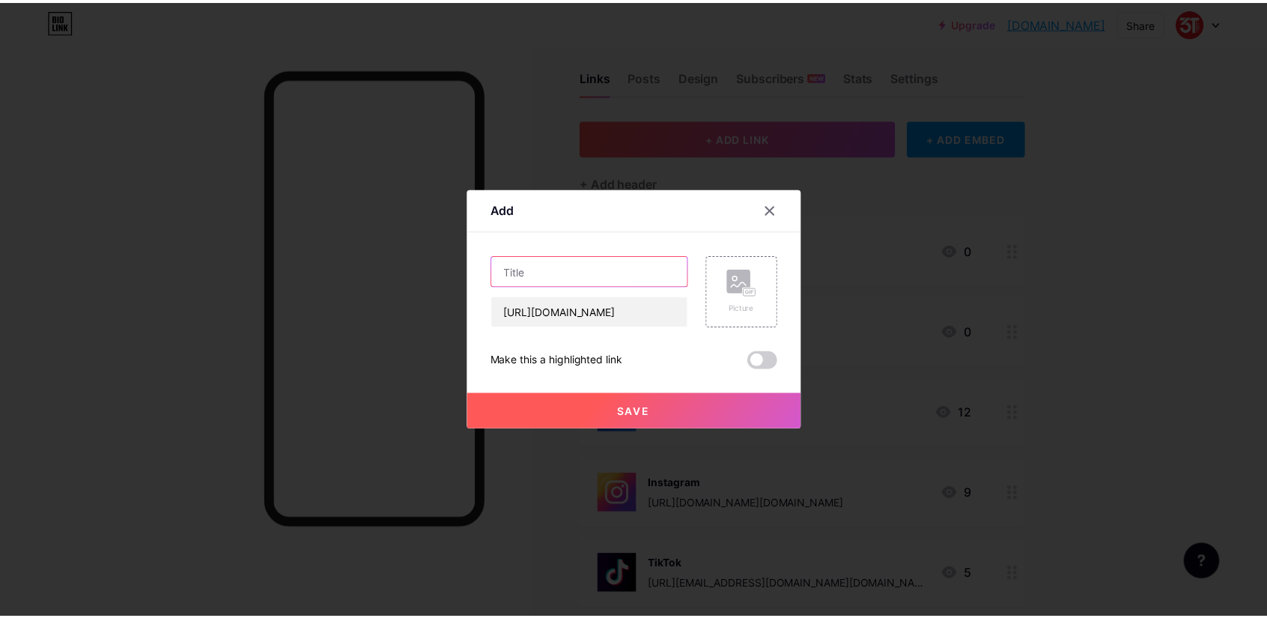
scroll to position [0, 0]
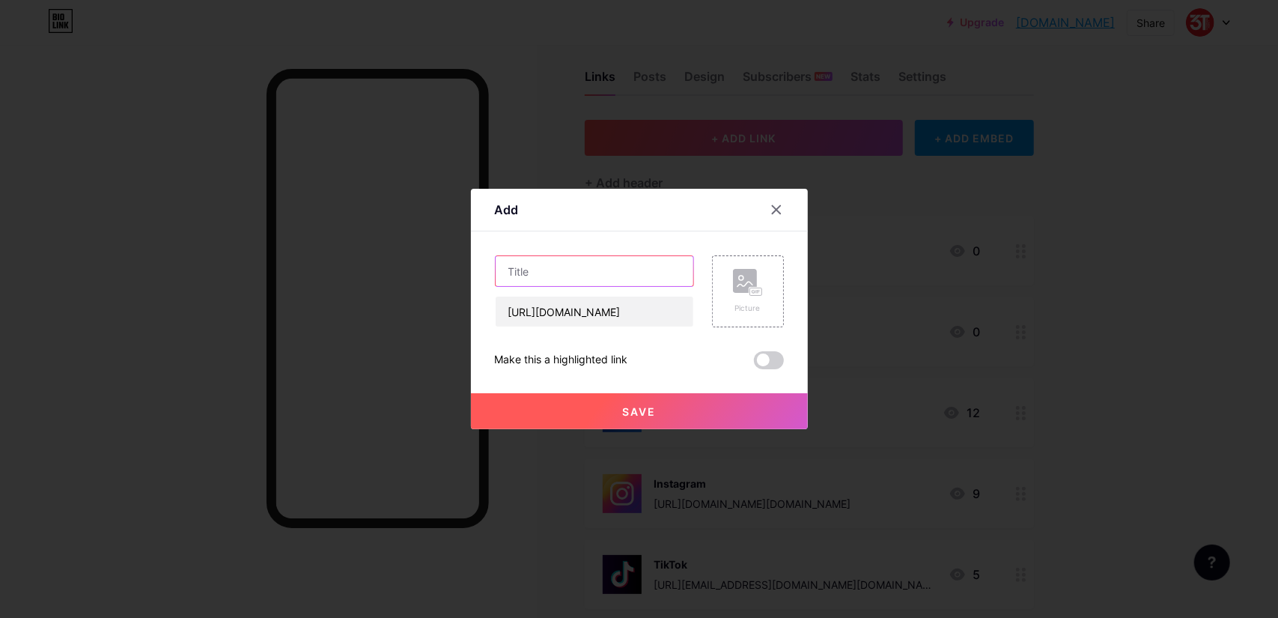
click at [564, 273] on input "text" at bounding box center [595, 271] width 198 height 30
type input "w"
type input "WhatsApp"
click at [733, 286] on rect at bounding box center [745, 281] width 24 height 24
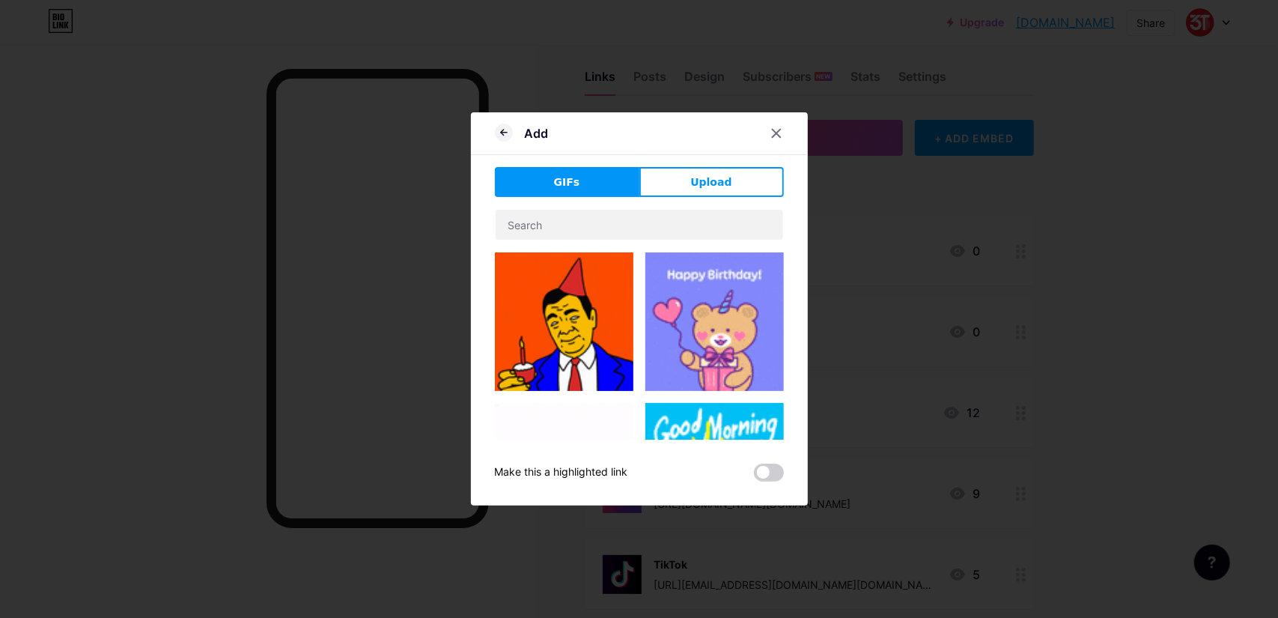
click at [709, 165] on div "Add GIFs Upload Content YouTube Play YouTube video without leaving your page. A…" at bounding box center [639, 308] width 337 height 393
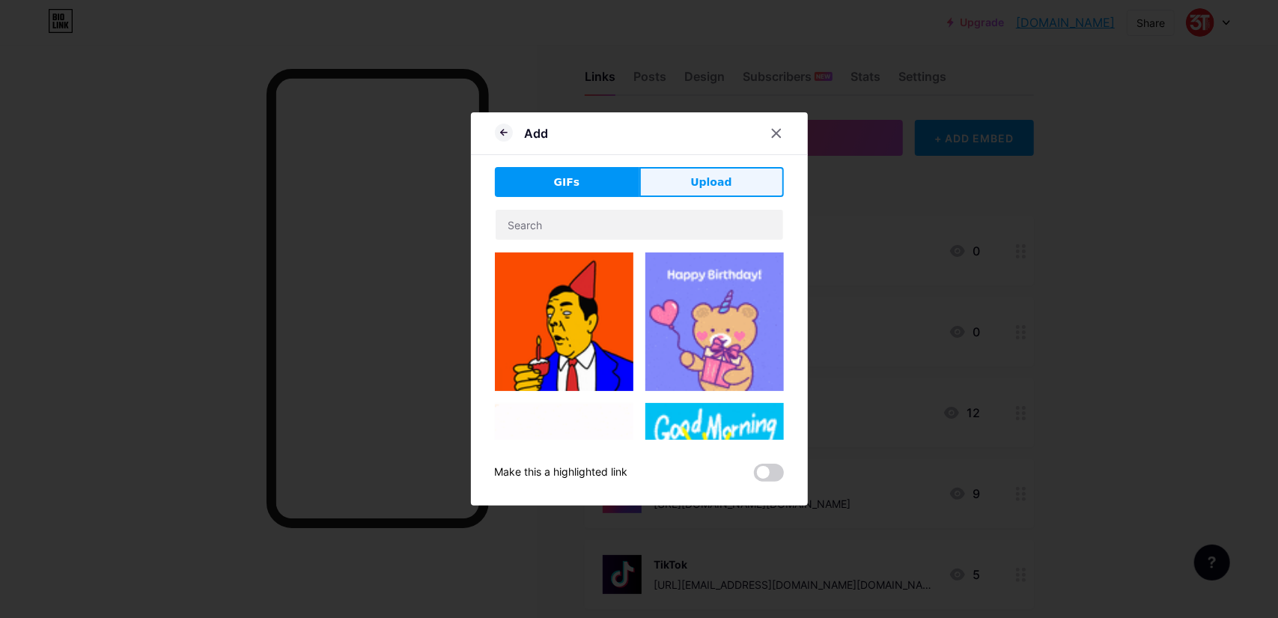
click at [709, 173] on button "Upload" at bounding box center [712, 182] width 145 height 30
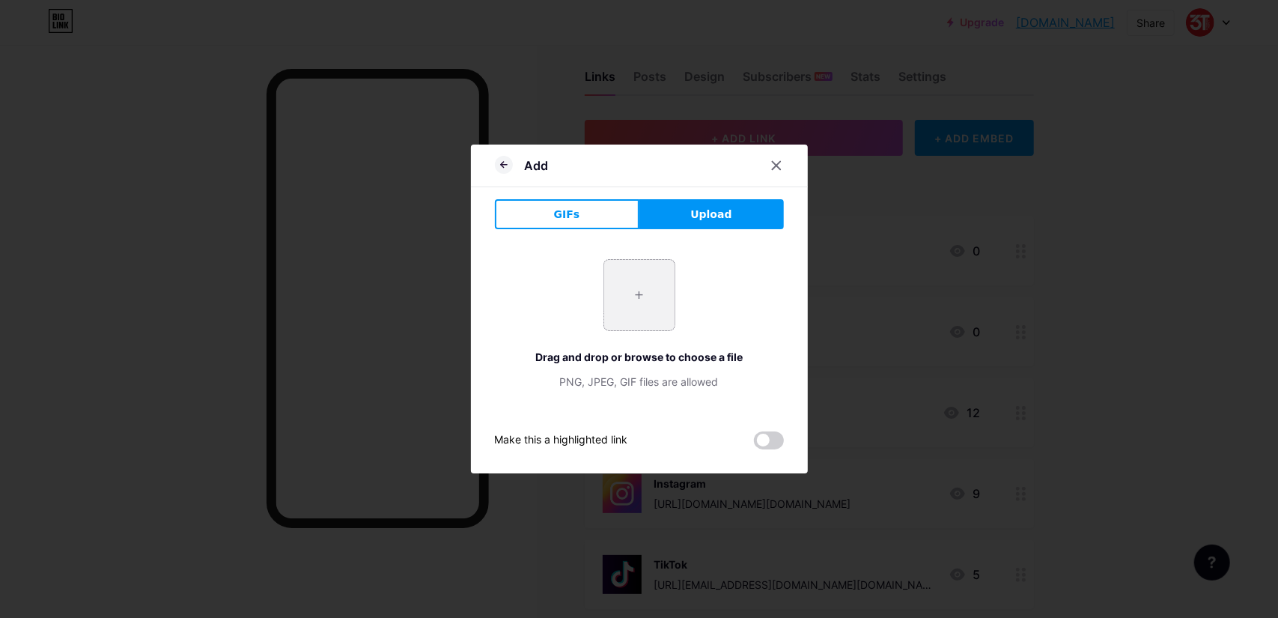
click at [639, 291] on input "file" at bounding box center [639, 295] width 70 height 70
type input "C:\fakepath\7.jpg"
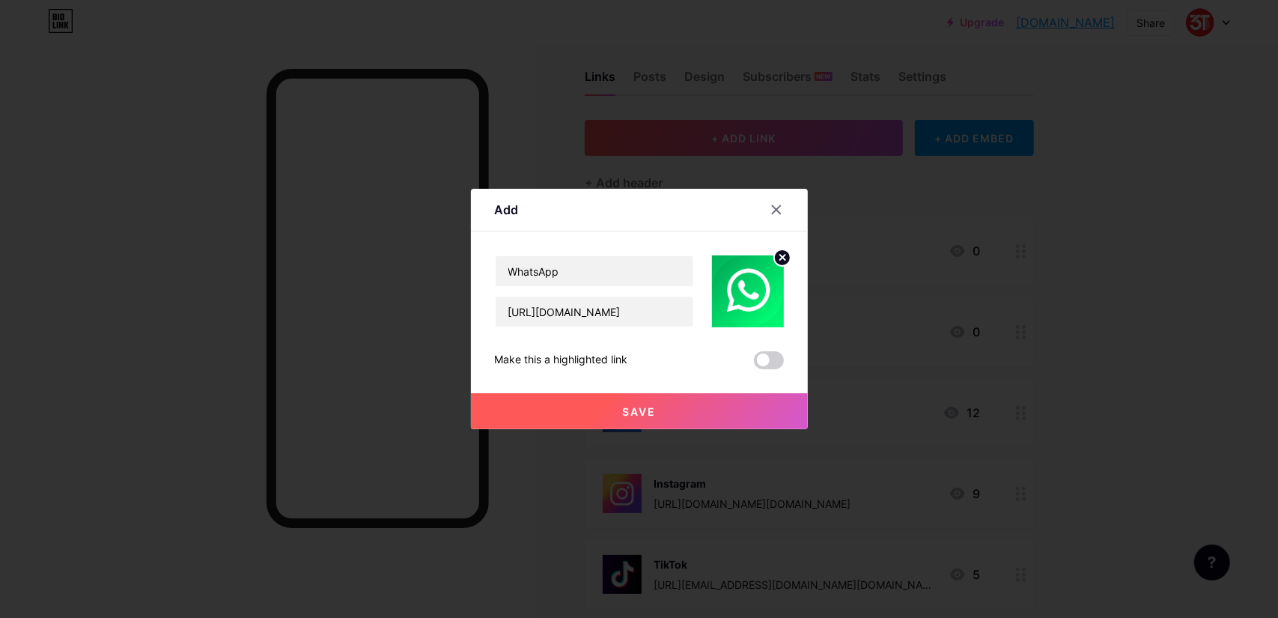
click at [675, 405] on button "Save" at bounding box center [639, 411] width 337 height 36
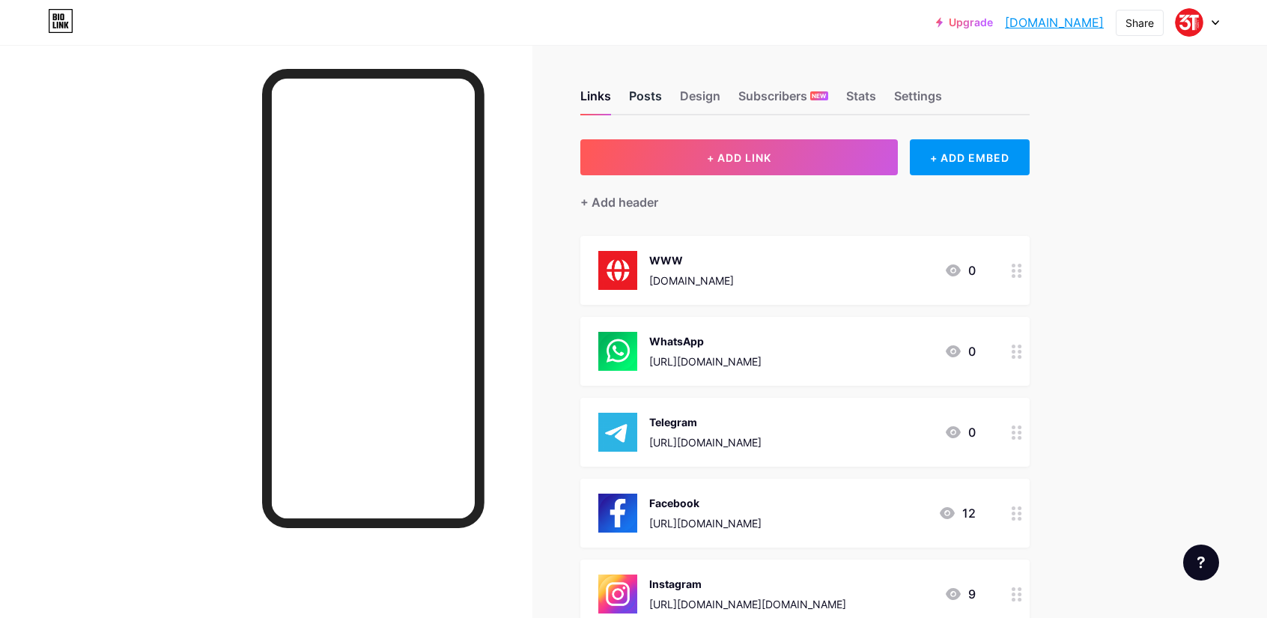
click at [655, 94] on div "Posts" at bounding box center [645, 100] width 33 height 27
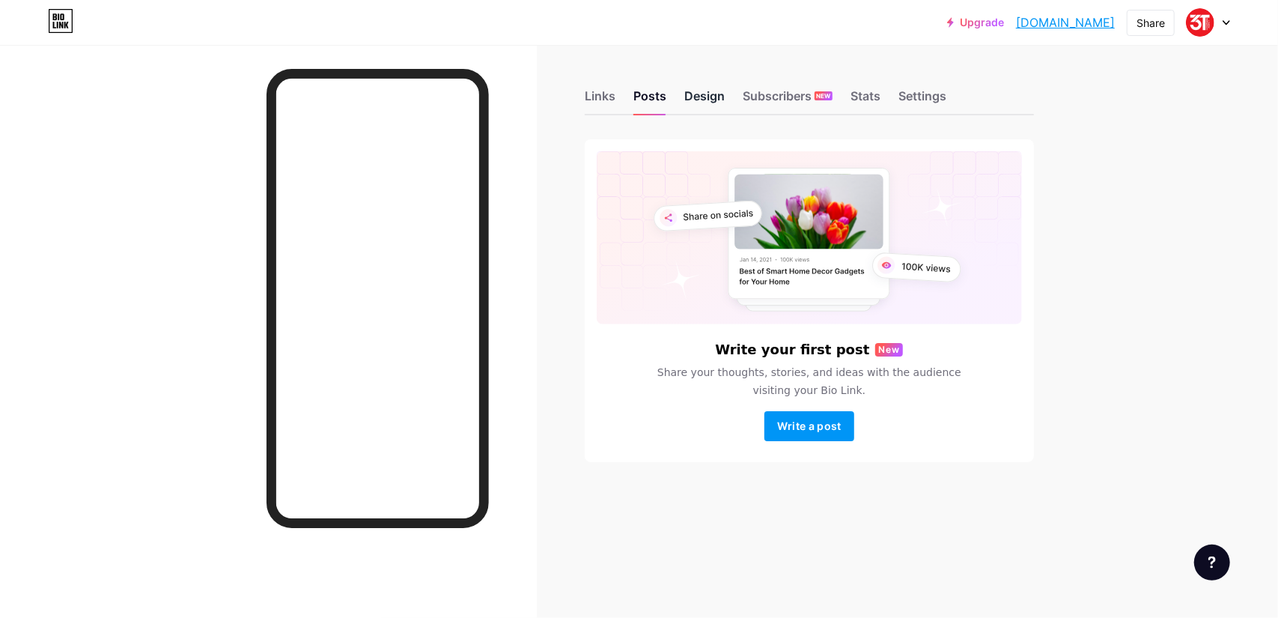
click at [715, 94] on div "Design" at bounding box center [705, 100] width 40 height 27
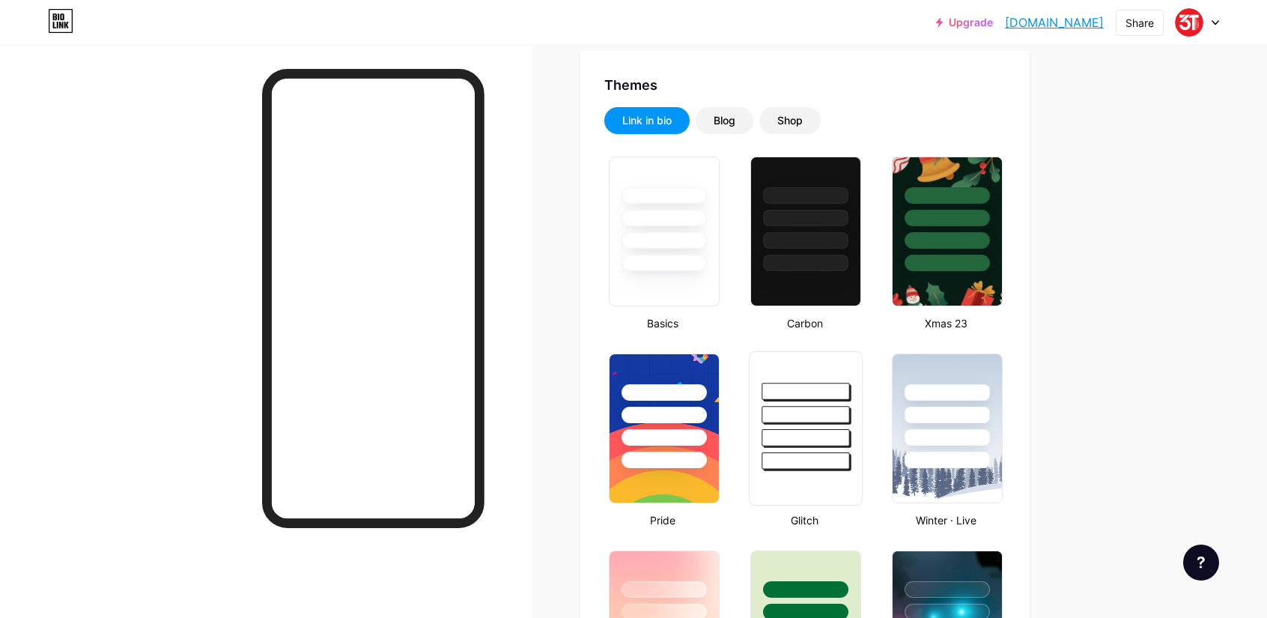
type input "#ff0800"
type input "#ebebeb"
type input "#ffffff"
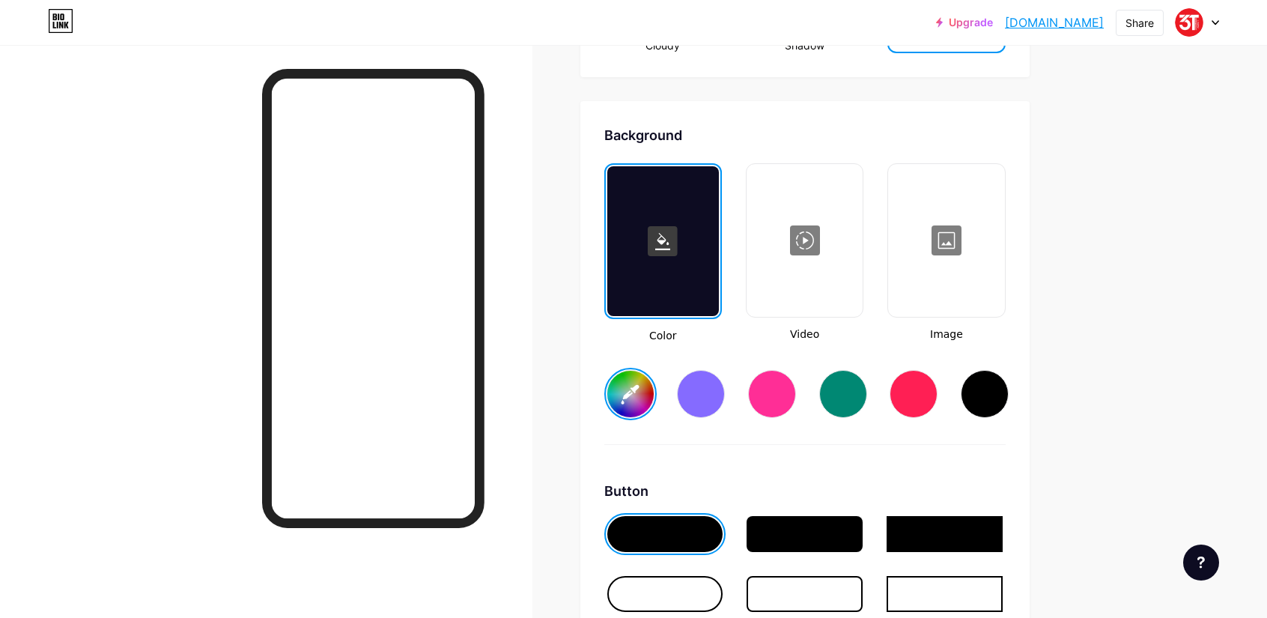
scroll to position [1947, 0]
click at [914, 390] on div at bounding box center [914, 394] width 48 height 48
type input "#ff1f54"
type input "#ffffff"
type input "#ff1f54"
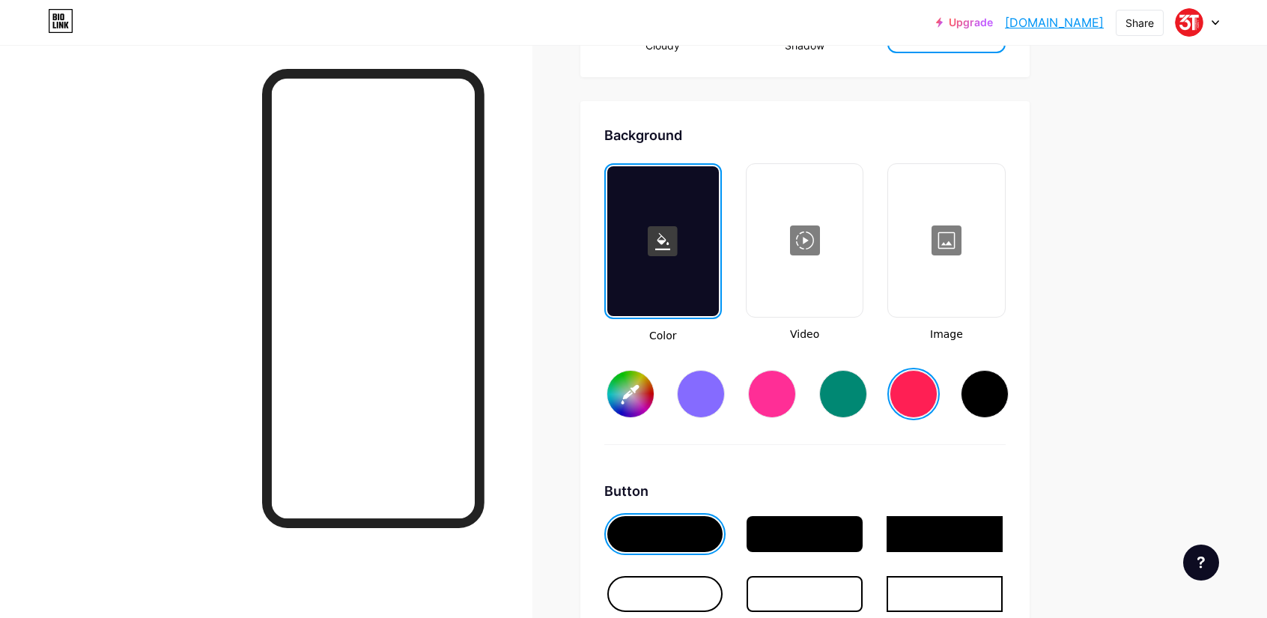
type input "#ffffff"
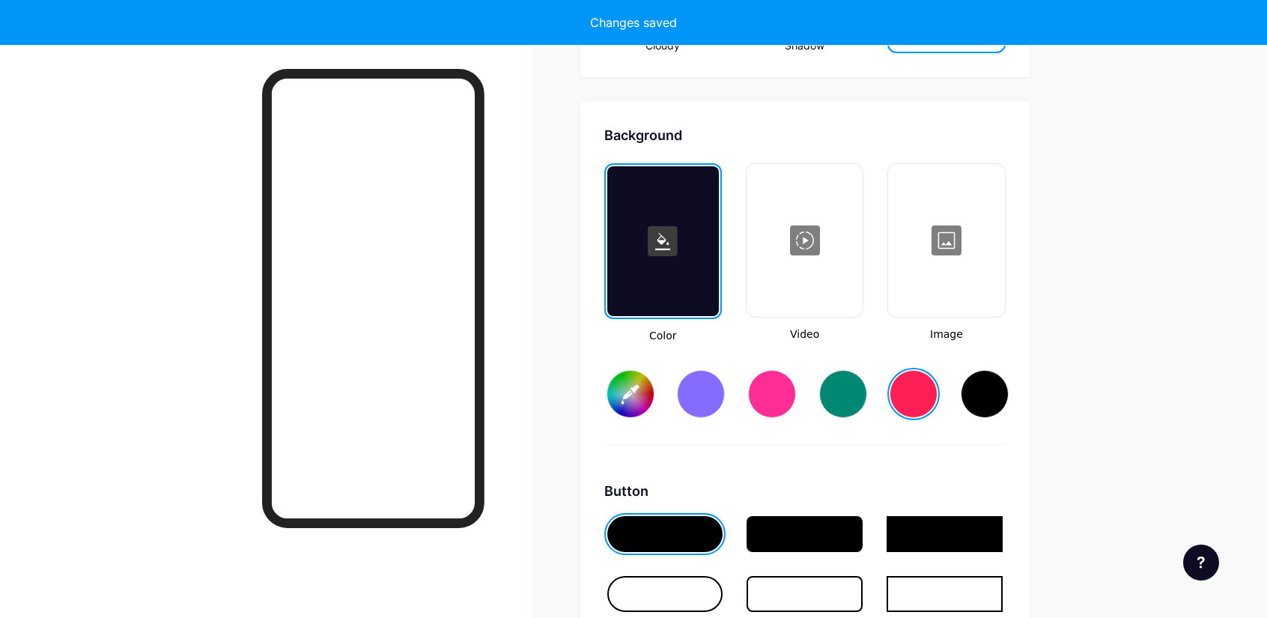
type input "#ff1f54"
type input "#ffffff"
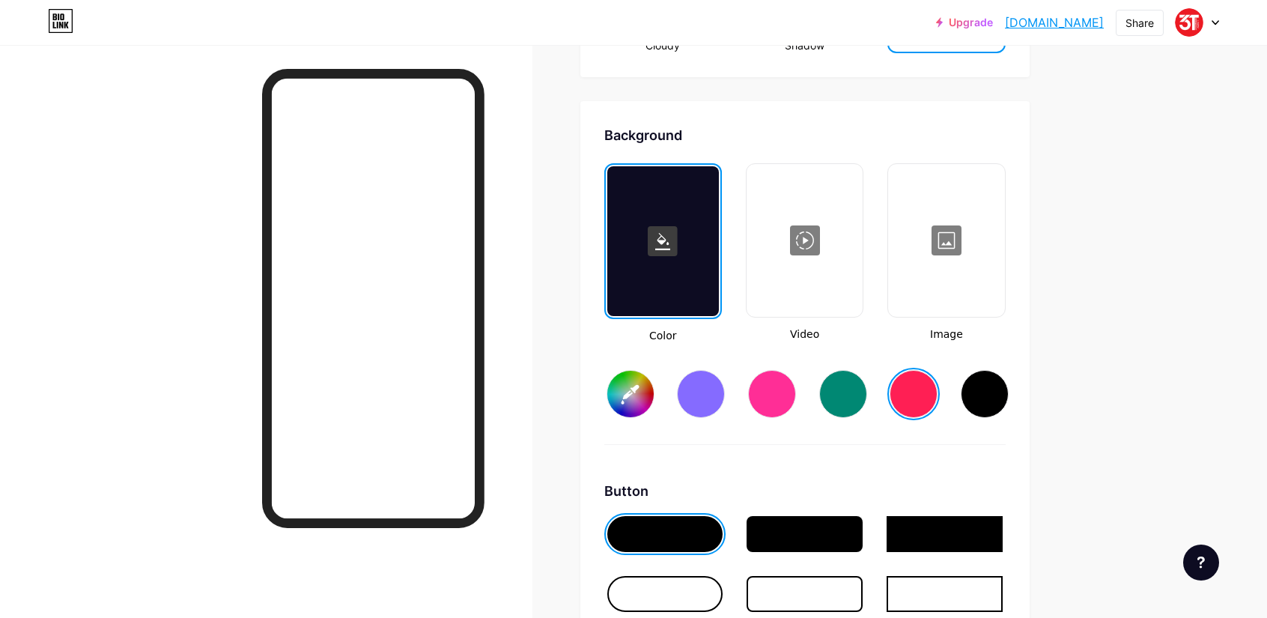
click at [775, 399] on div at bounding box center [772, 394] width 48 height 48
type input "#ff2e96"
type input "#ffffff"
type input "#ff2e96"
type input "#ffffff"
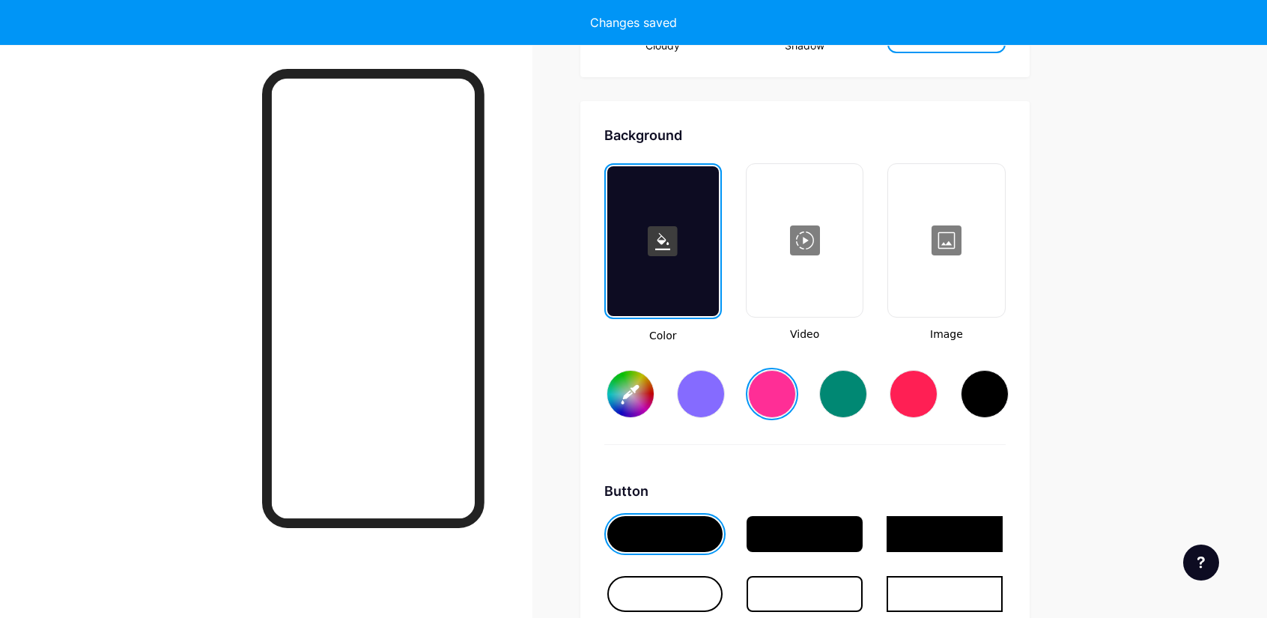
type input "#ff2e96"
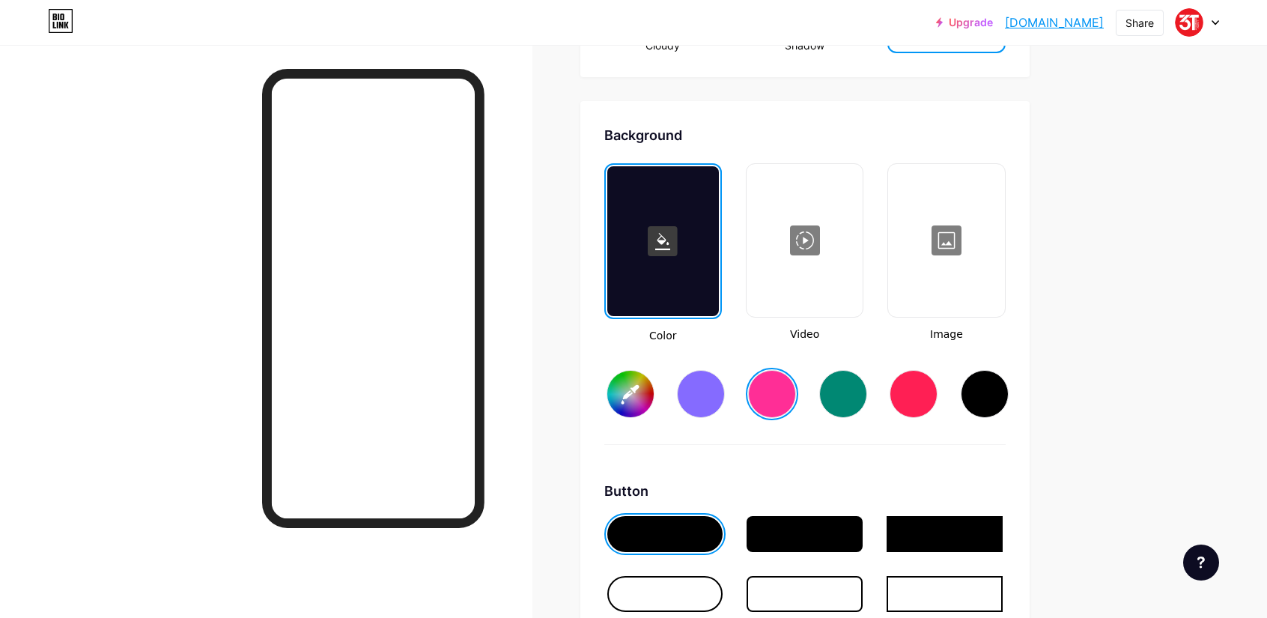
click at [945, 262] on div at bounding box center [946, 241] width 113 height 150
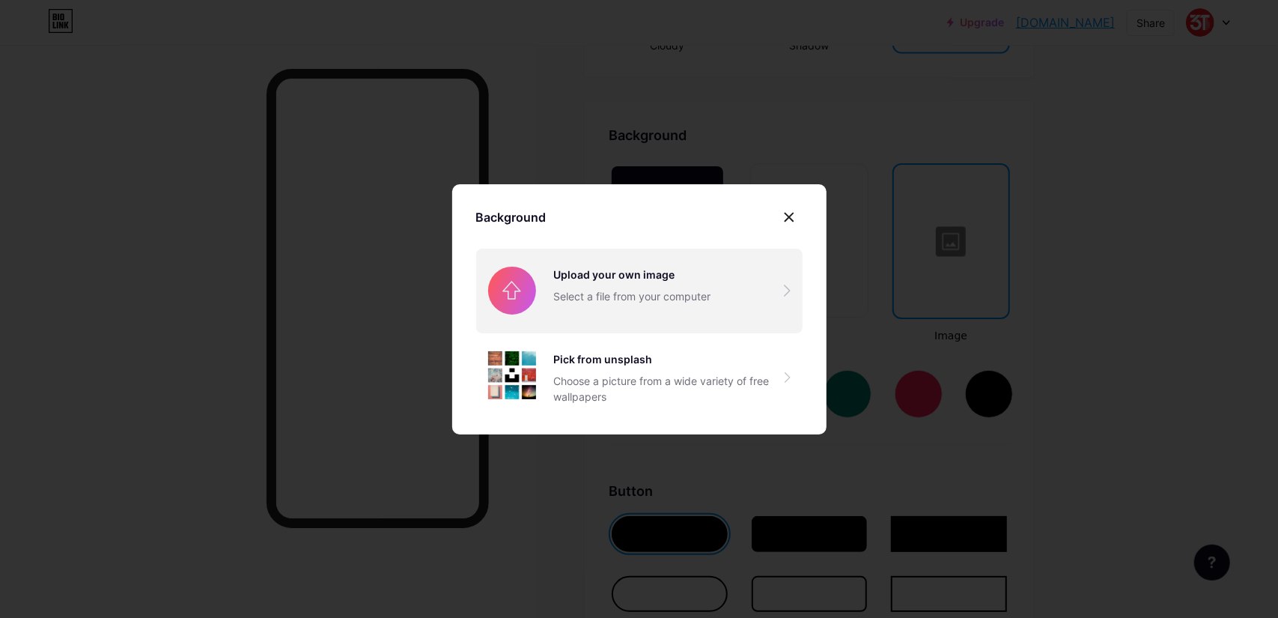
click at [658, 300] on input "file" at bounding box center [639, 291] width 327 height 84
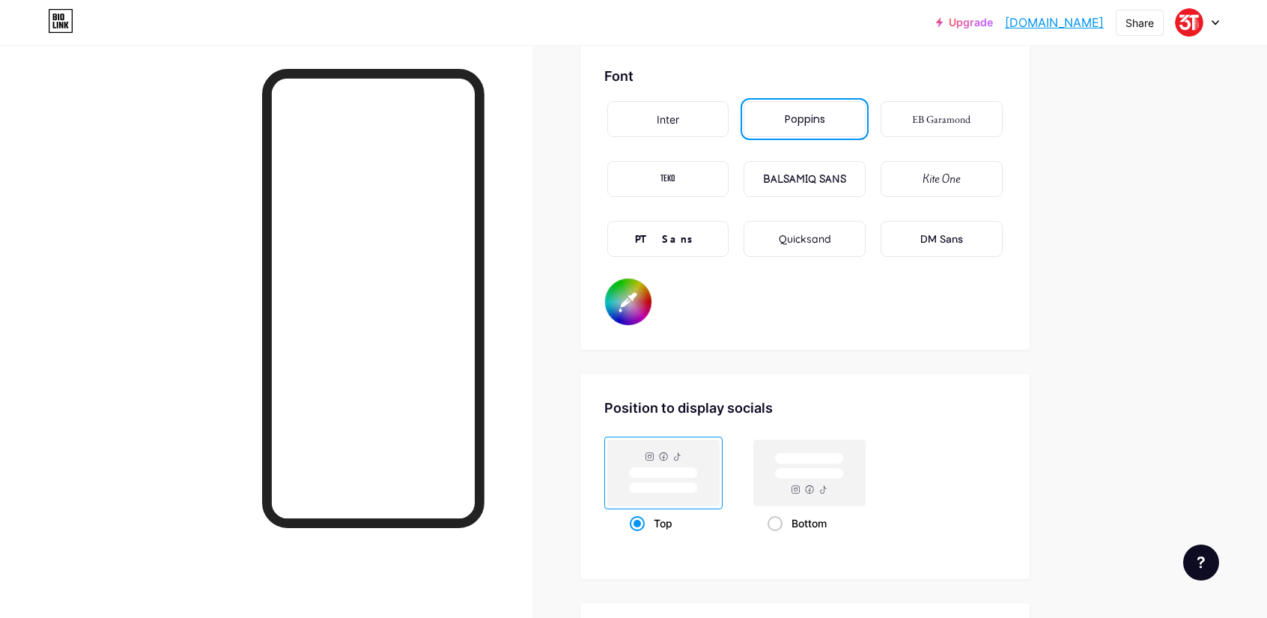
scroll to position [2621, 0]
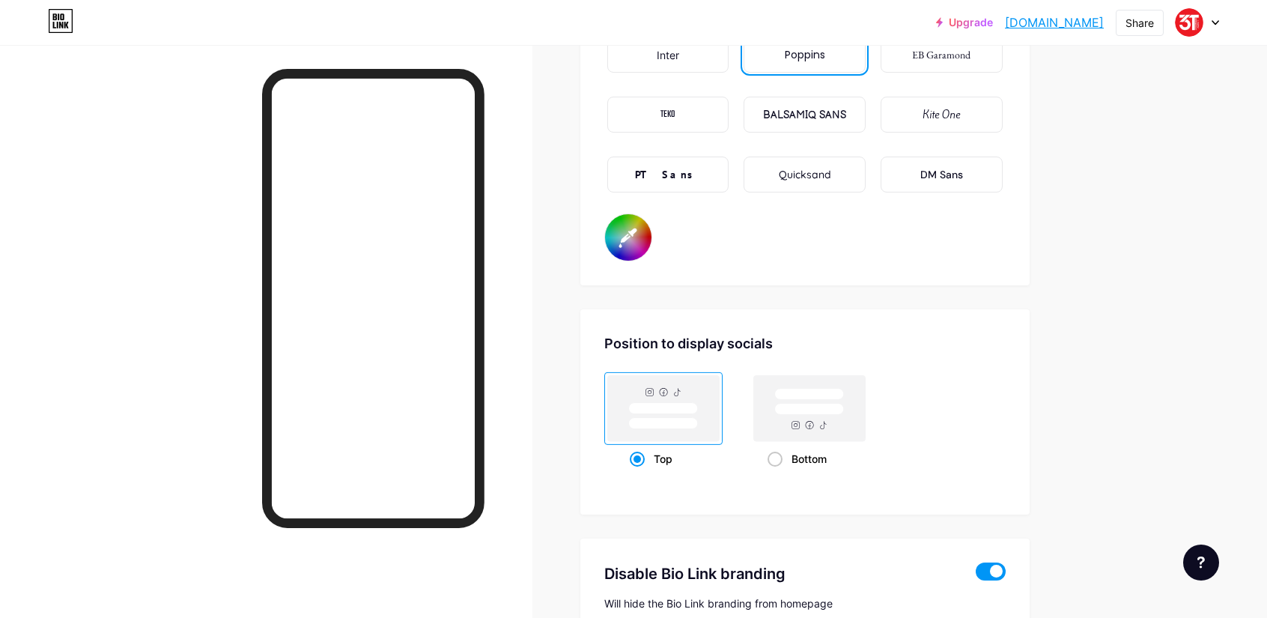
click at [638, 244] on input "#ffffff" at bounding box center [628, 237] width 46 height 46
type input "#000000"
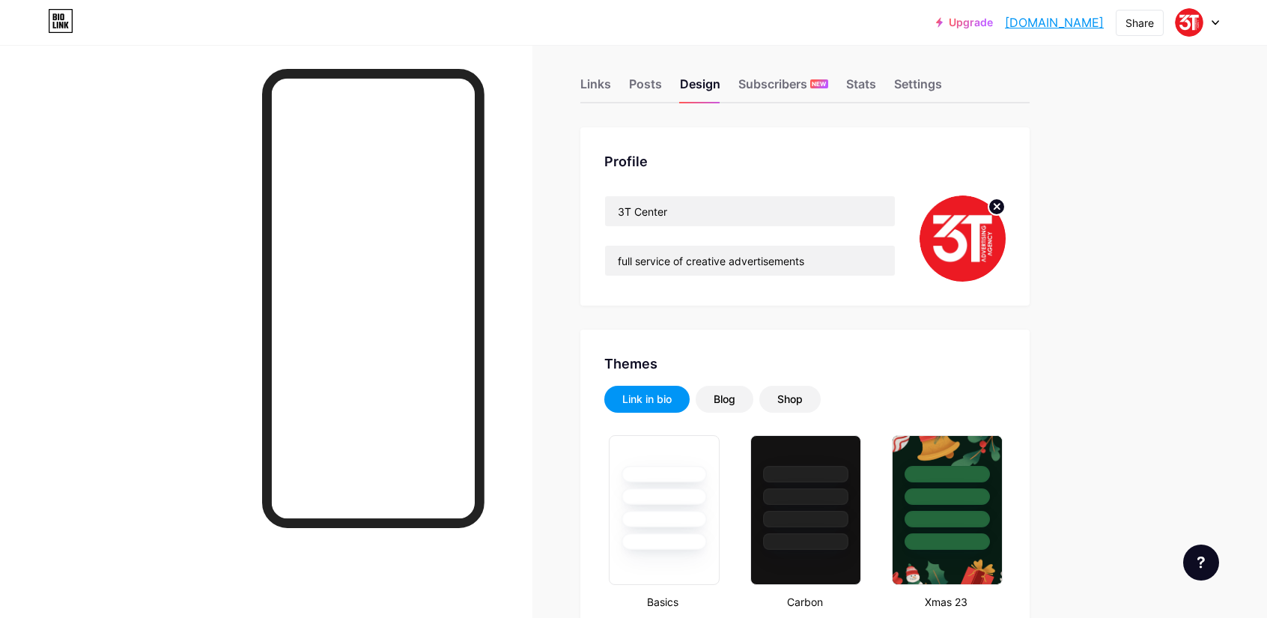
scroll to position [0, 0]
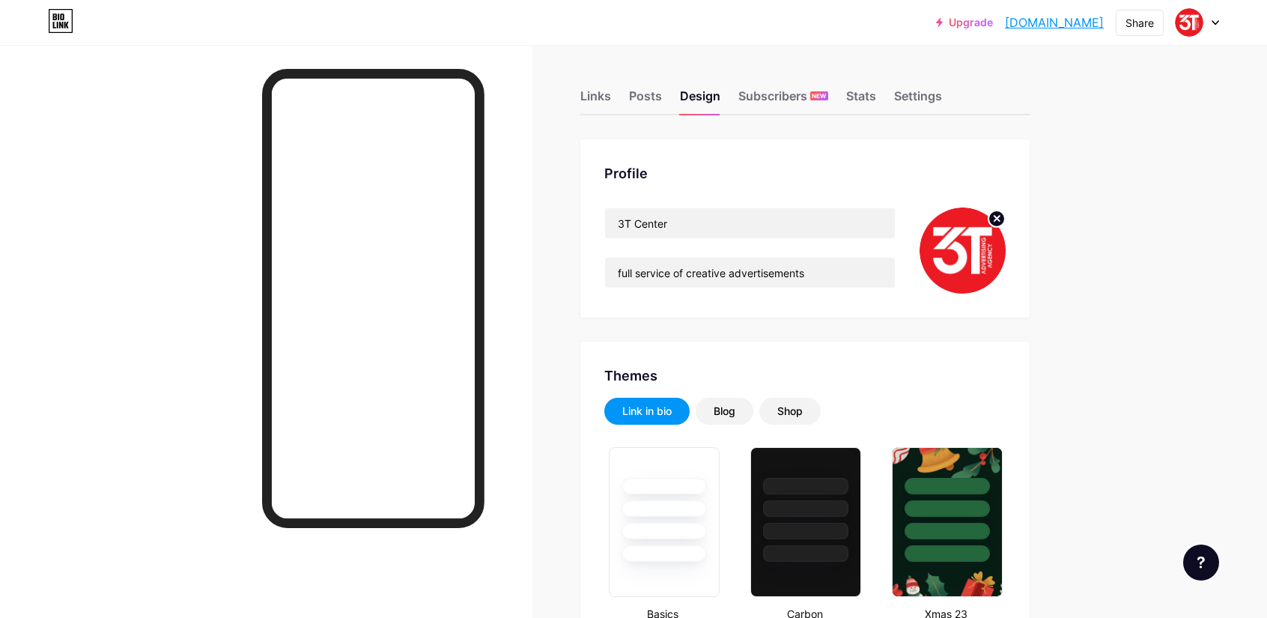
click at [1047, 23] on link "[DOMAIN_NAME]" at bounding box center [1054, 22] width 99 height 18
click at [981, 243] on img at bounding box center [963, 250] width 86 height 86
click at [999, 220] on icon at bounding box center [996, 218] width 5 height 5
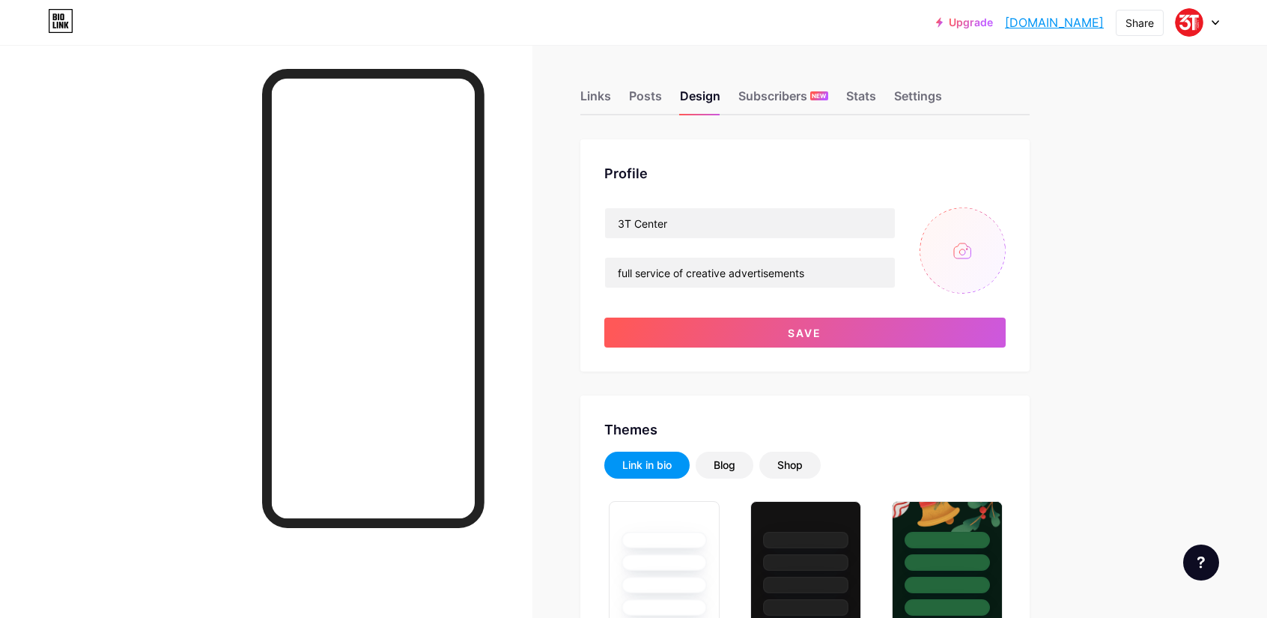
click at [968, 251] on input "file" at bounding box center [963, 250] width 86 height 86
type input "C:\fakepath\Untitled-3.jpg"
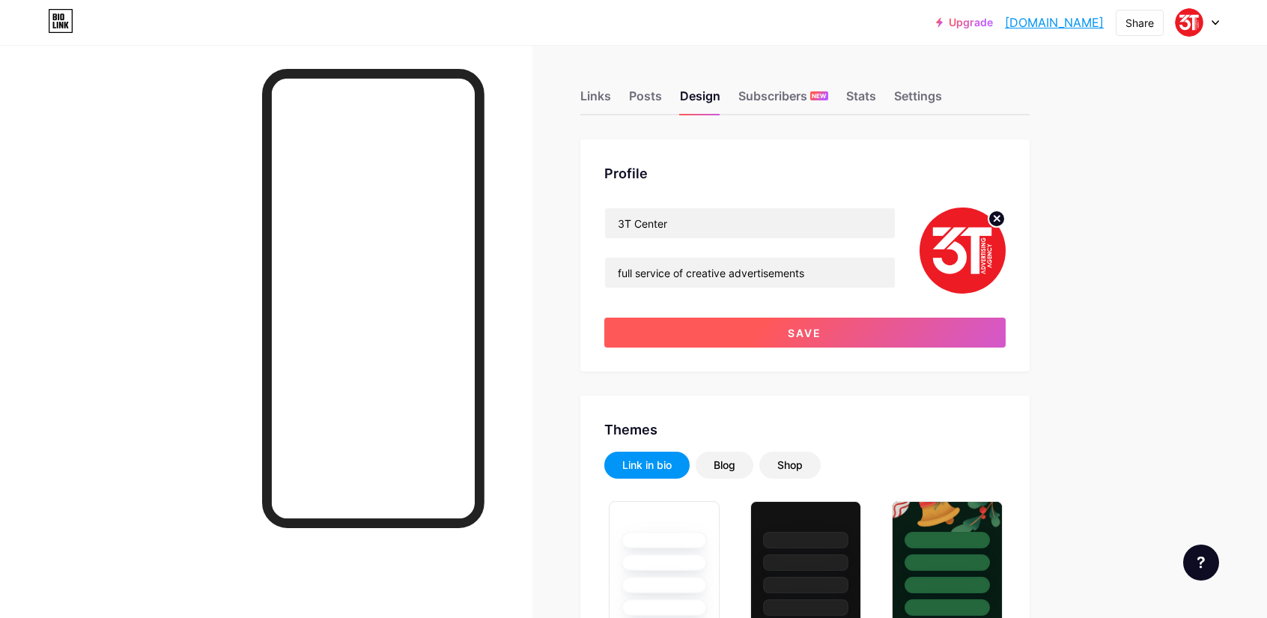
click at [801, 329] on span "Save" at bounding box center [805, 333] width 34 height 13
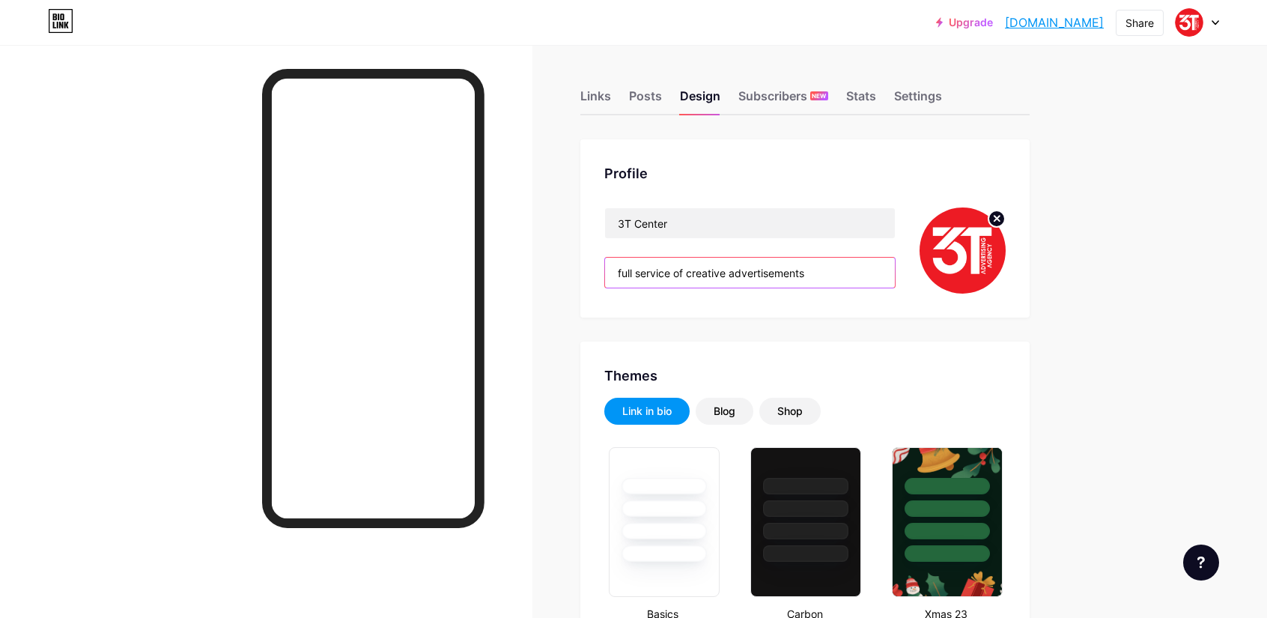
click at [622, 266] on input "full service of creative advertisements" at bounding box center [750, 273] width 290 height 30
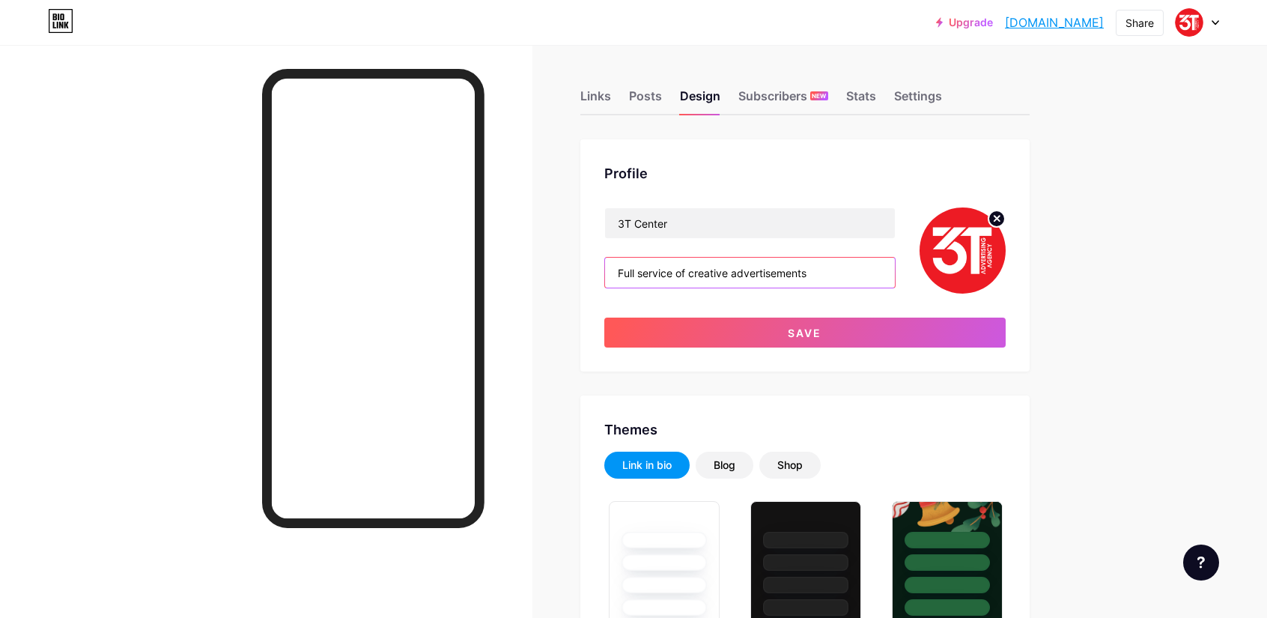
click at [643, 274] on input "Full service of creative advertisements" at bounding box center [750, 273] width 290 height 30
click at [695, 272] on input "Full Service of creative advertisements" at bounding box center [750, 273] width 290 height 30
click at [738, 270] on input "Full Service of Creative advertisements" at bounding box center [750, 273] width 290 height 30
type input "Full Service of Creative Advertisements"
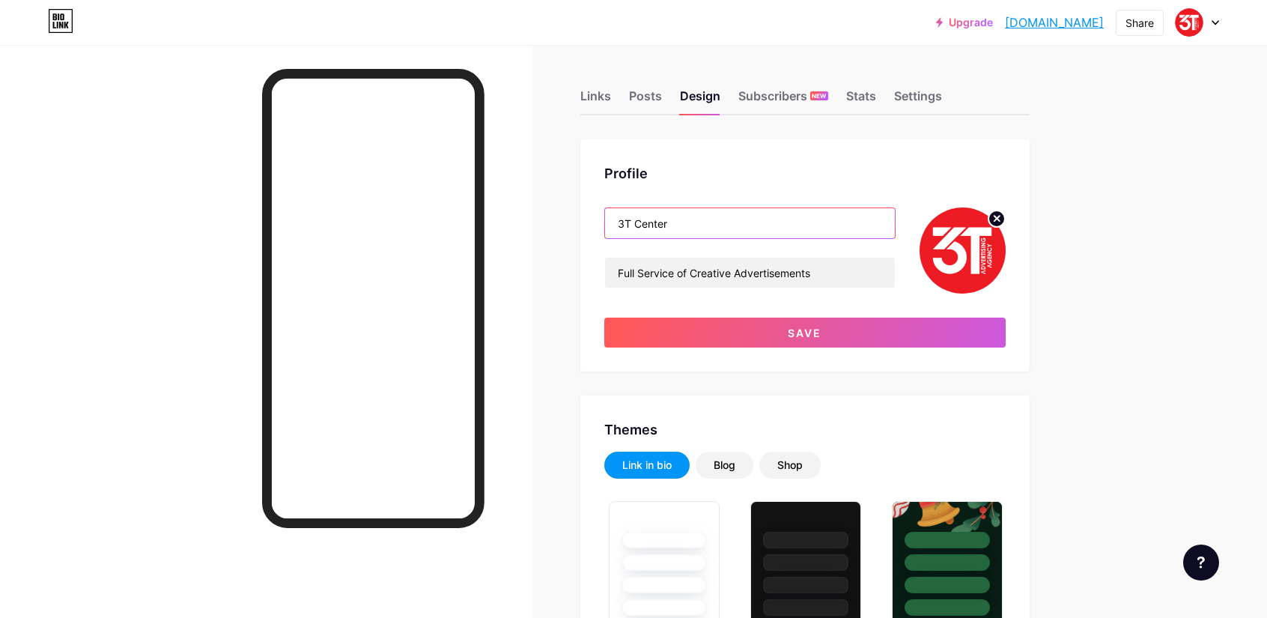
click at [700, 216] on input "3T Center" at bounding box center [750, 223] width 290 height 30
paste input "Advertising Agency Co.Ltd"
drag, startPoint x: 639, startPoint y: 222, endPoint x: 672, endPoint y: 222, distance: 33.0
click at [672, 222] on input "3T Center / Advertising Agency Co.Ltd" at bounding box center [750, 223] width 290 height 30
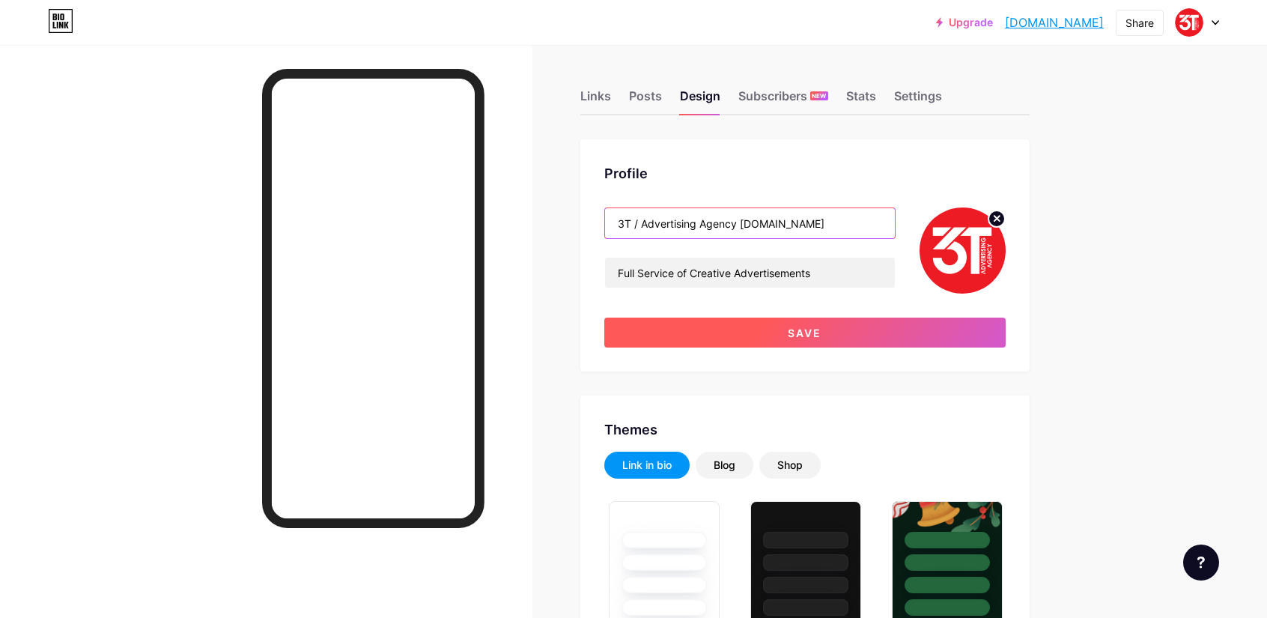
type input "3T / Advertising Agency Co.Ltd"
click at [779, 329] on button "Save" at bounding box center [804, 333] width 401 height 30
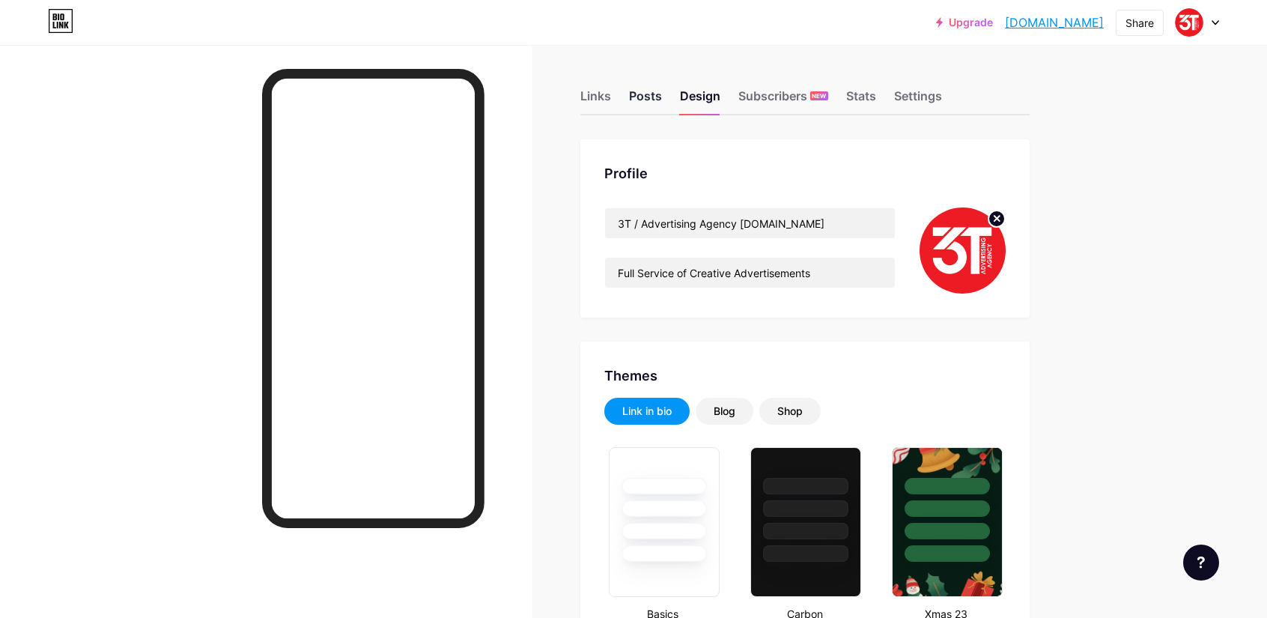
click at [644, 97] on div "Posts" at bounding box center [645, 100] width 33 height 27
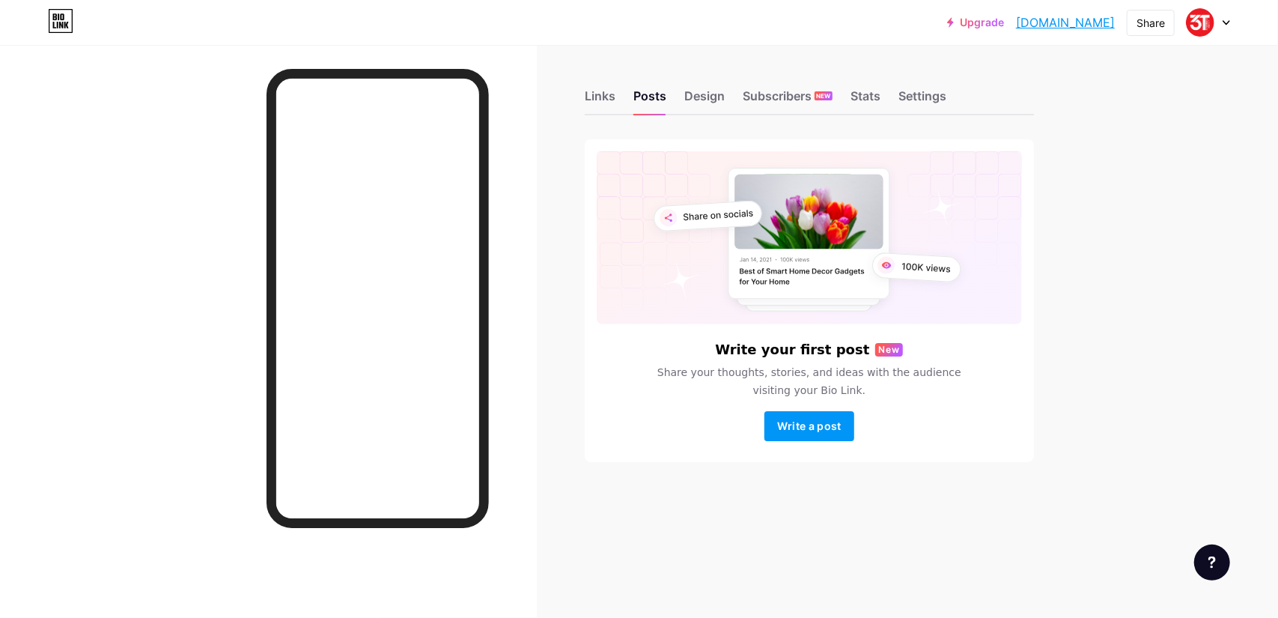
click at [606, 101] on div "Links" at bounding box center [600, 100] width 31 height 27
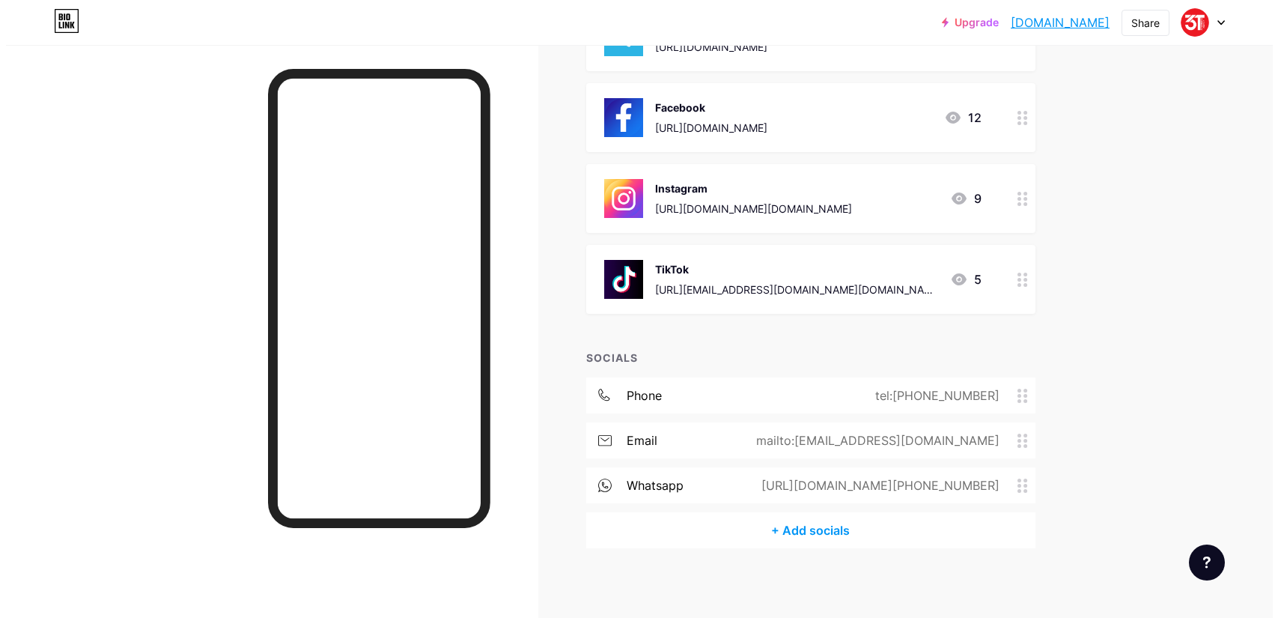
scroll to position [400, 0]
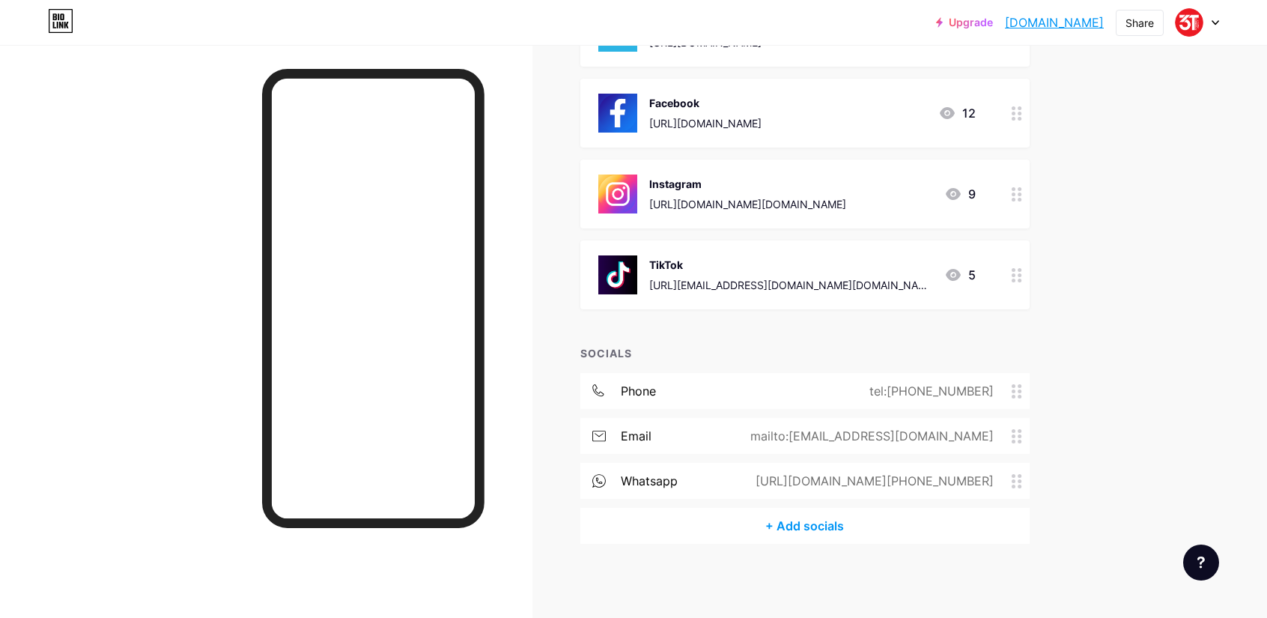
click at [750, 485] on div "whatsapp https://wa.me/+9647712901234" at bounding box center [804, 481] width 449 height 36
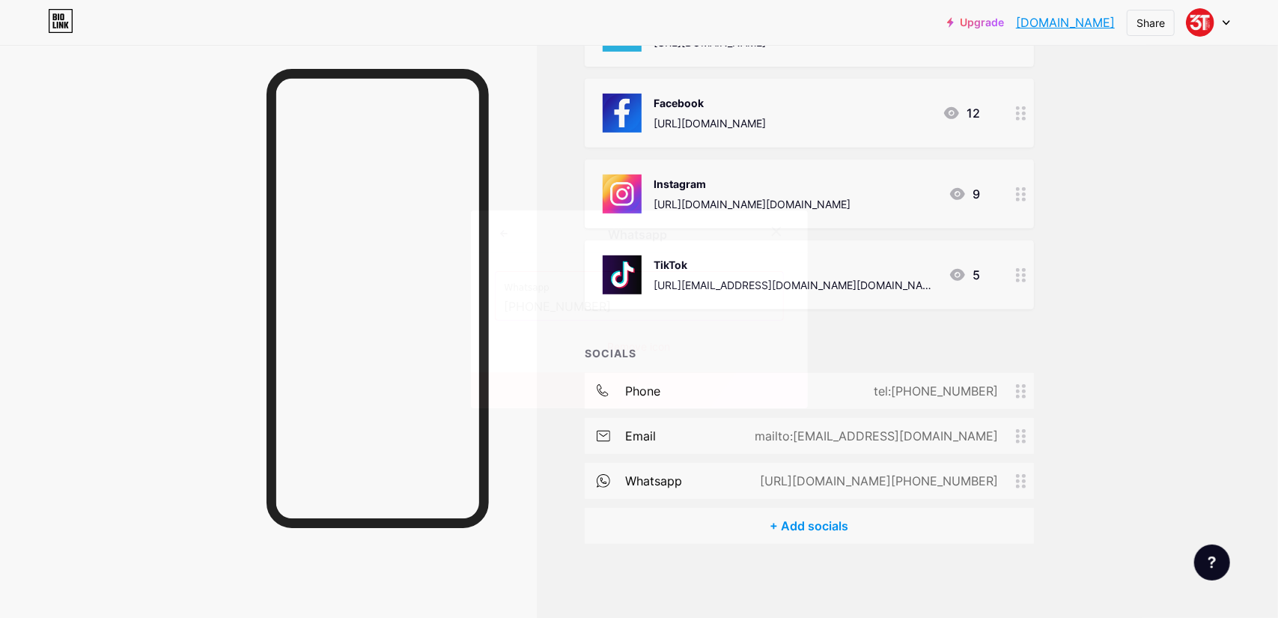
click at [773, 232] on icon at bounding box center [777, 231] width 12 height 12
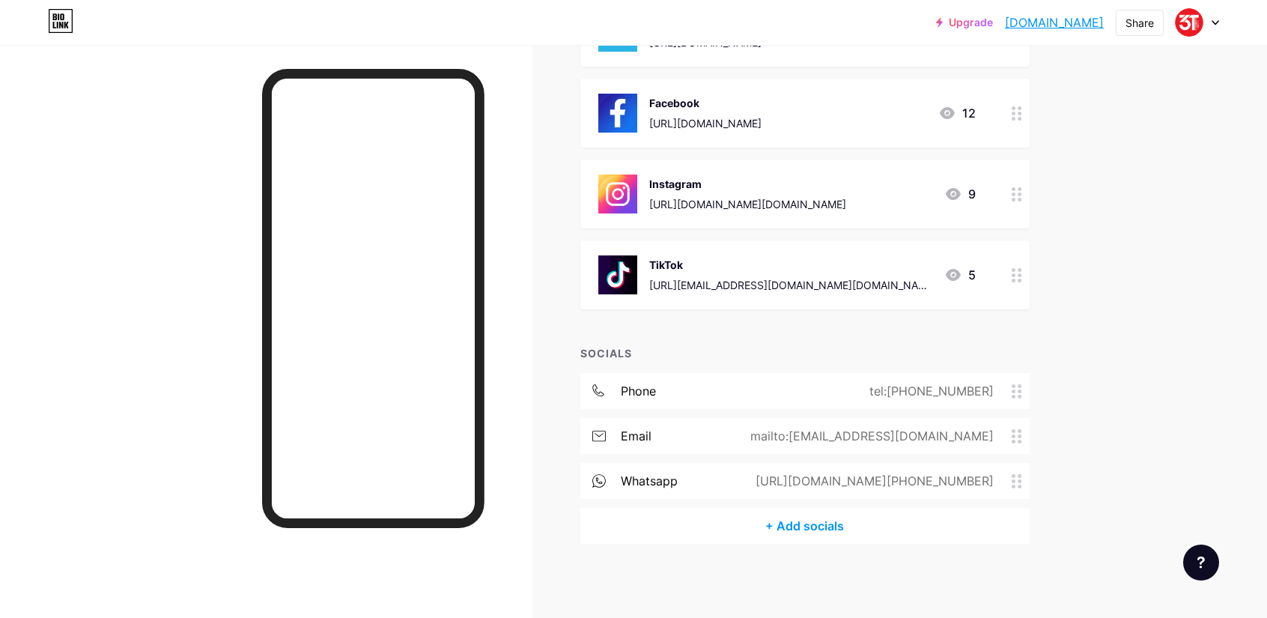
click at [803, 527] on div "+ Add socials" at bounding box center [804, 526] width 449 height 36
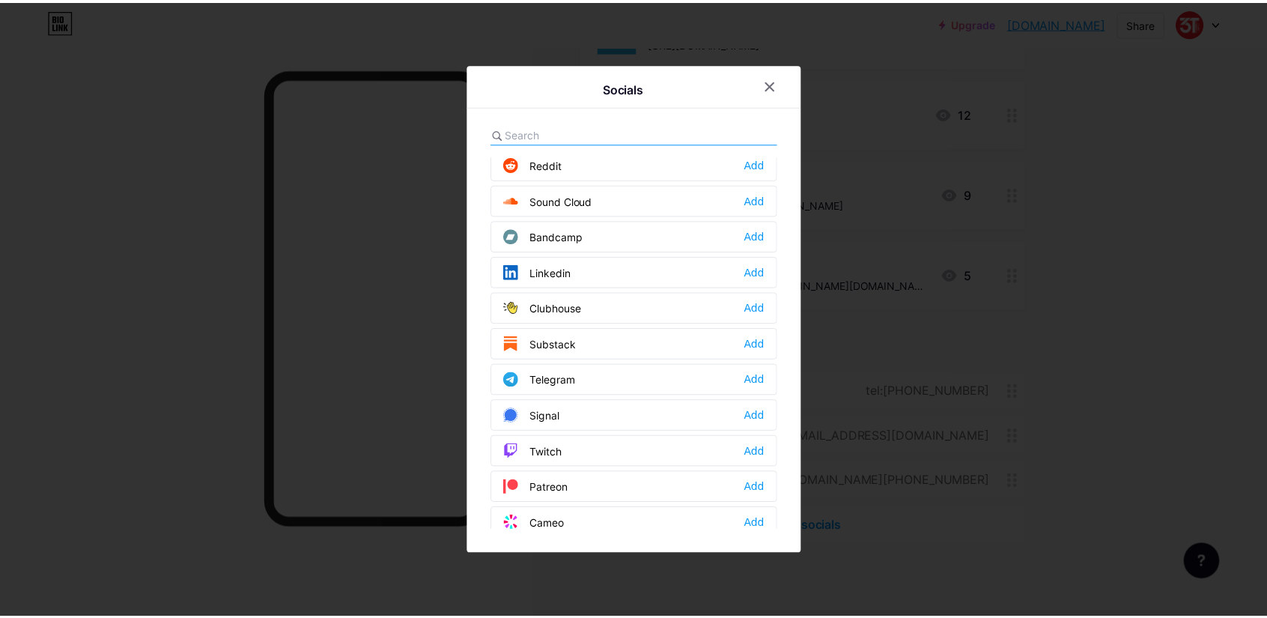
scroll to position [599, 0]
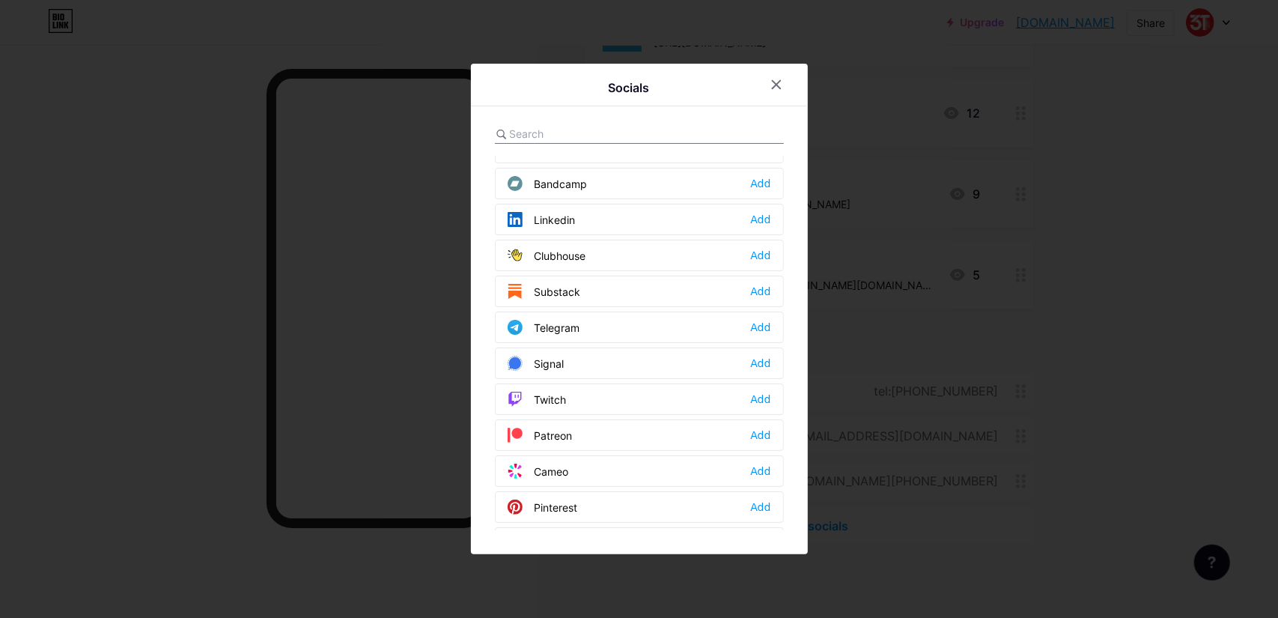
click at [591, 352] on div "Signal Add" at bounding box center [639, 363] width 289 height 31
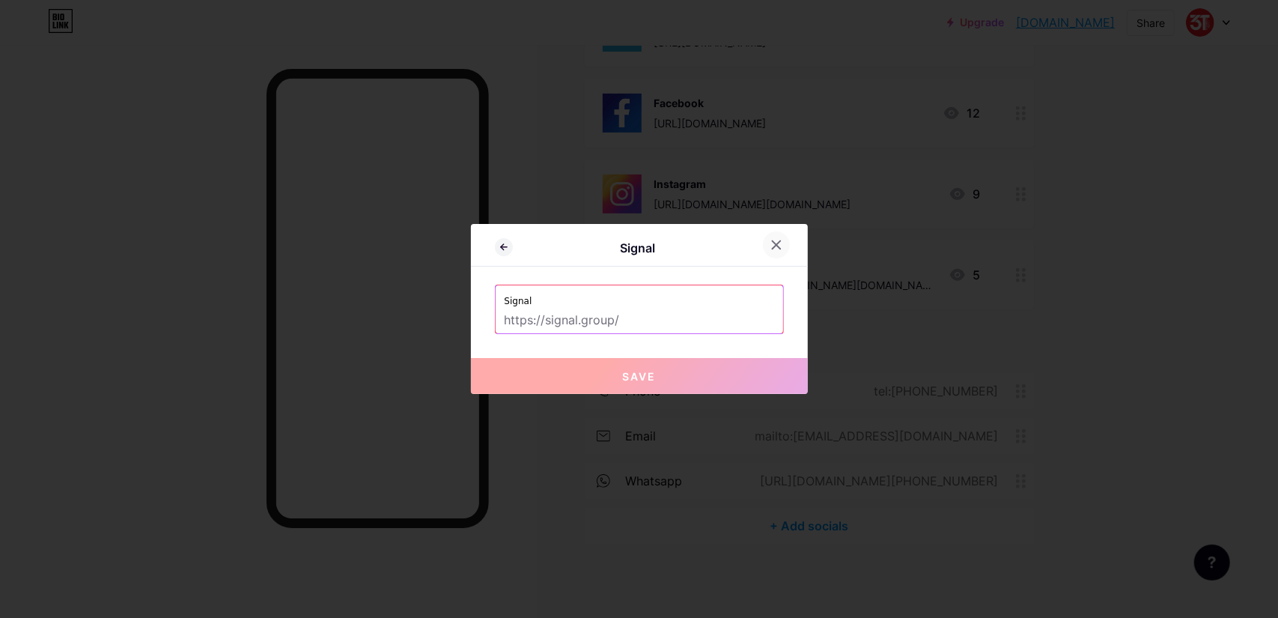
click at [776, 240] on icon at bounding box center [777, 245] width 12 height 12
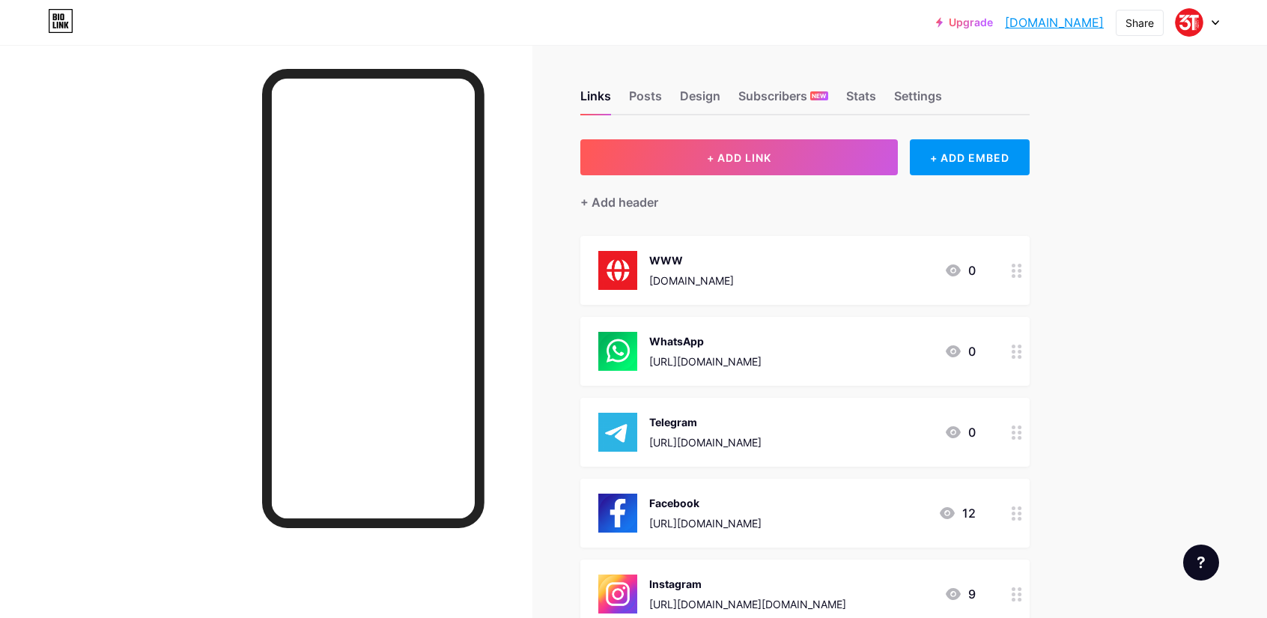
scroll to position [0, 0]
click at [658, 101] on div "Posts" at bounding box center [645, 100] width 33 height 27
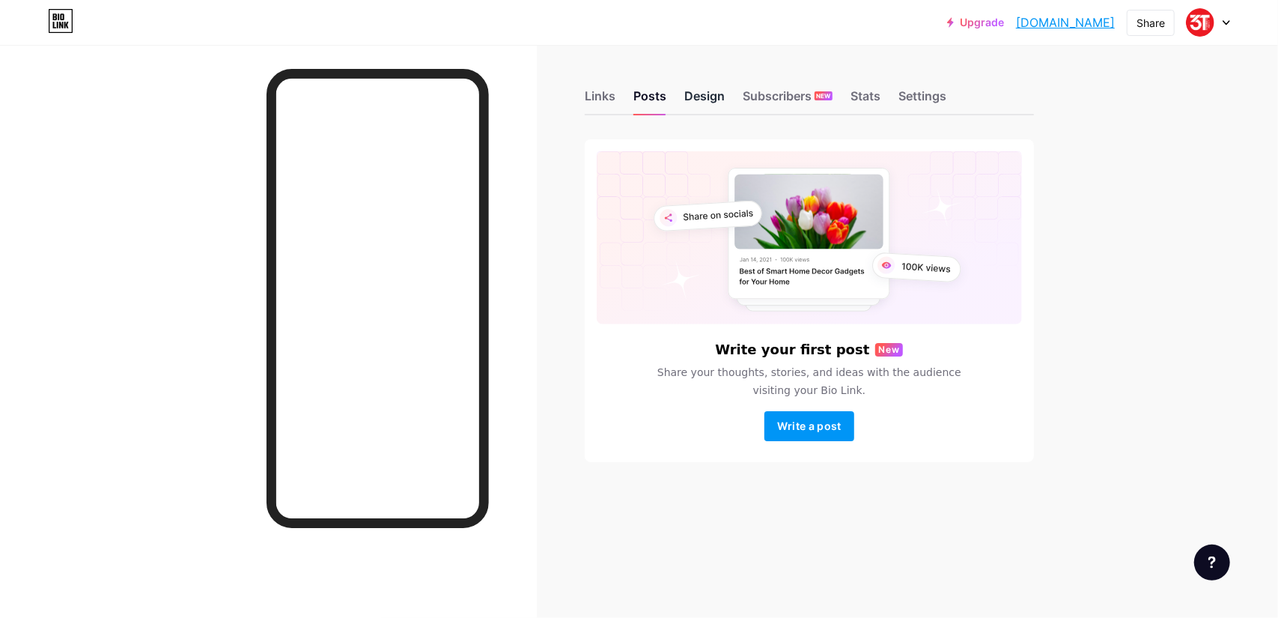
click at [712, 94] on div "Design" at bounding box center [705, 100] width 40 height 27
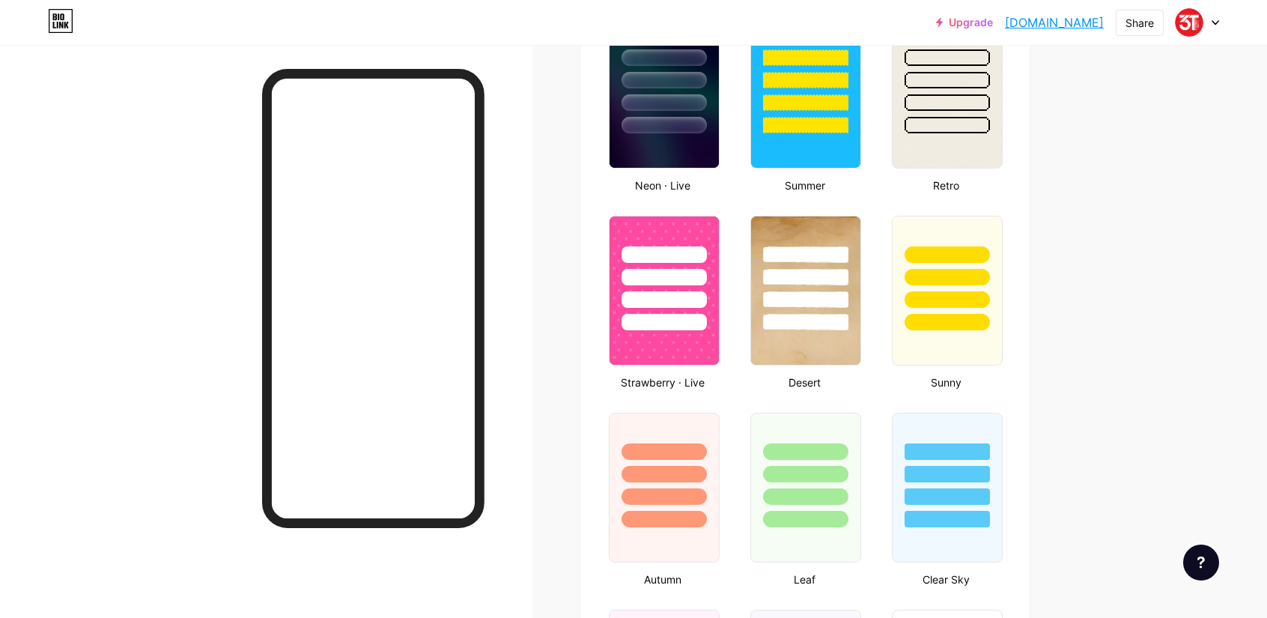
type input "#ebebeb"
type input "#000000"
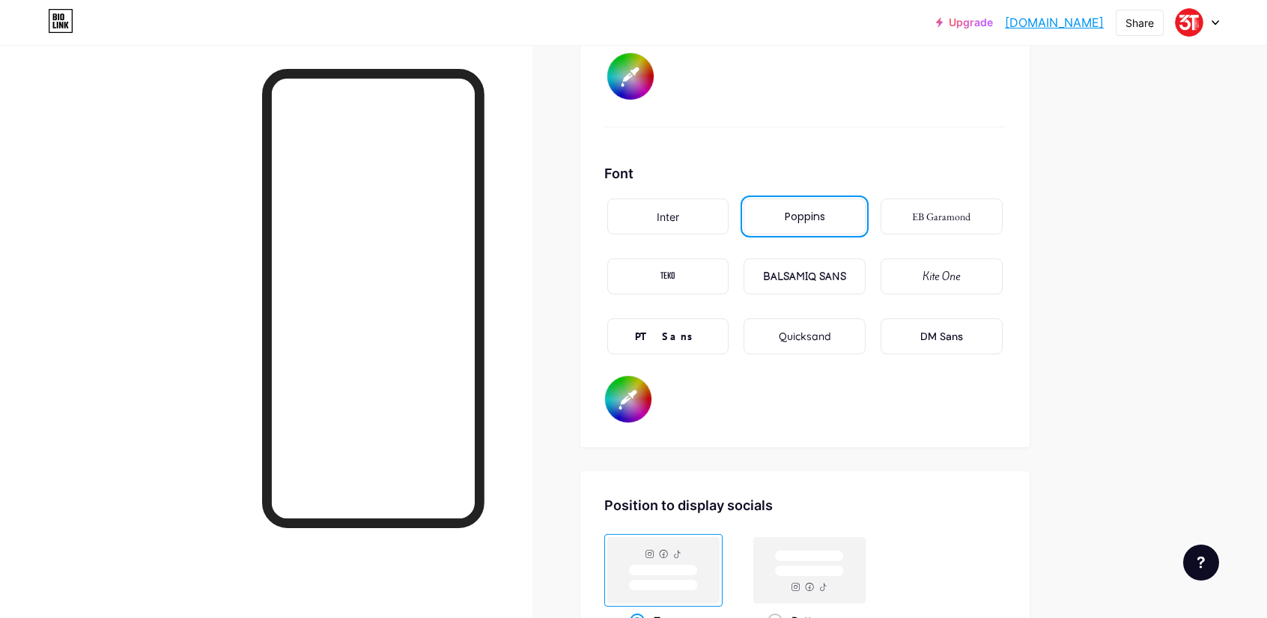
scroll to position [2546, 0]
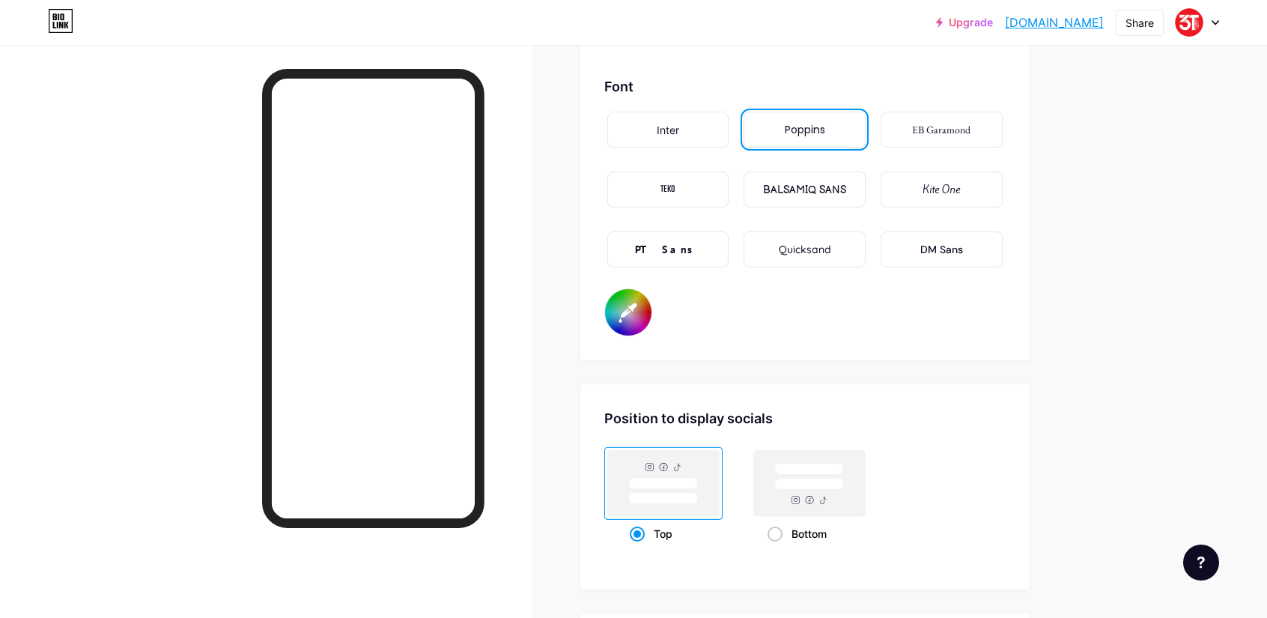
click at [664, 248] on div "PT Sans" at bounding box center [668, 250] width 66 height 16
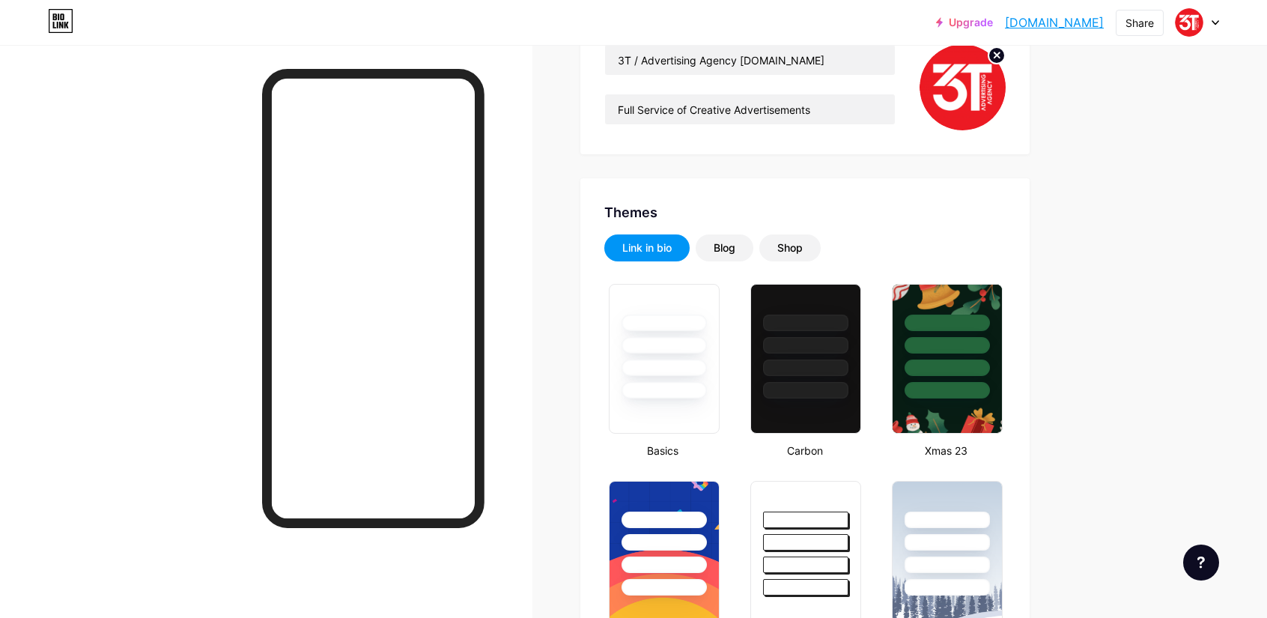
scroll to position [524, 0]
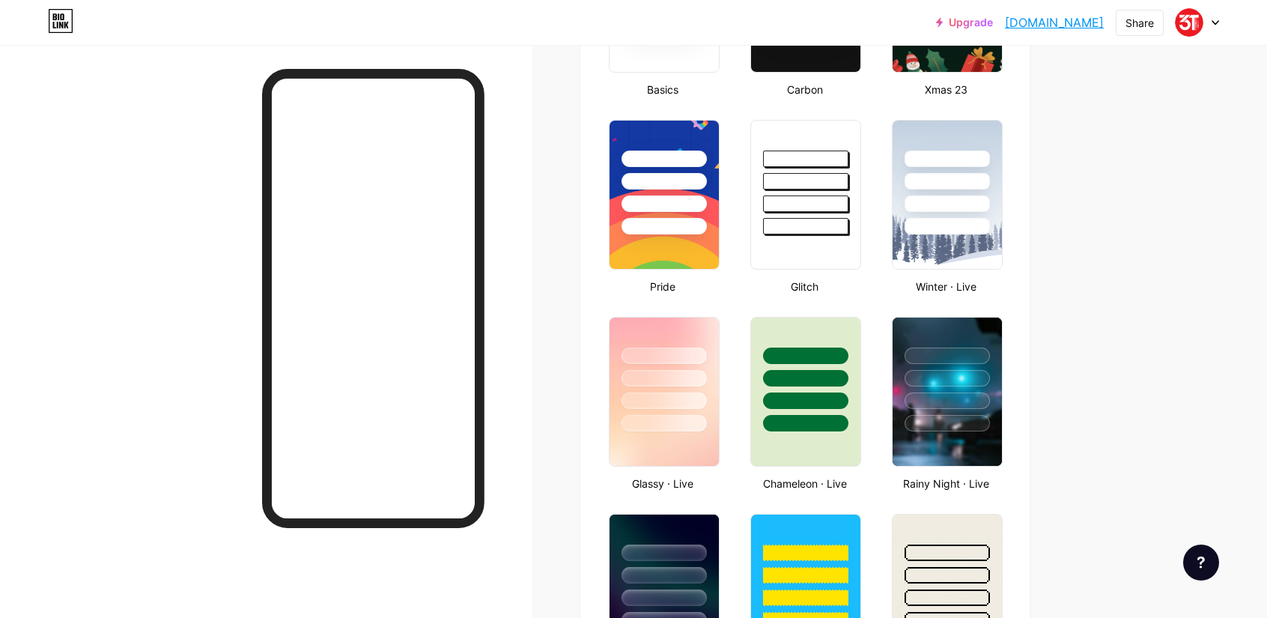
click at [195, 189] on div at bounding box center [266, 354] width 533 height 618
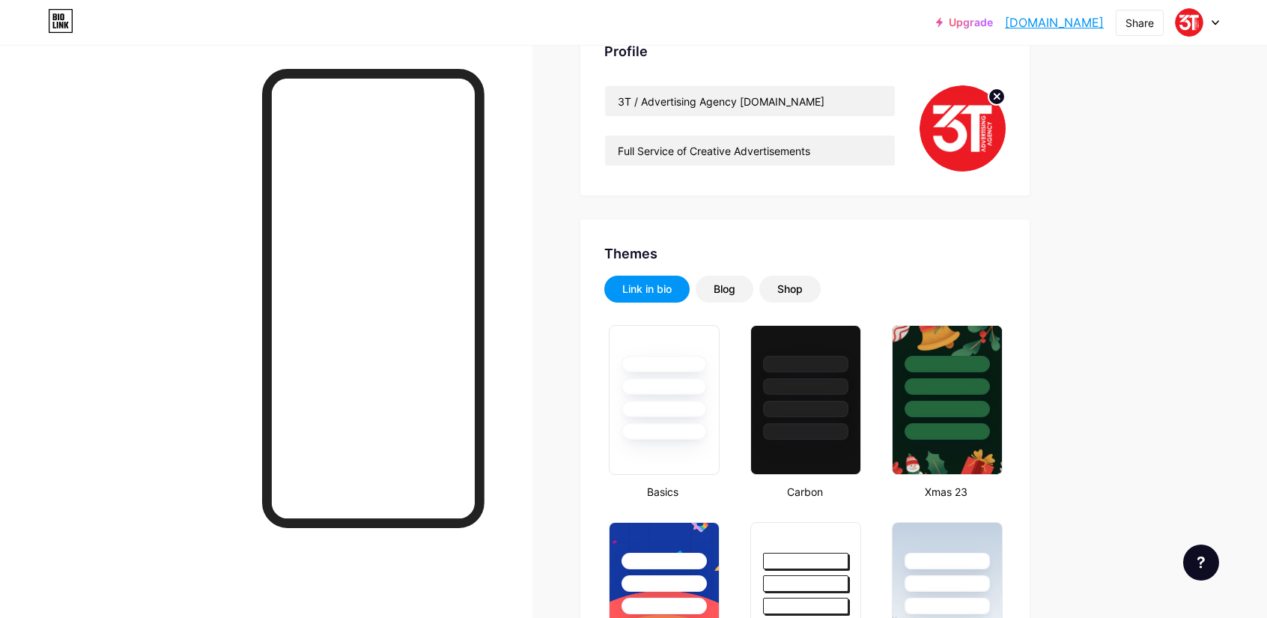
scroll to position [0, 0]
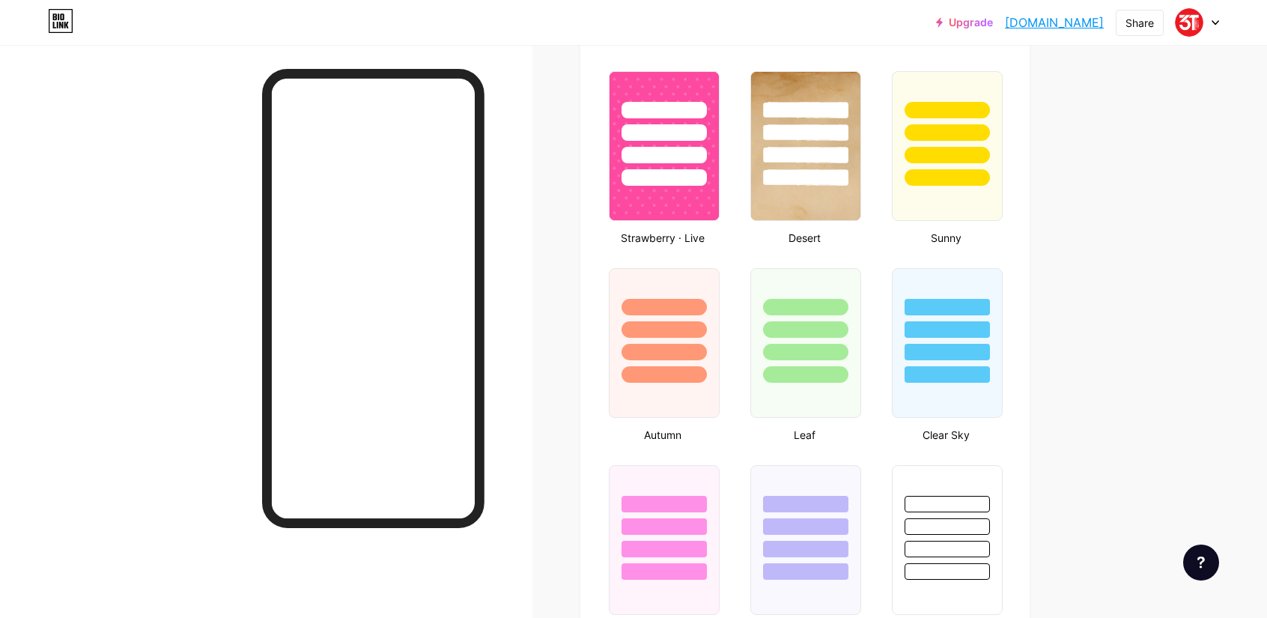
scroll to position [1498, 0]
